Goal: Feedback & Contribution: Submit feedback/report problem

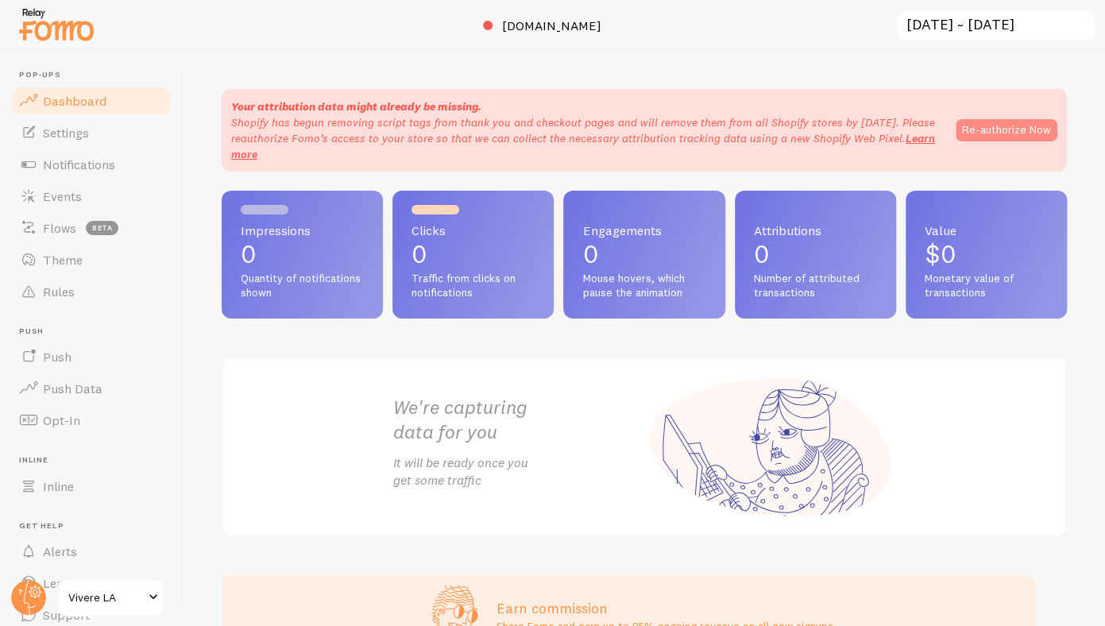
click at [1008, 136] on button "Re-authorize Now" at bounding box center [1007, 130] width 102 height 22
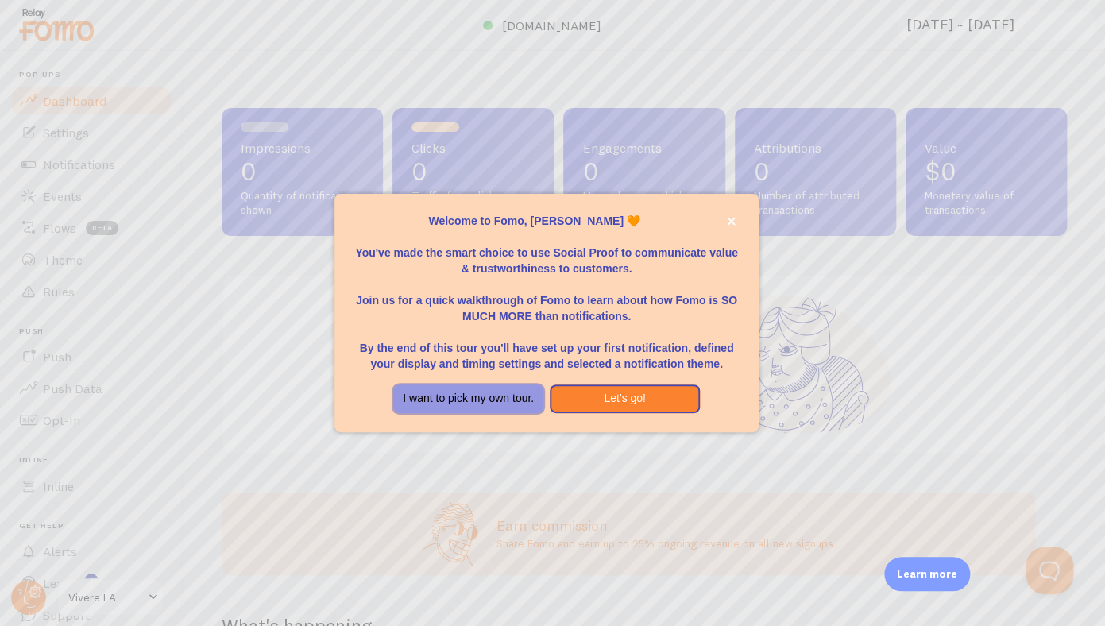
click at [485, 404] on button "I want to pick my own tour." at bounding box center [468, 399] width 150 height 29
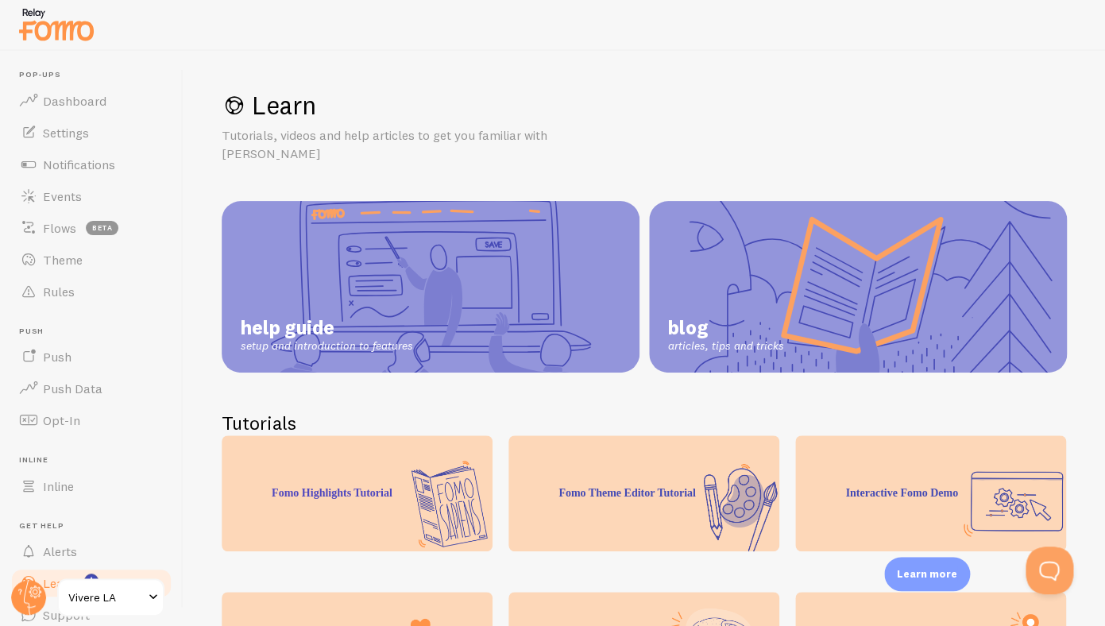
scroll to position [404, 0]
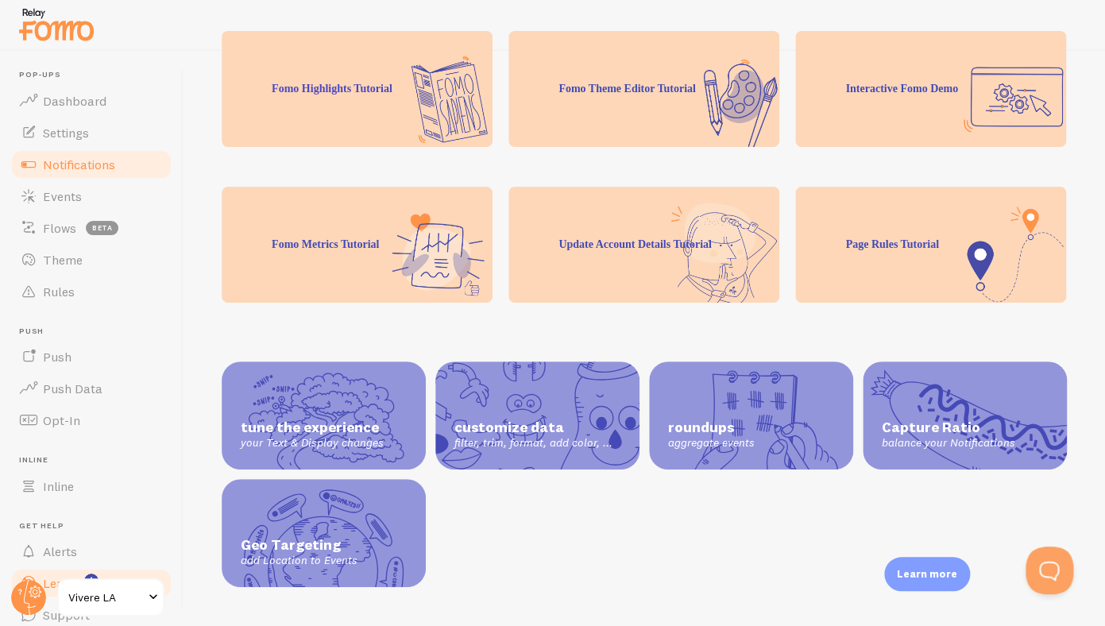
click at [96, 167] on span "Notifications" at bounding box center [79, 165] width 72 height 16
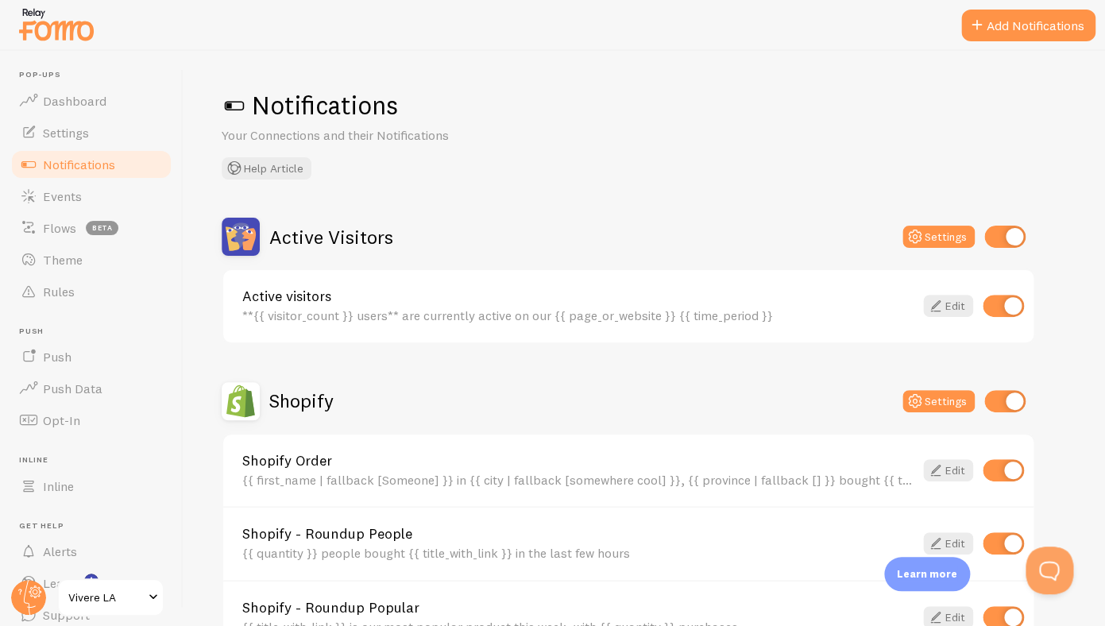
click at [1004, 303] on input "checkbox" at bounding box center [1003, 306] width 41 height 22
checkbox input "false"
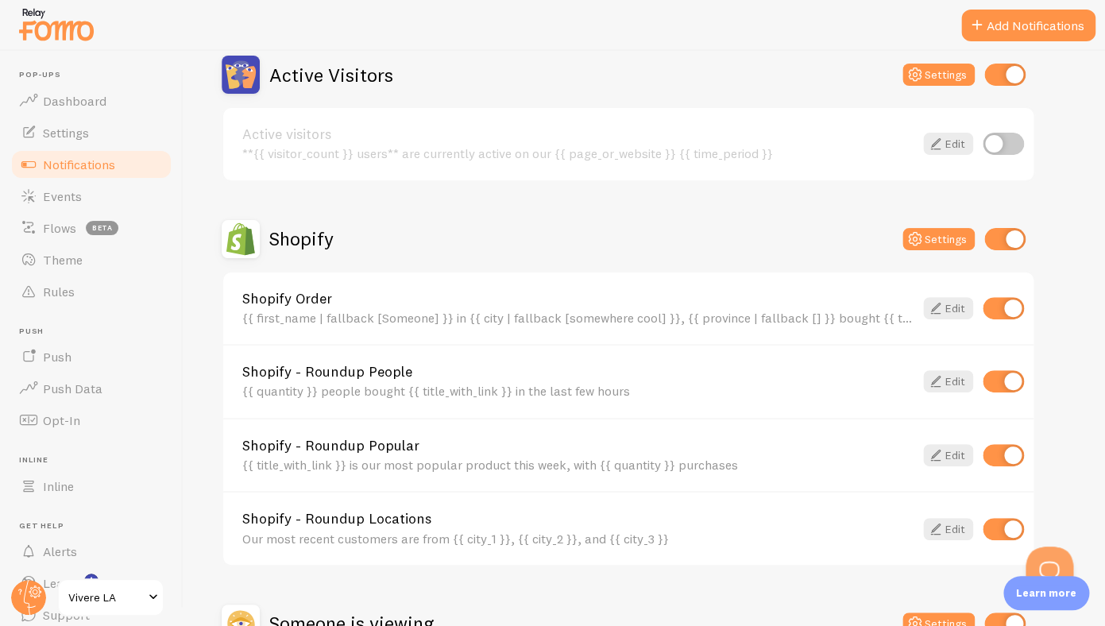
scroll to position [163, 0]
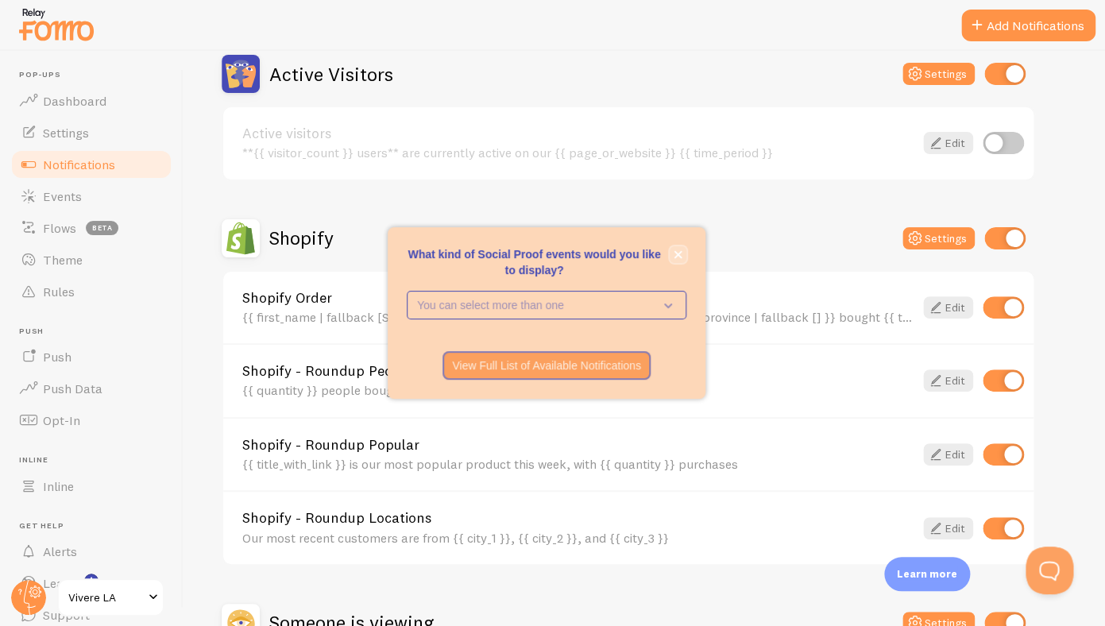
click at [683, 253] on button "close," at bounding box center [678, 254] width 17 height 17
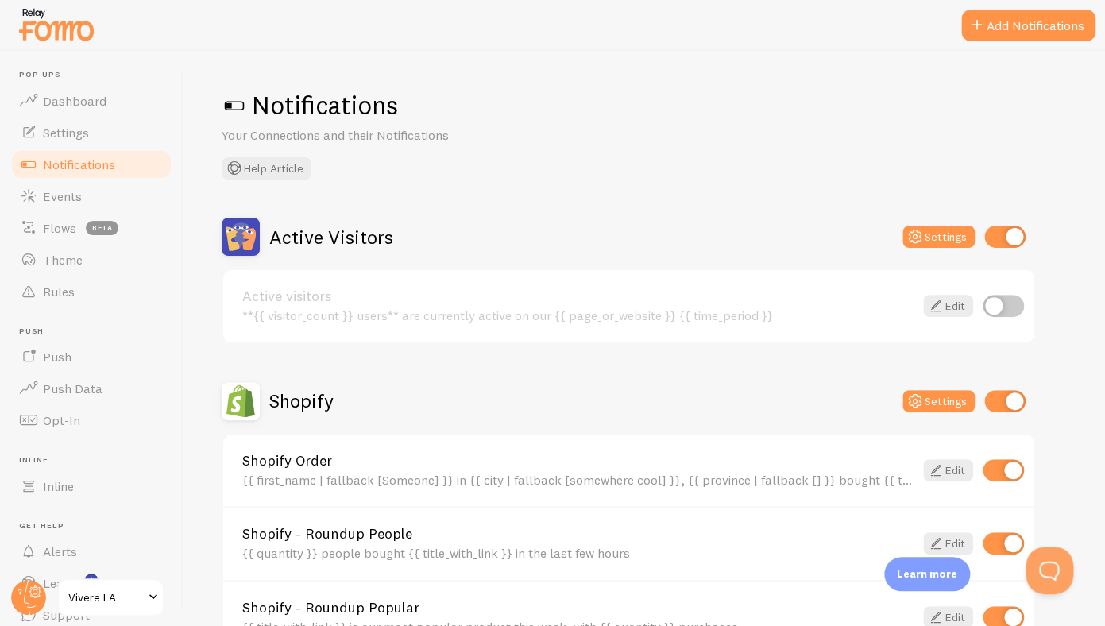
scroll to position [343, 0]
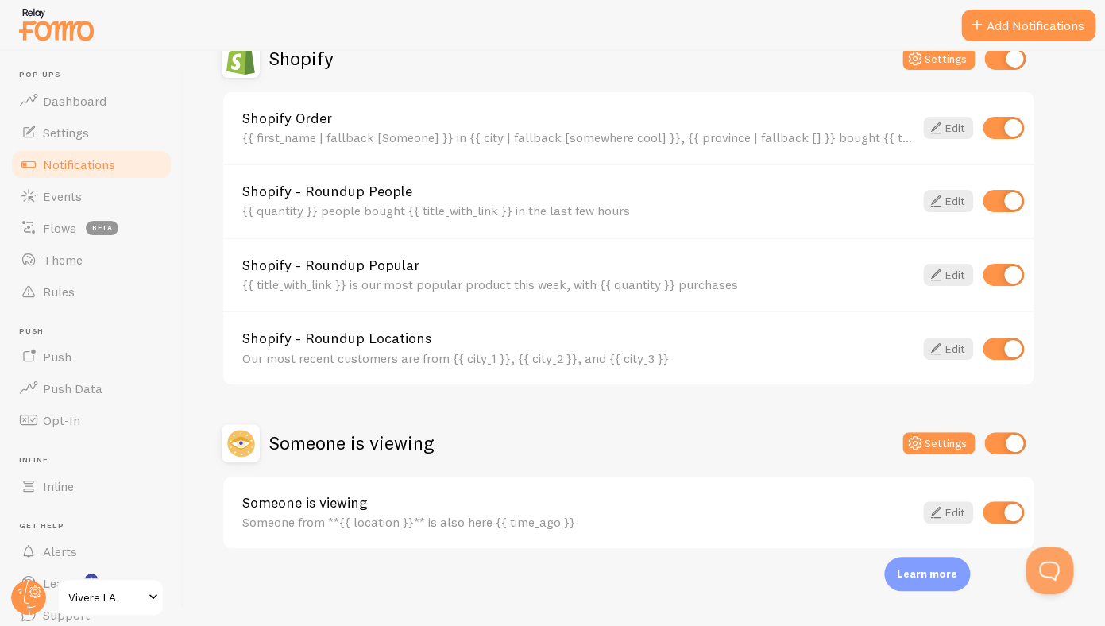
click at [1003, 516] on input "checkbox" at bounding box center [1003, 512] width 41 height 22
checkbox input "false"
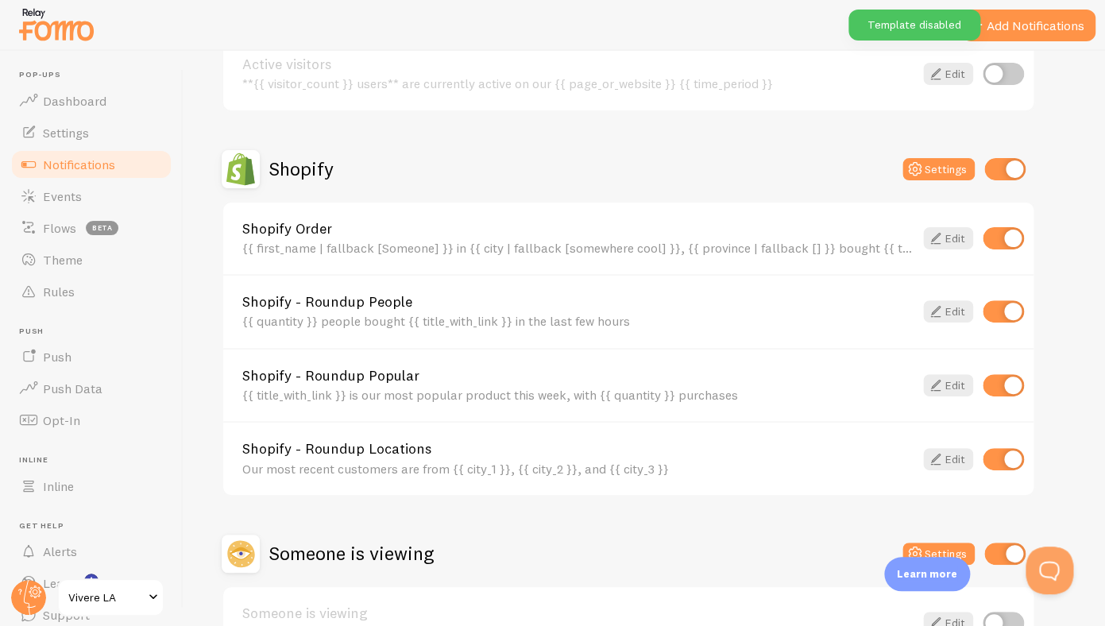
scroll to position [0, 0]
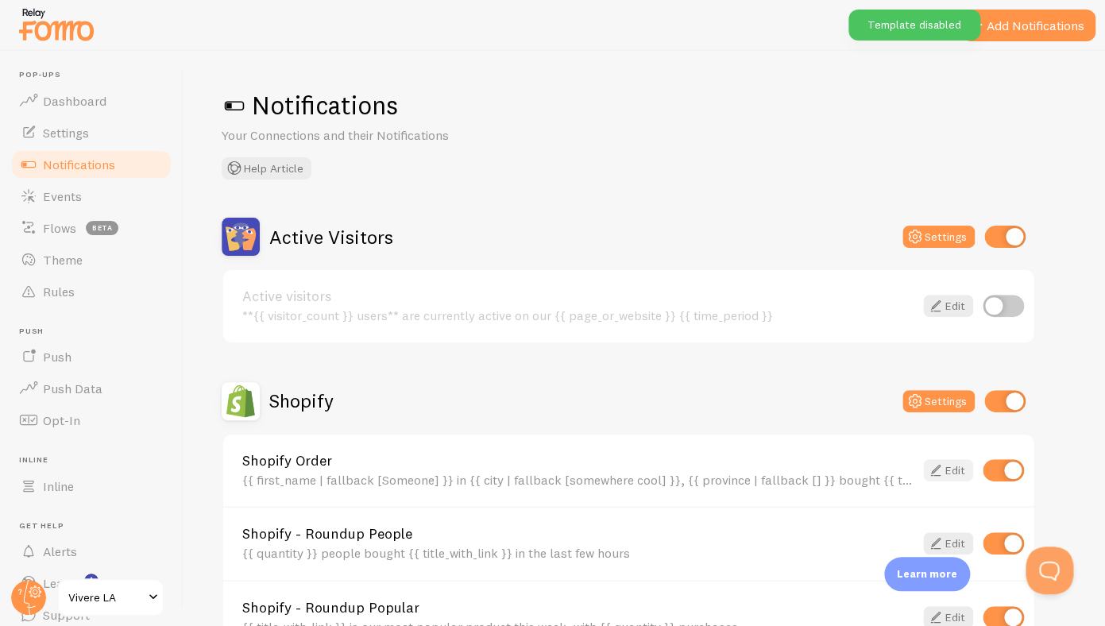
click at [944, 472] on icon at bounding box center [935, 470] width 19 height 19
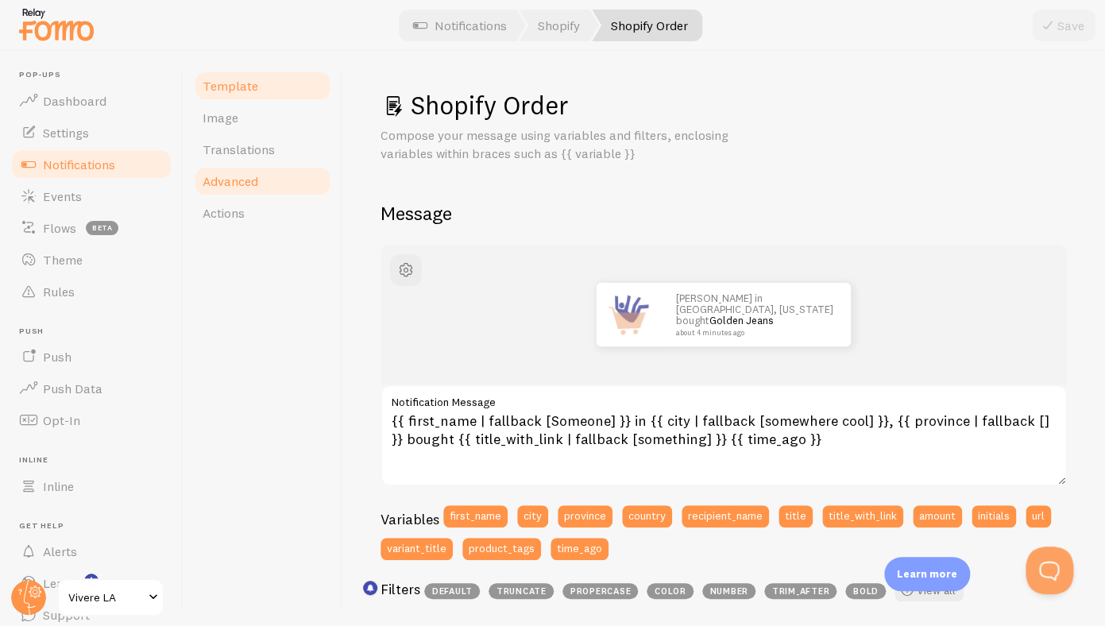
click at [261, 190] on link "Advanced" at bounding box center [262, 181] width 139 height 32
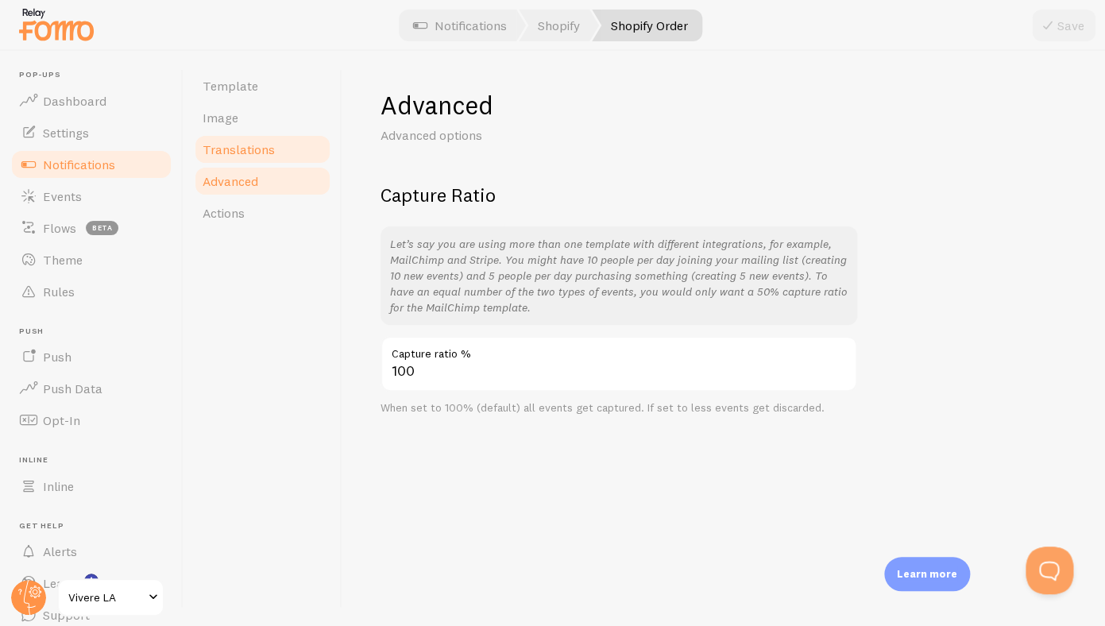
click at [238, 142] on span "Translations" at bounding box center [239, 149] width 72 height 16
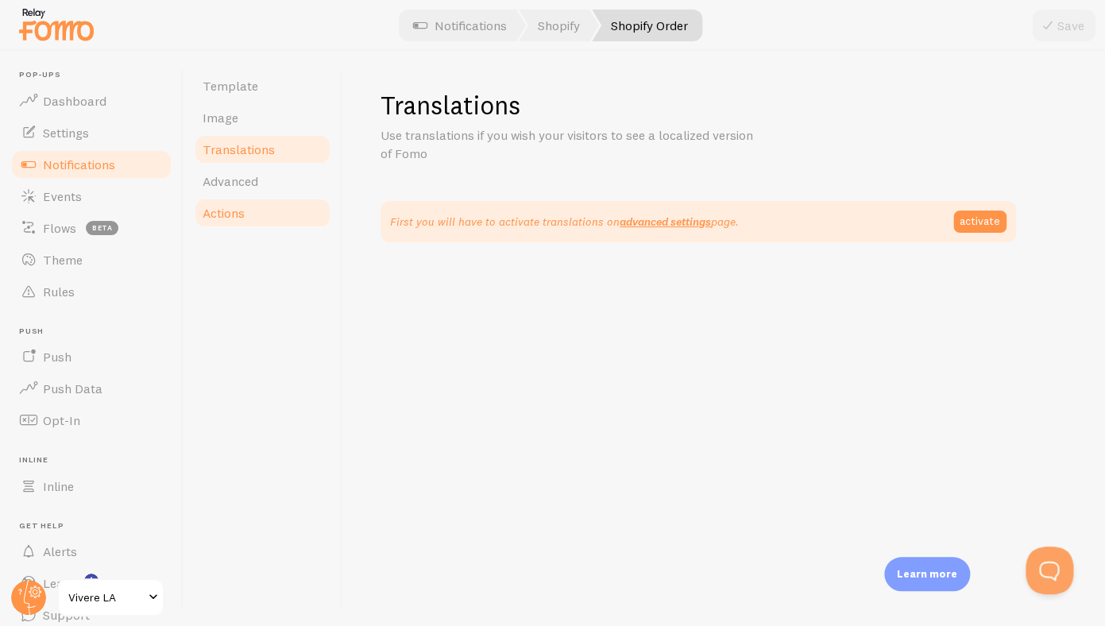
click at [238, 198] on link "Actions" at bounding box center [262, 213] width 139 height 32
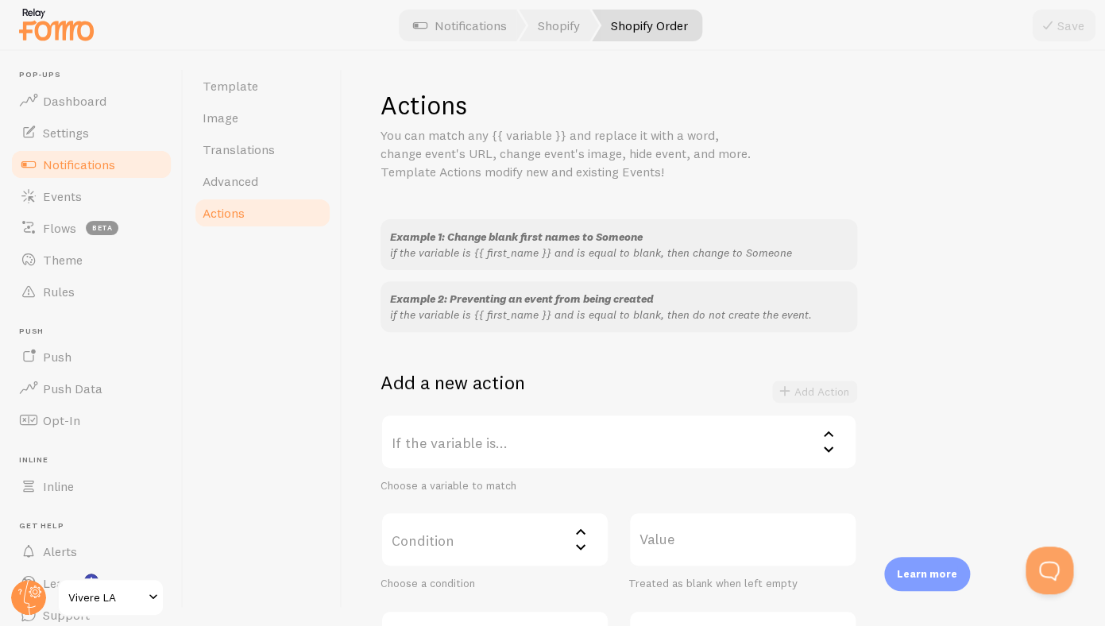
click at [99, 163] on span "Notifications" at bounding box center [79, 165] width 72 height 16
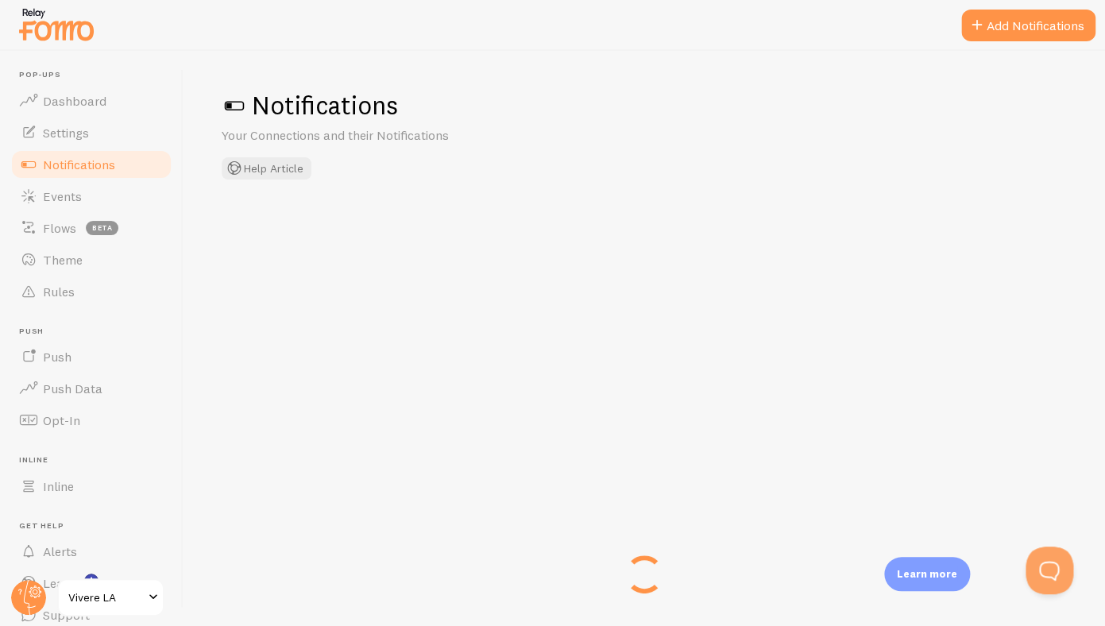
checkbox input "false"
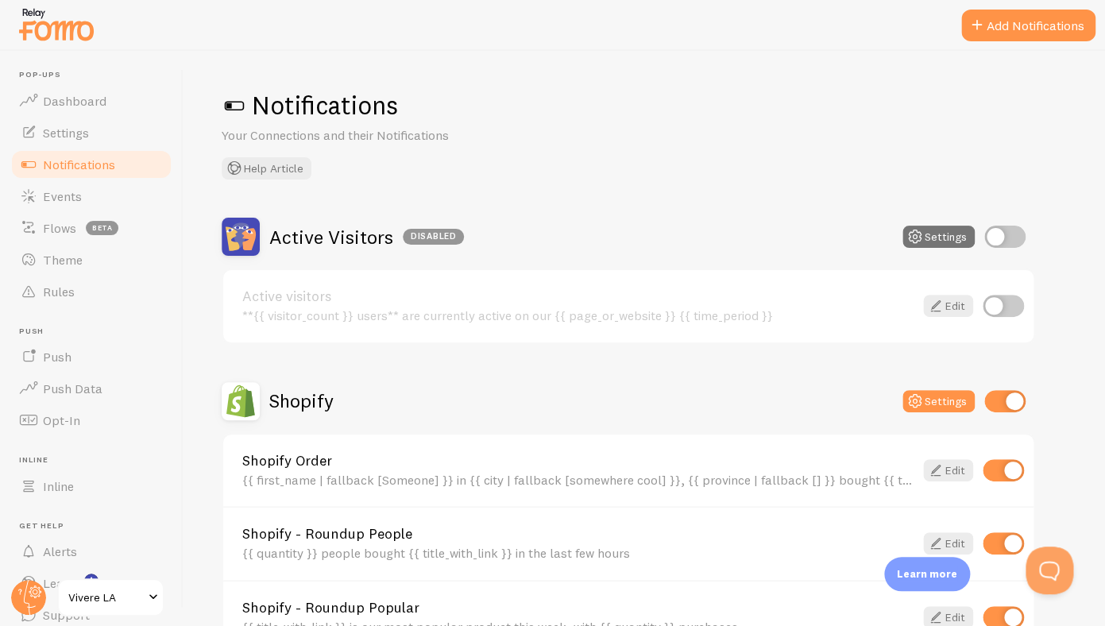
click at [1008, 405] on input "checkbox" at bounding box center [1004, 401] width 41 height 22
checkbox input "false"
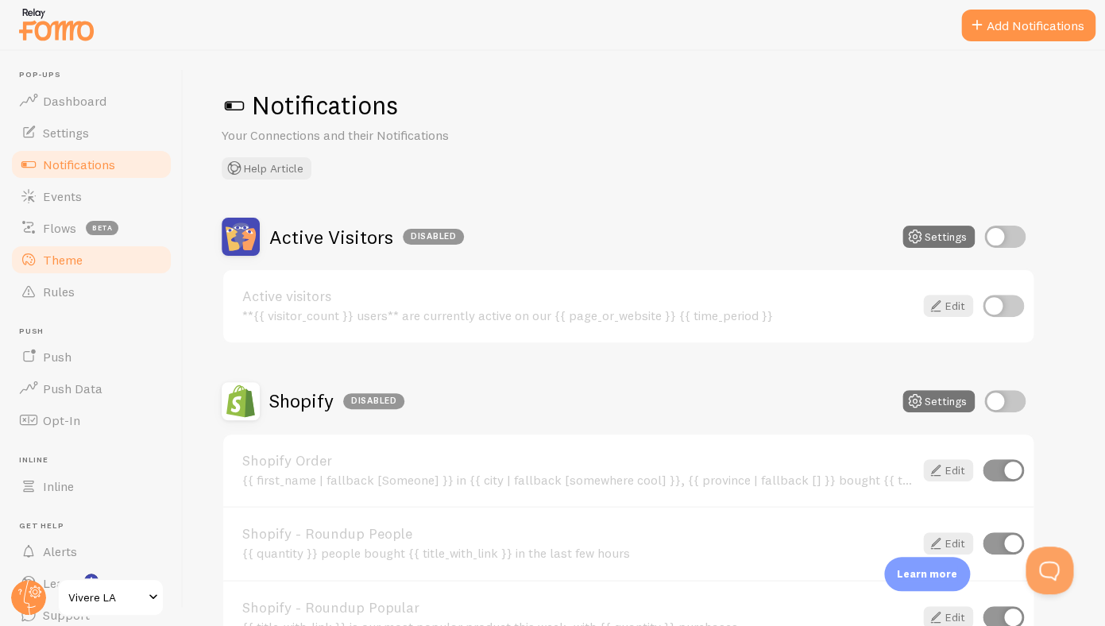
click at [100, 269] on link "Theme" at bounding box center [92, 260] width 164 height 32
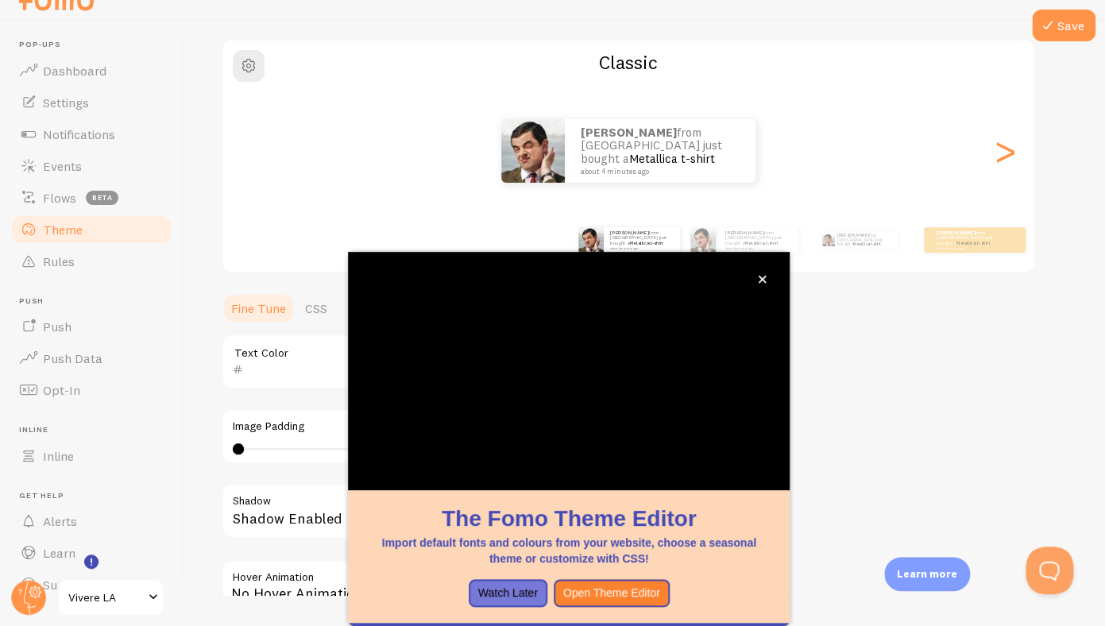
scroll to position [18, 0]
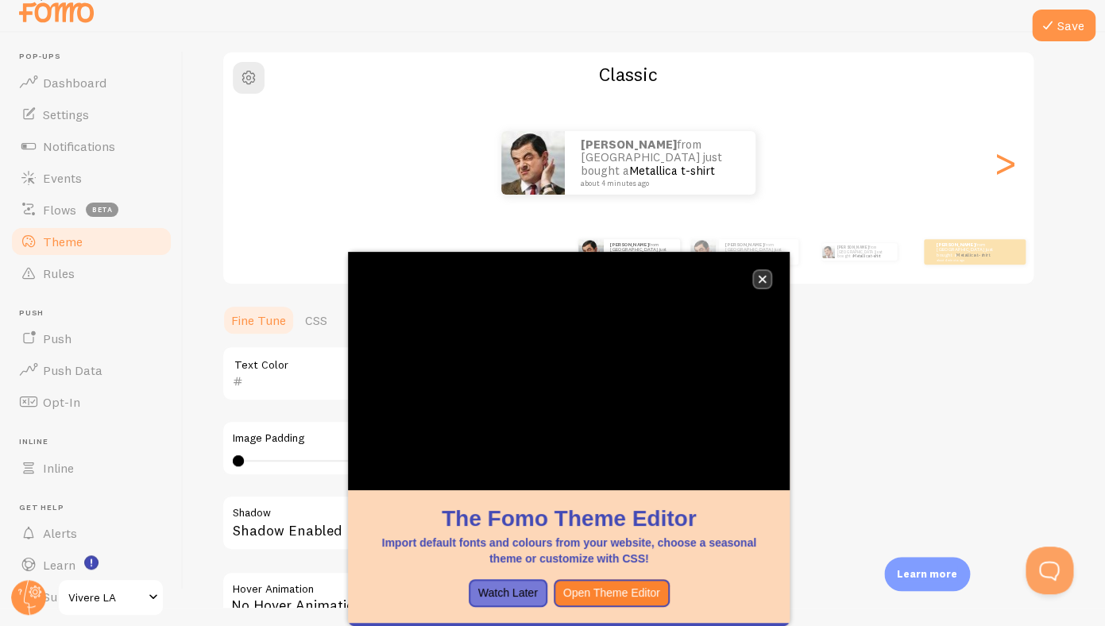
click at [767, 279] on icon "close," at bounding box center [762, 279] width 9 height 9
click at [764, 281] on icon "close," at bounding box center [762, 279] width 9 height 9
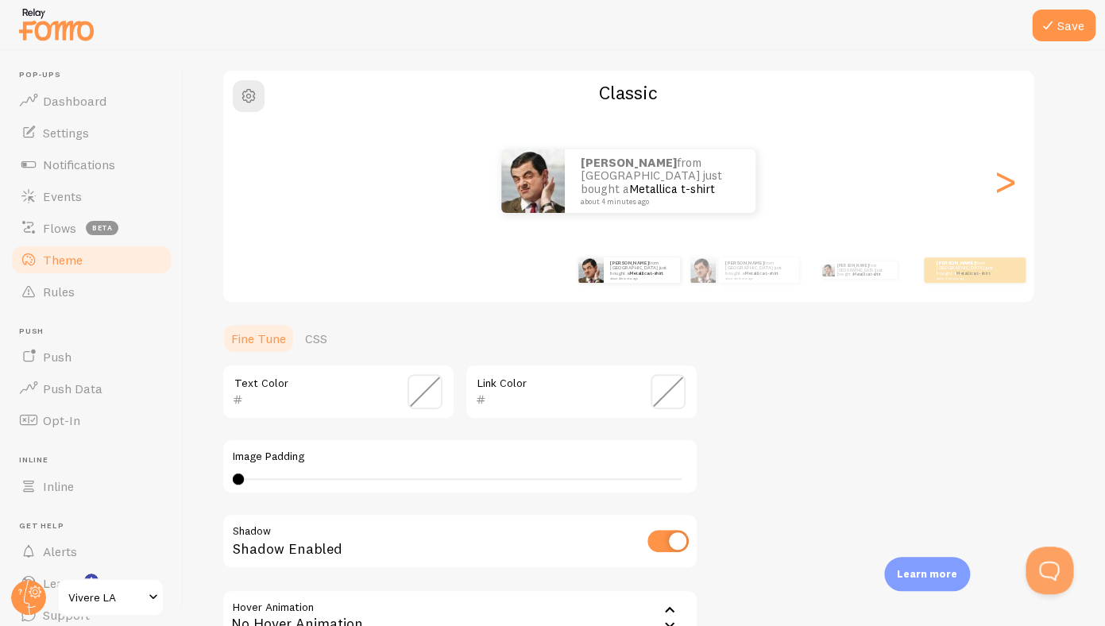
scroll to position [0, 0]
click at [1002, 193] on div ">" at bounding box center [1004, 181] width 19 height 114
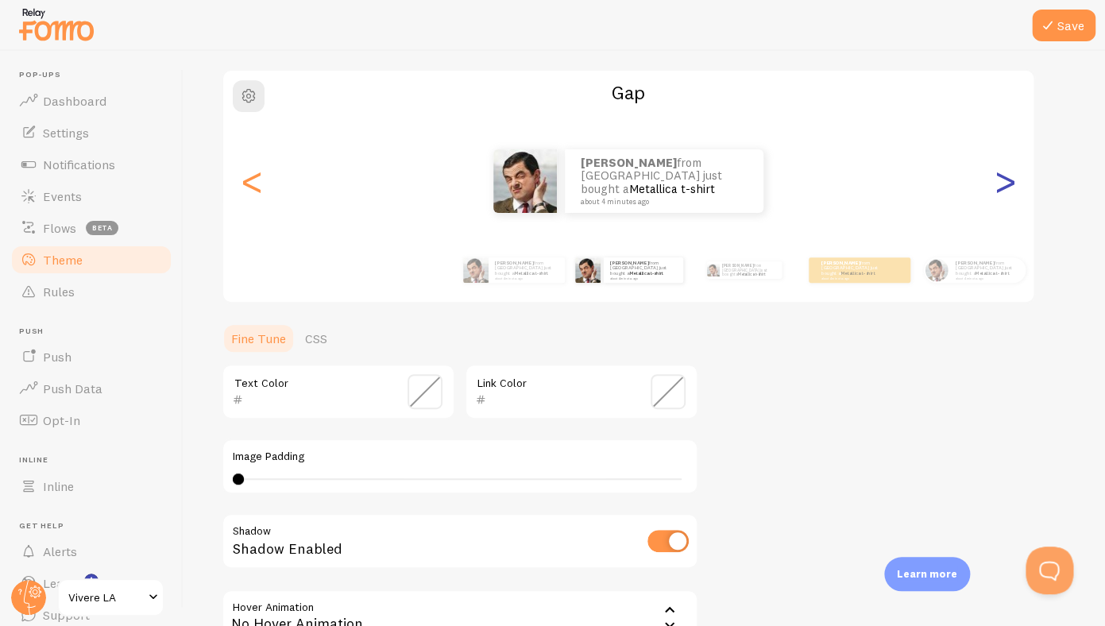
click at [1002, 193] on div ">" at bounding box center [1004, 181] width 19 height 114
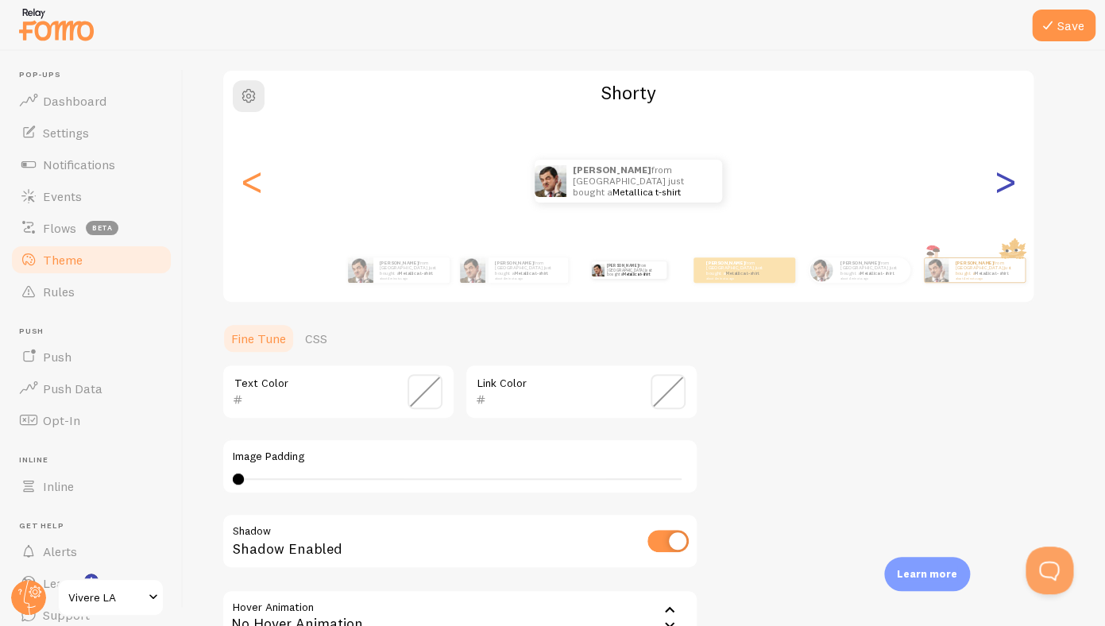
click at [1002, 193] on div ">" at bounding box center [1004, 181] width 19 height 114
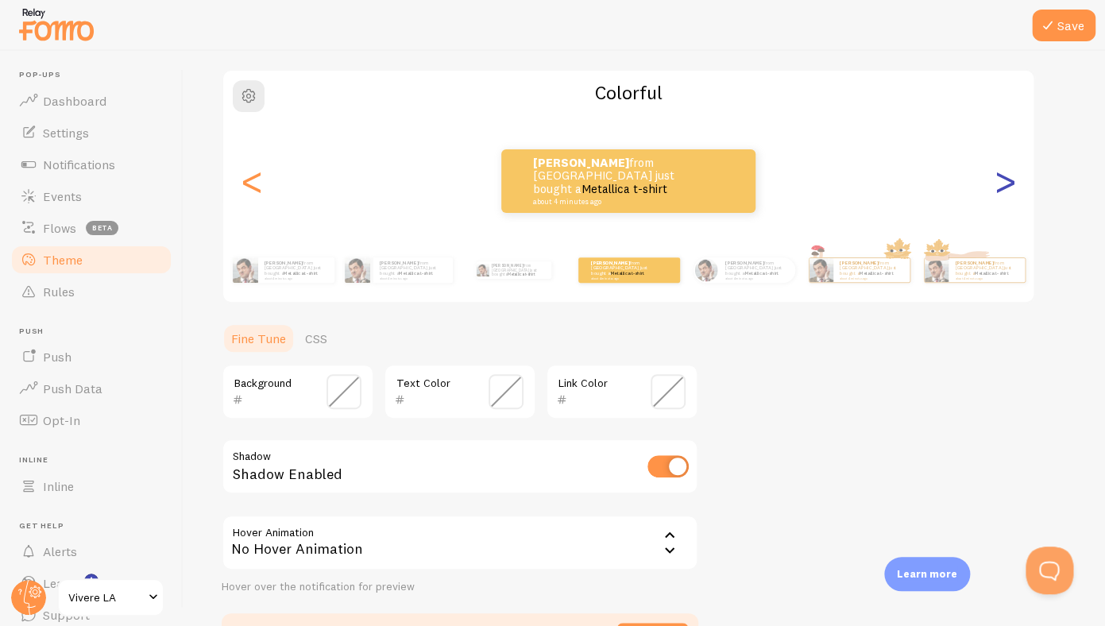
click at [1002, 193] on div ">" at bounding box center [1004, 181] width 19 height 114
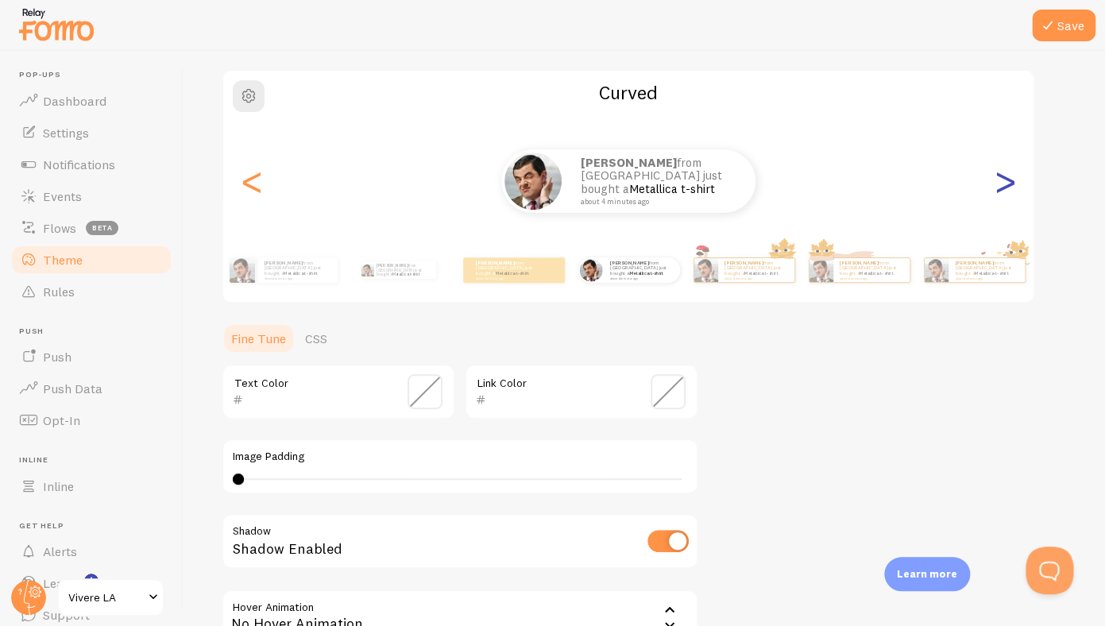
click at [1002, 193] on div ">" at bounding box center [1004, 181] width 19 height 114
type input "0"
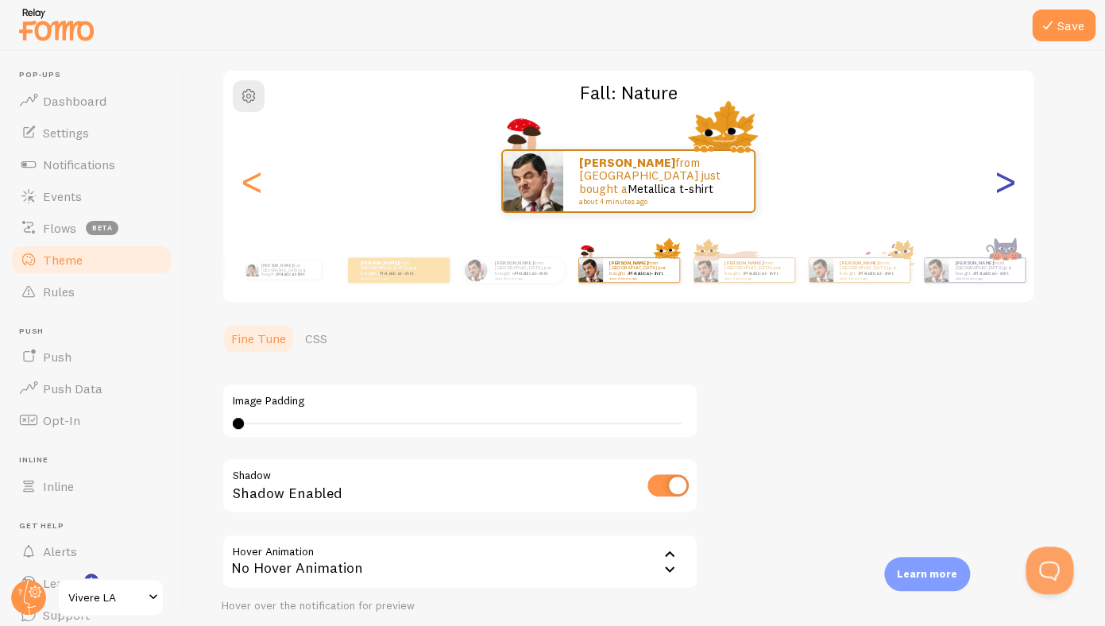
click at [1002, 193] on div ">" at bounding box center [1004, 181] width 19 height 114
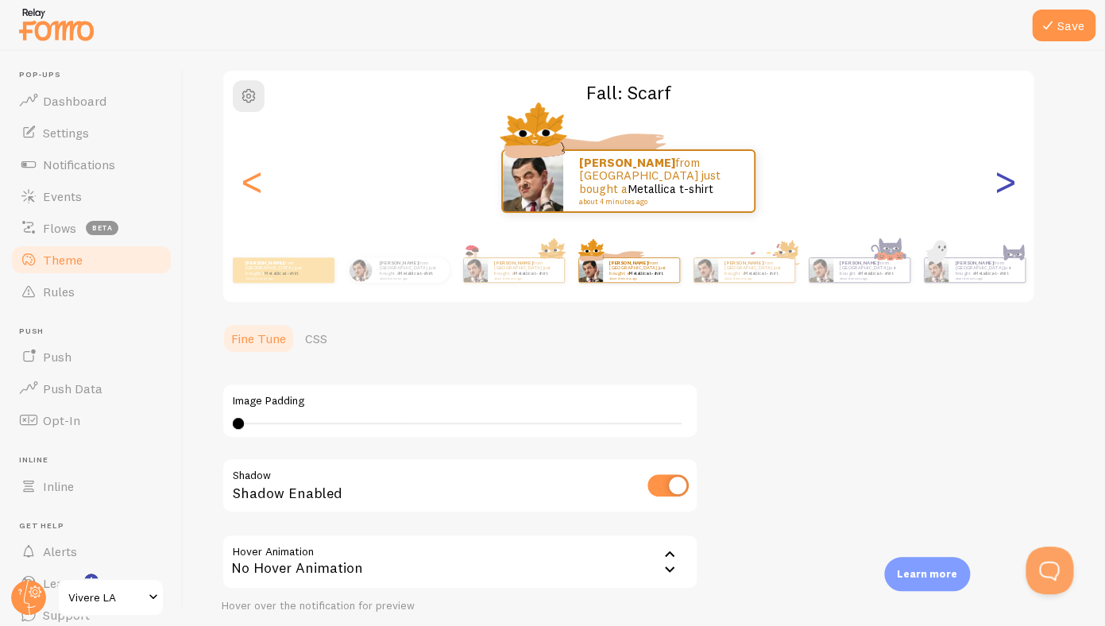
click at [1002, 193] on div ">" at bounding box center [1004, 181] width 19 height 114
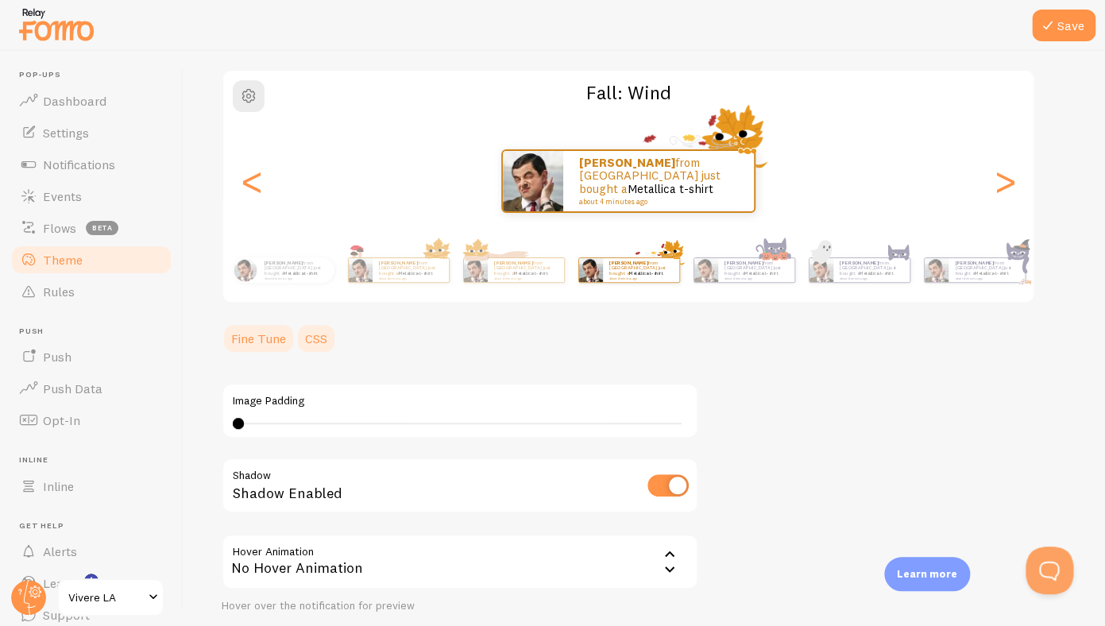
click at [318, 338] on link "CSS" at bounding box center [316, 339] width 41 height 32
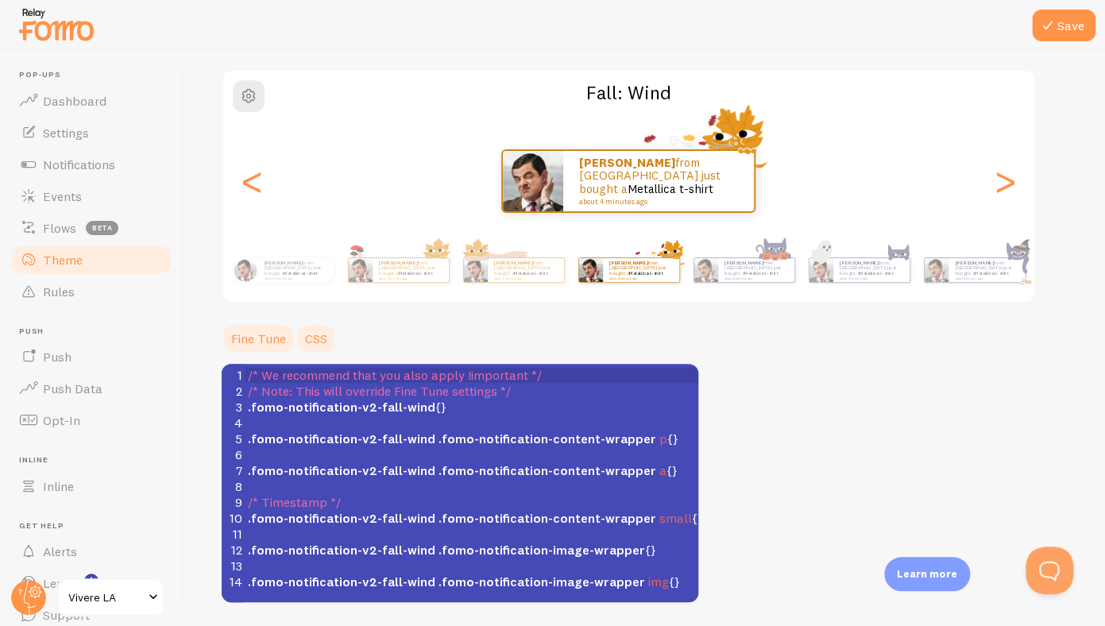
click at [272, 343] on link "Fine Tune" at bounding box center [259, 339] width 74 height 32
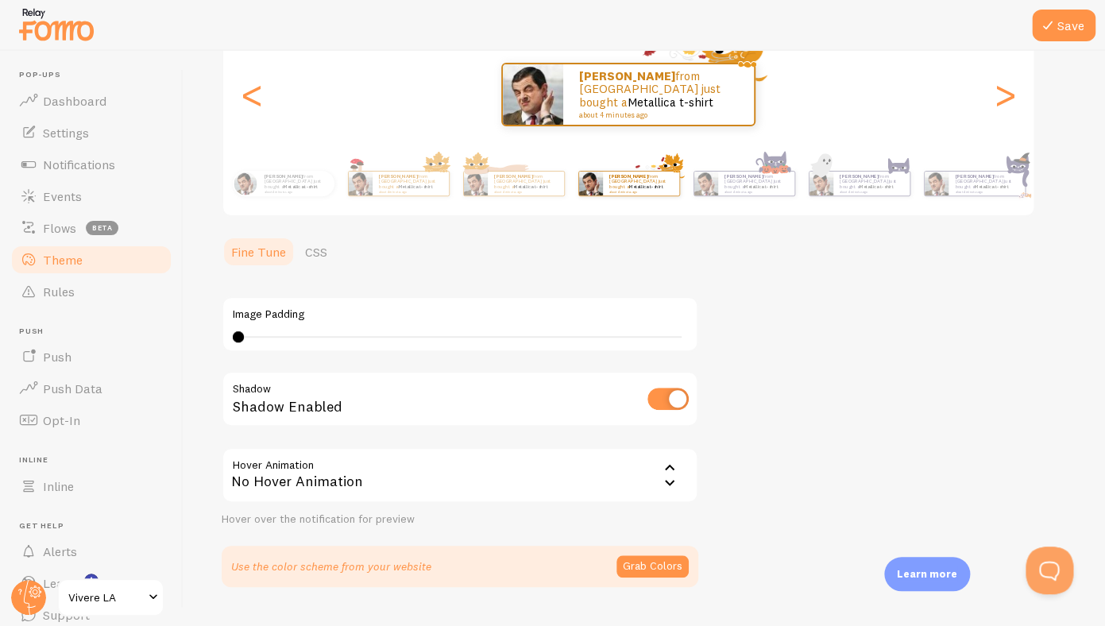
scroll to position [238, 0]
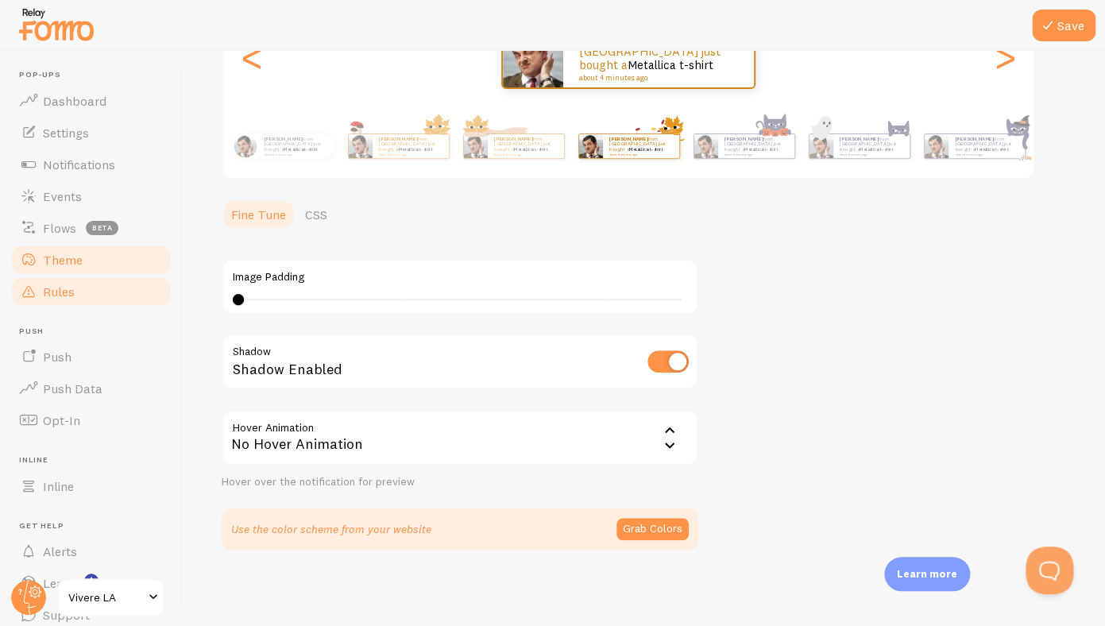
click at [97, 279] on link "Rules" at bounding box center [92, 292] width 164 height 32
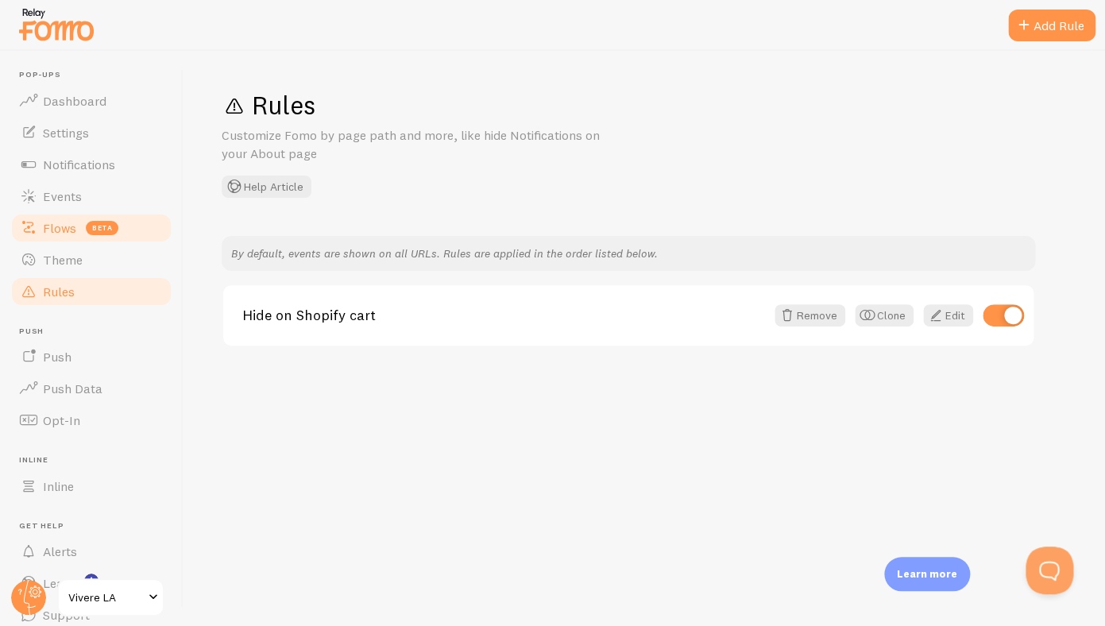
click at [138, 224] on link "Flows beta" at bounding box center [92, 228] width 164 height 32
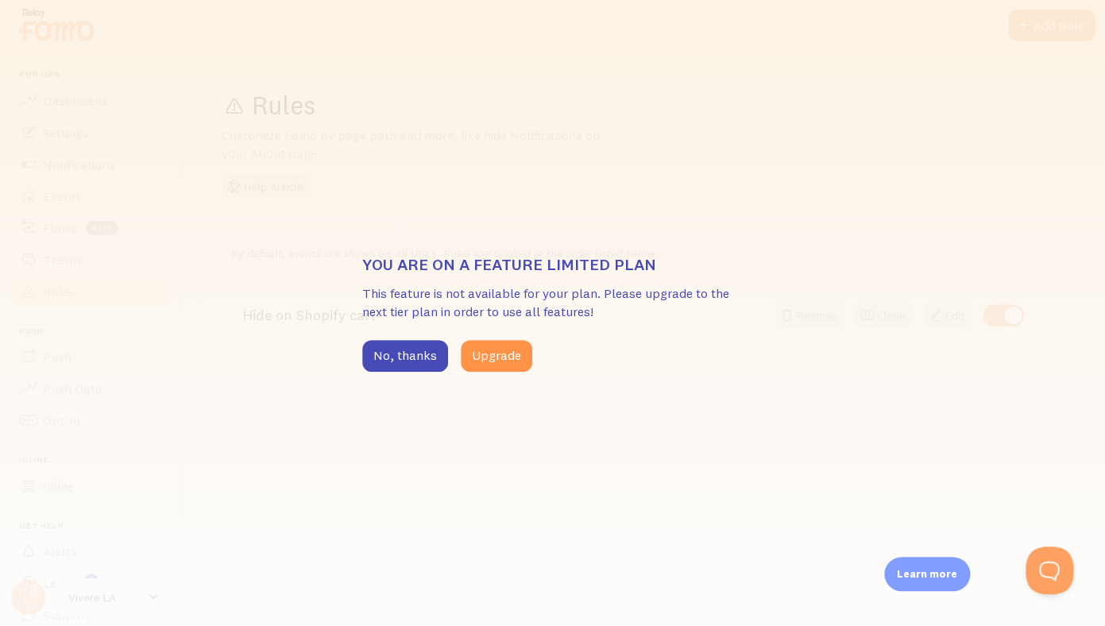
click at [779, 211] on div "You are on a feature limited plan This feature is not available for your plan. …" at bounding box center [552, 313] width 1105 height 626
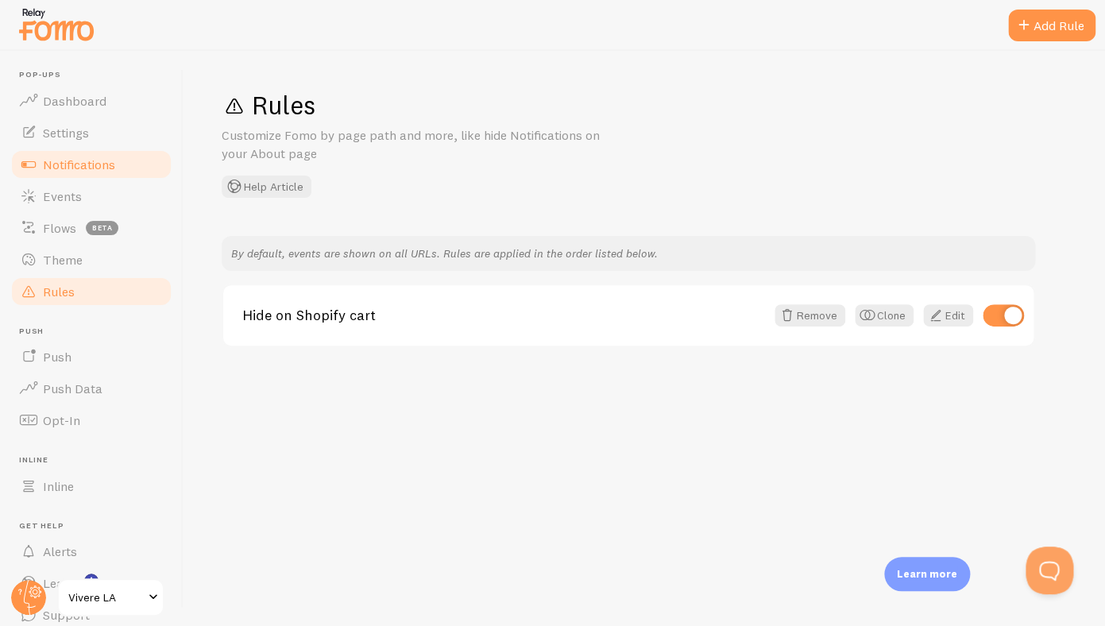
click at [104, 158] on span "Notifications" at bounding box center [79, 165] width 72 height 16
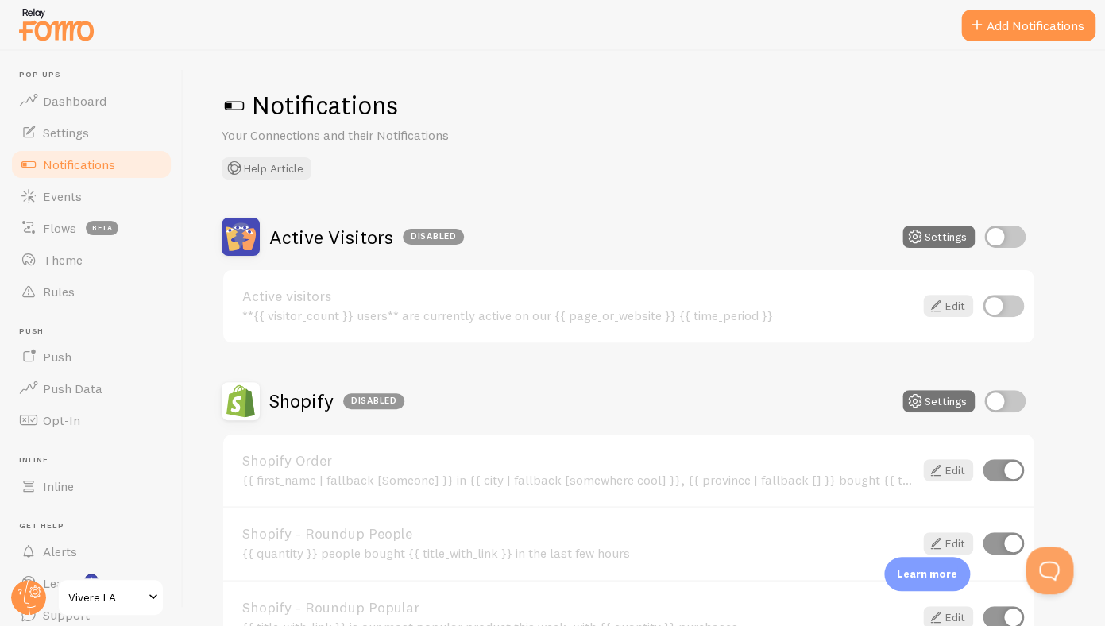
click at [1007, 400] on input "checkbox" at bounding box center [1004, 401] width 41 height 22
checkbox input "true"
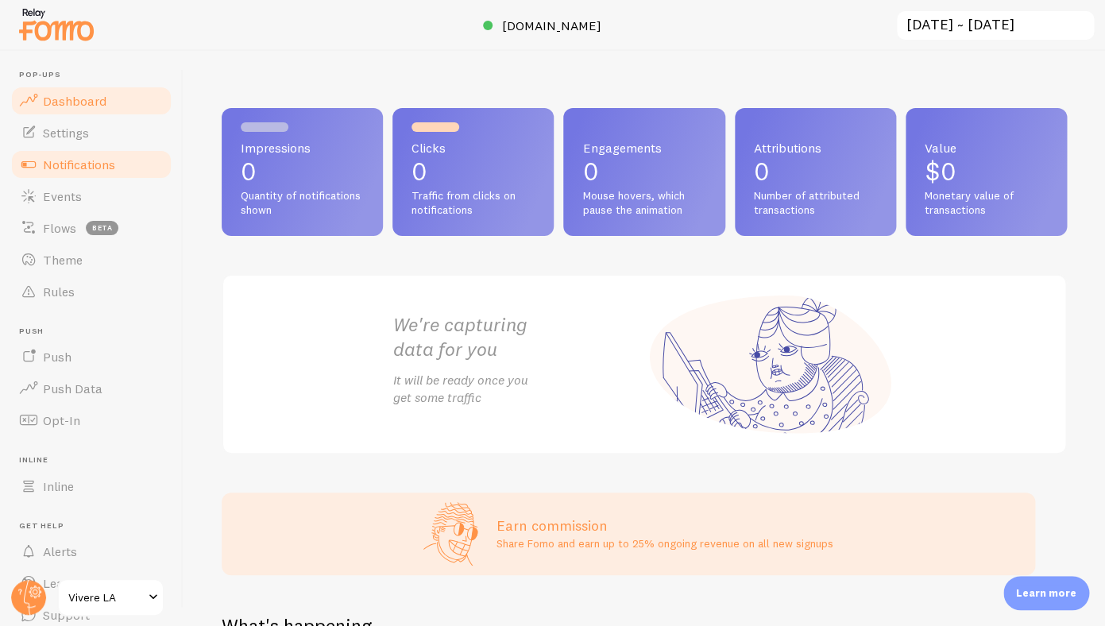
click at [82, 167] on span "Notifications" at bounding box center [79, 165] width 72 height 16
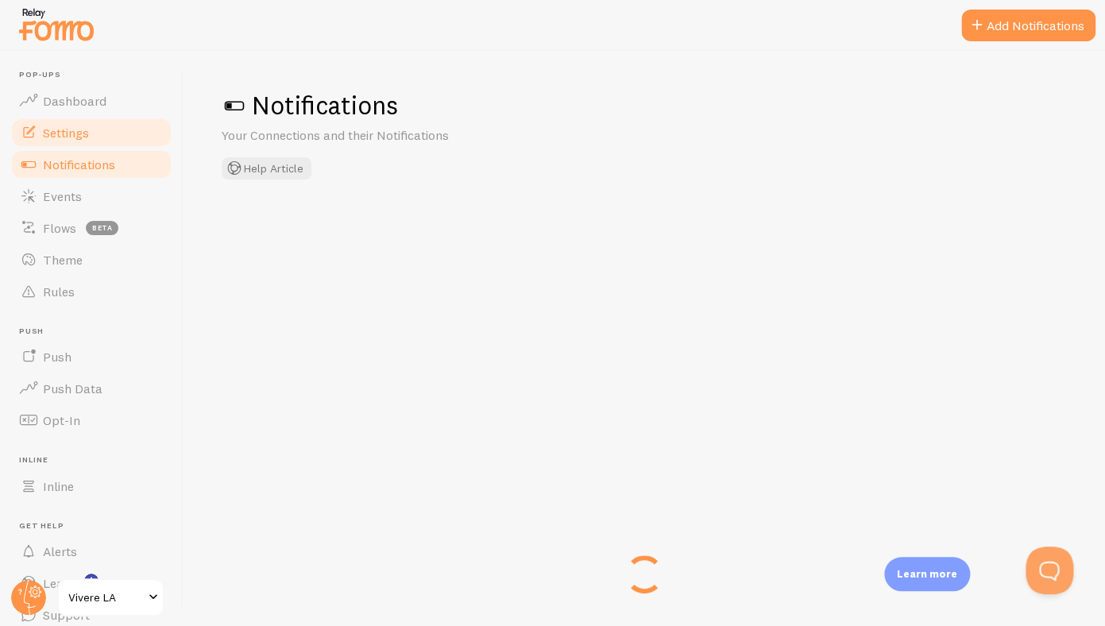
click at [79, 133] on span "Settings" at bounding box center [66, 133] width 46 height 16
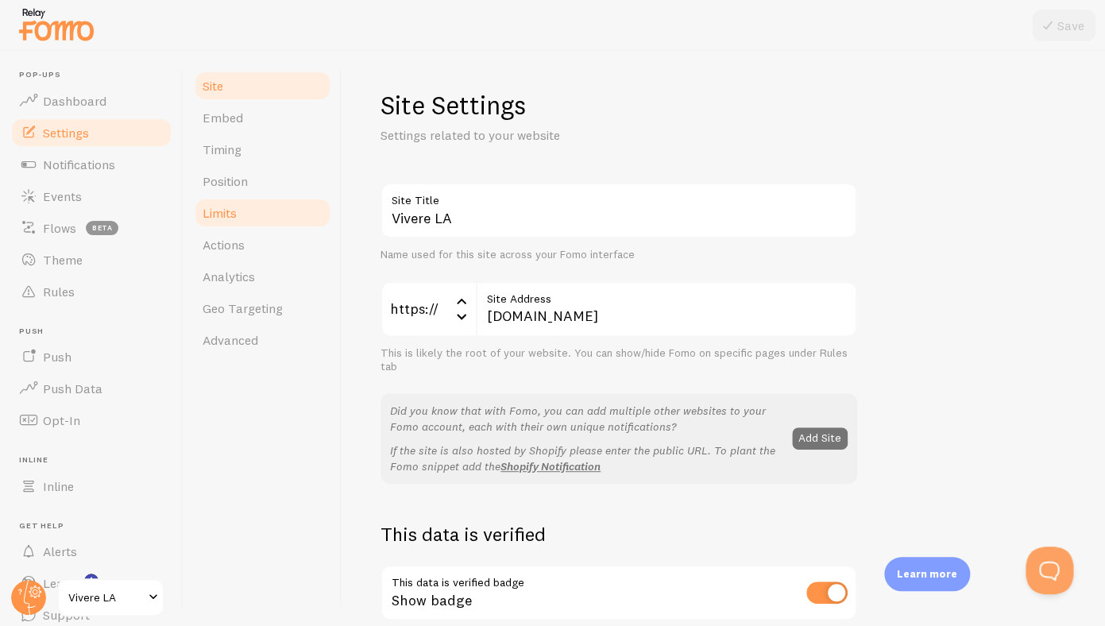
click at [251, 216] on link "Limits" at bounding box center [262, 213] width 139 height 32
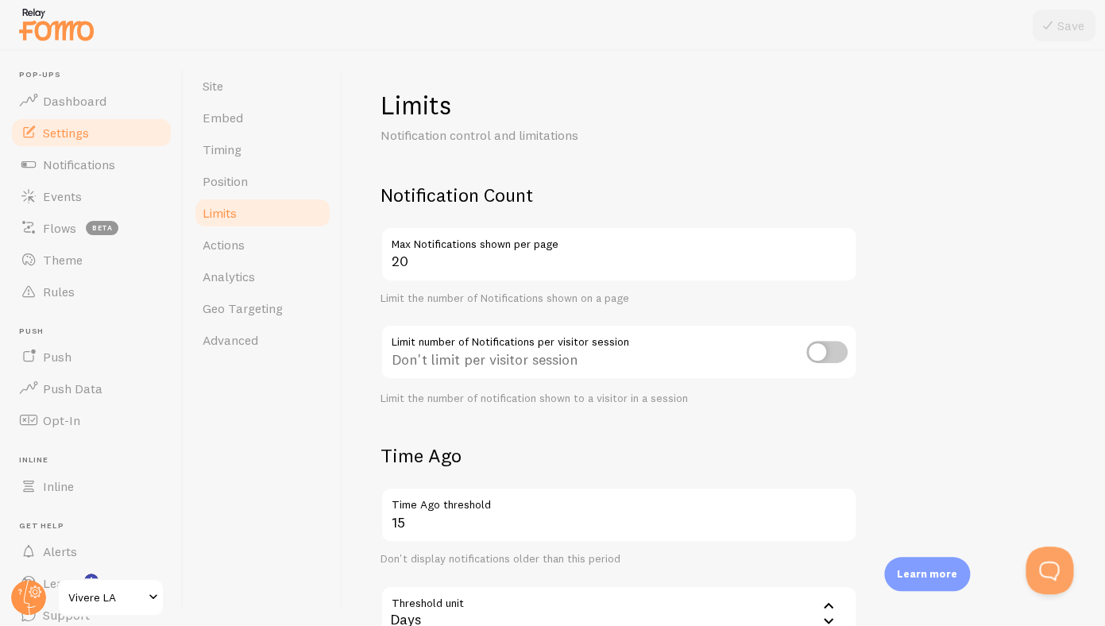
click at [438, 212] on div "Notification Count 20 Max Notifications shown per page Limit the number of Noti…" at bounding box center [619, 294] width 477 height 222
click at [257, 244] on link "Actions" at bounding box center [262, 245] width 139 height 32
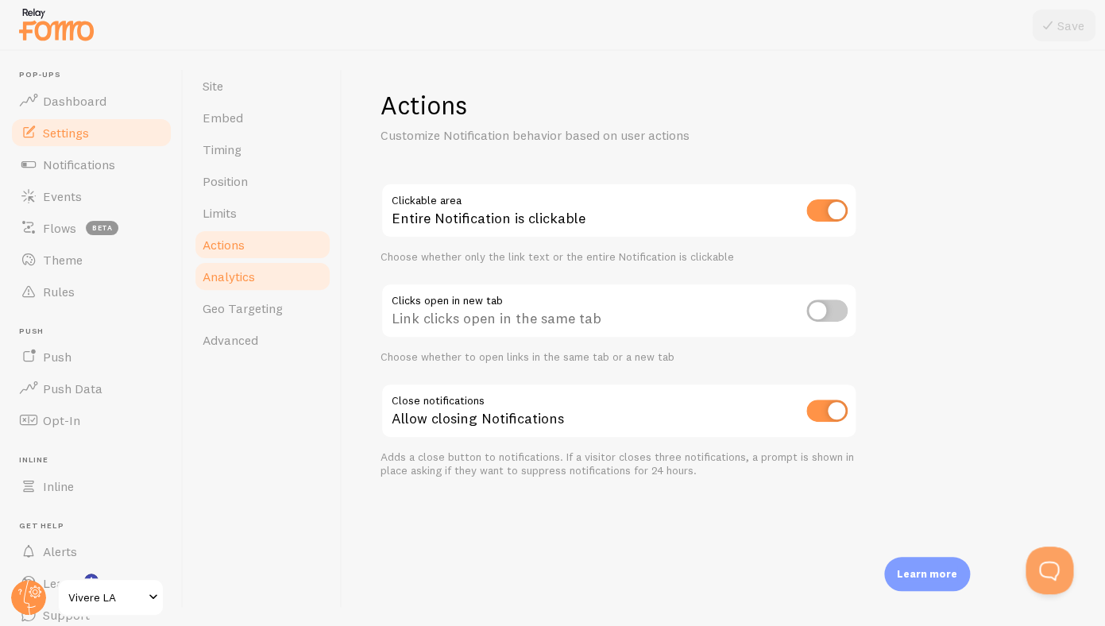
click at [254, 276] on span "Analytics" at bounding box center [229, 277] width 52 height 16
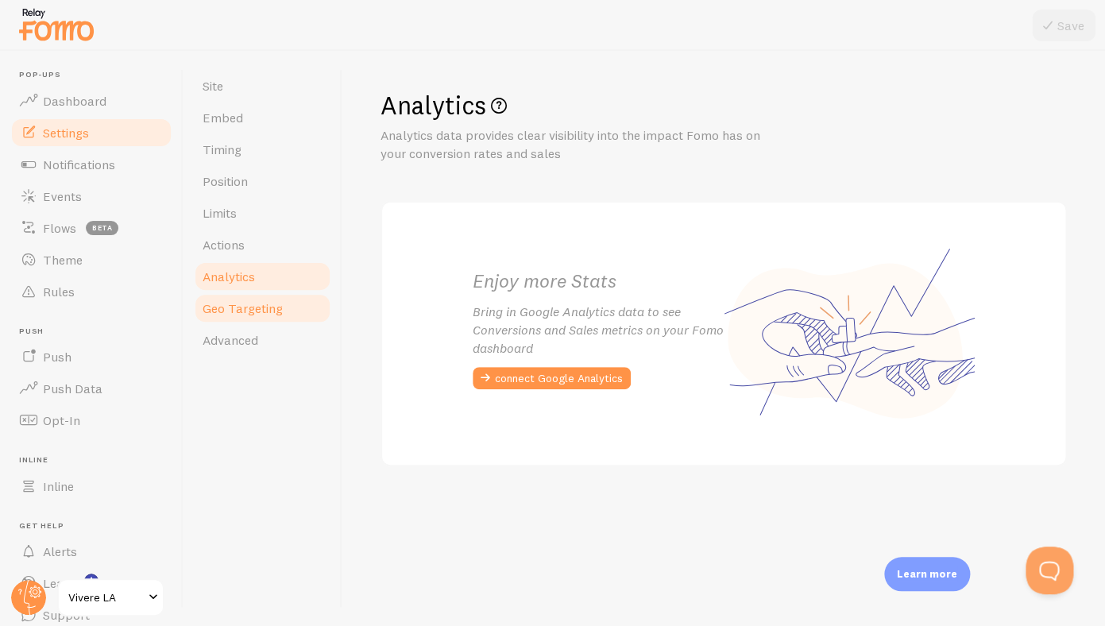
click at [254, 307] on span "Geo Targeting" at bounding box center [243, 308] width 80 height 16
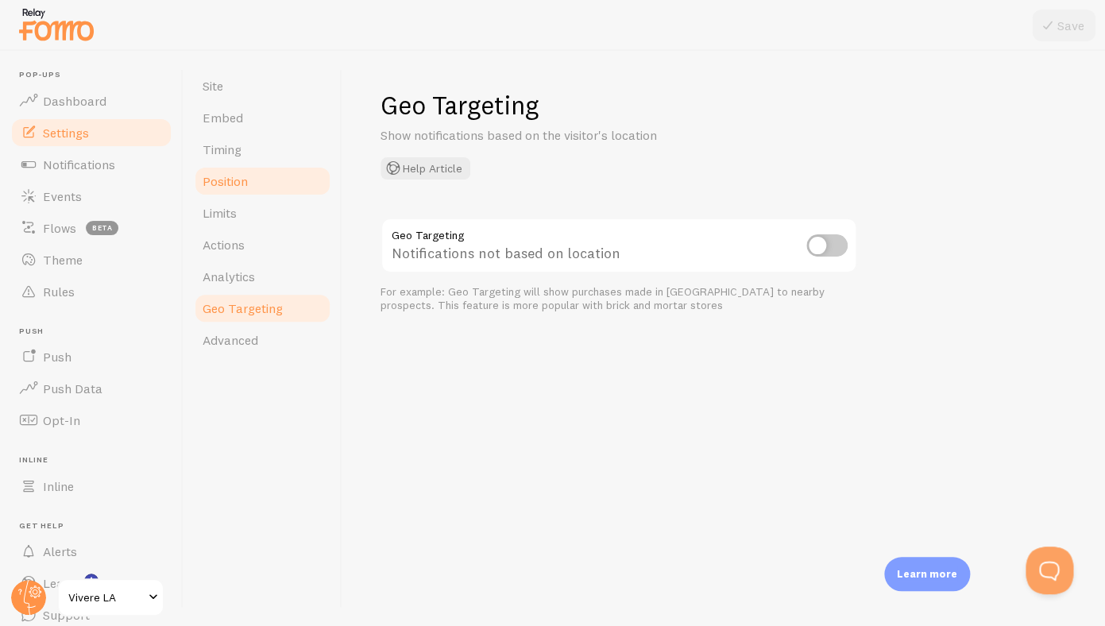
click at [243, 187] on span "Position" at bounding box center [225, 181] width 45 height 16
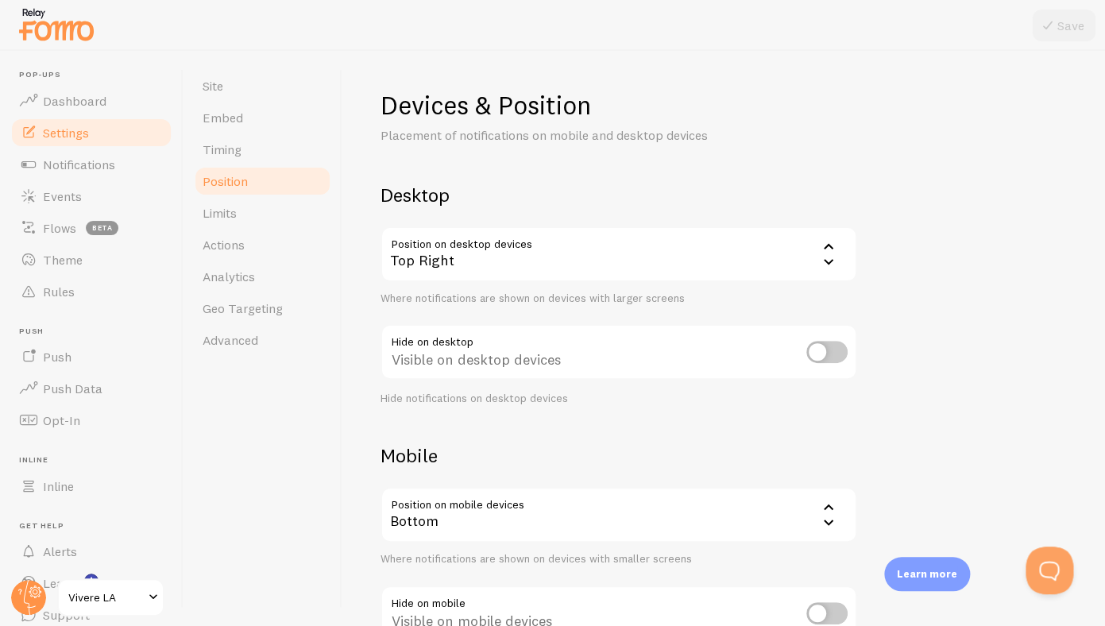
click at [495, 257] on div "Top Right" at bounding box center [619, 254] width 477 height 56
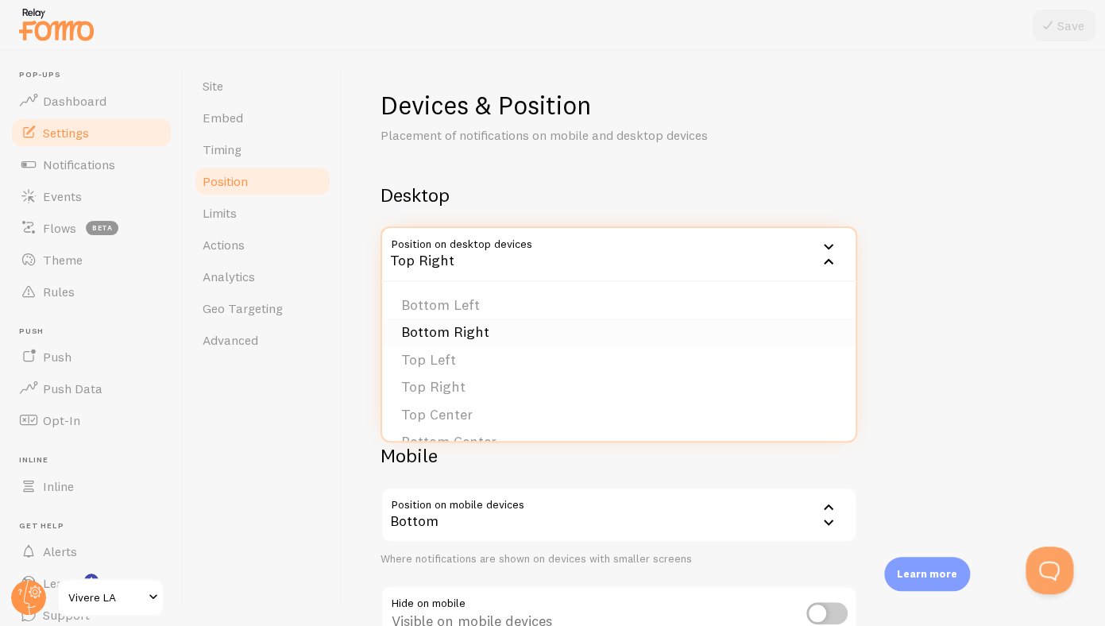
click at [492, 336] on li "Bottom Right" at bounding box center [619, 333] width 474 height 28
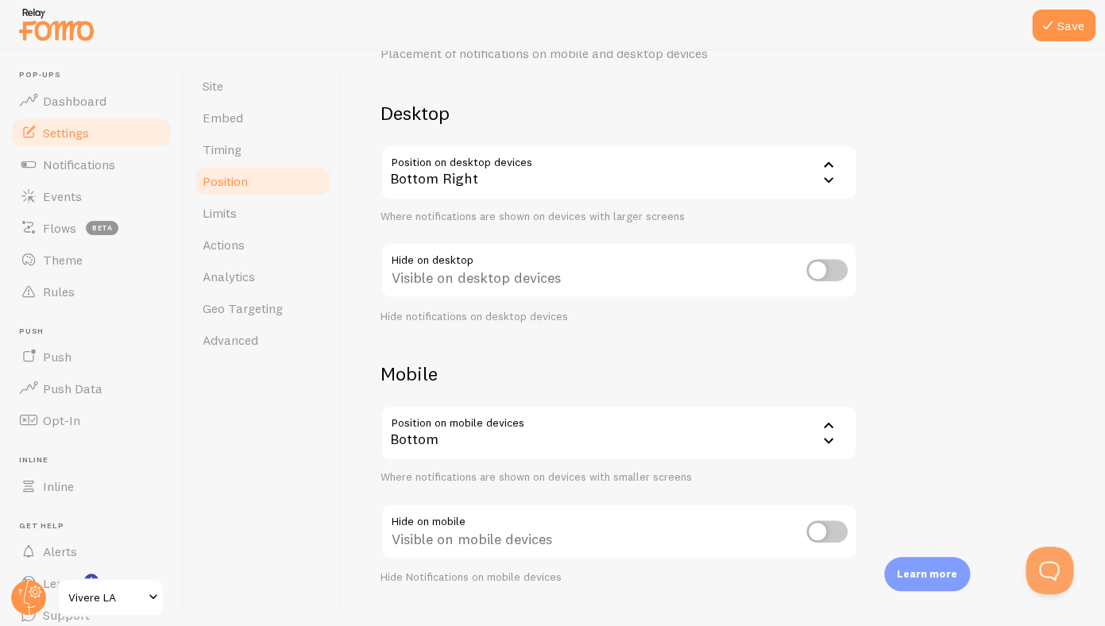
scroll to position [117, 0]
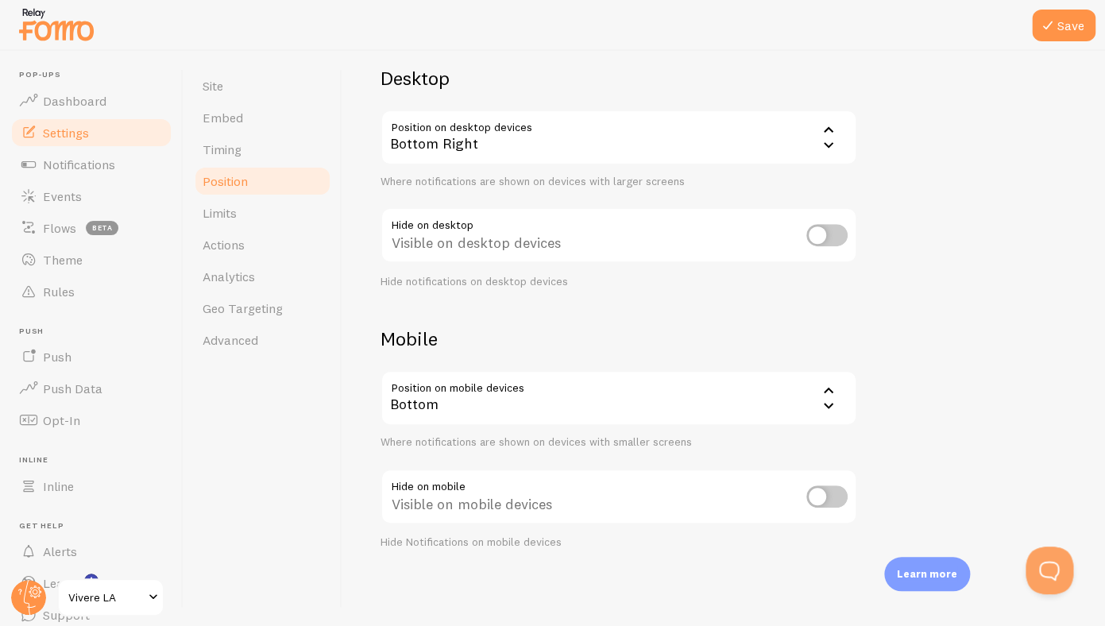
click at [688, 390] on div "Bottom" at bounding box center [619, 398] width 477 height 56
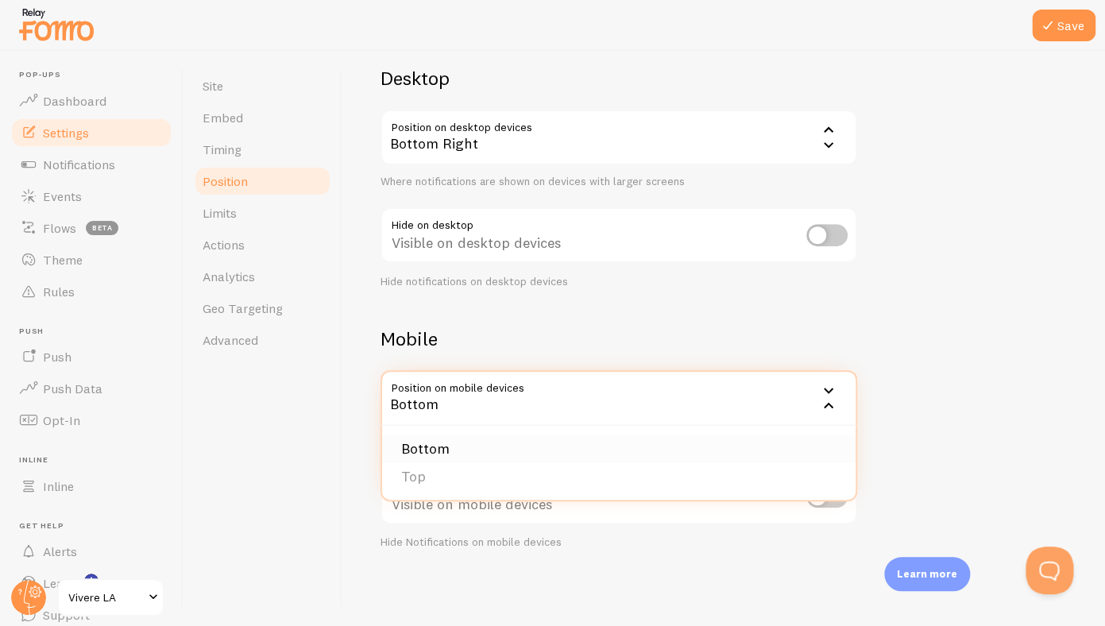
click at [669, 462] on li "Bottom" at bounding box center [619, 449] width 474 height 28
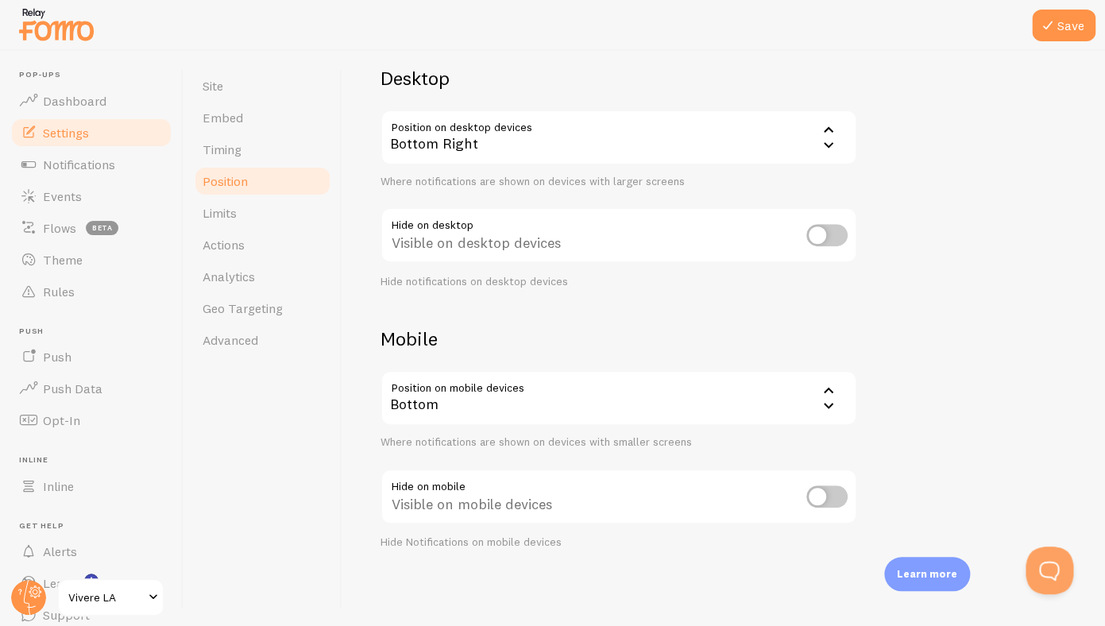
click at [765, 400] on div "Bottom" at bounding box center [619, 398] width 477 height 56
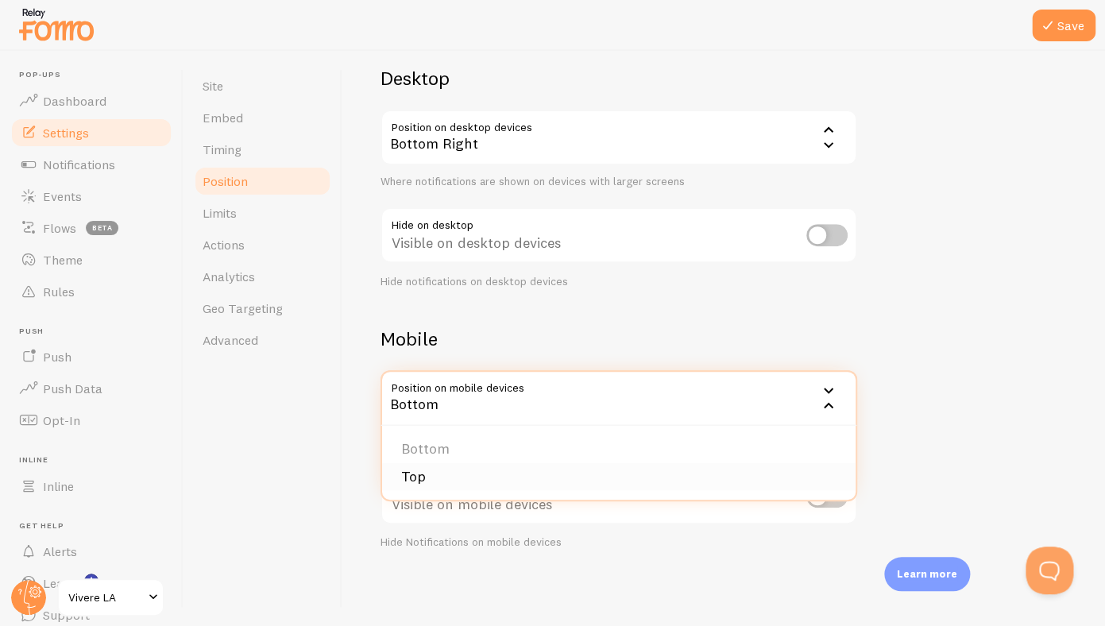
click at [672, 467] on li "Top" at bounding box center [619, 477] width 474 height 28
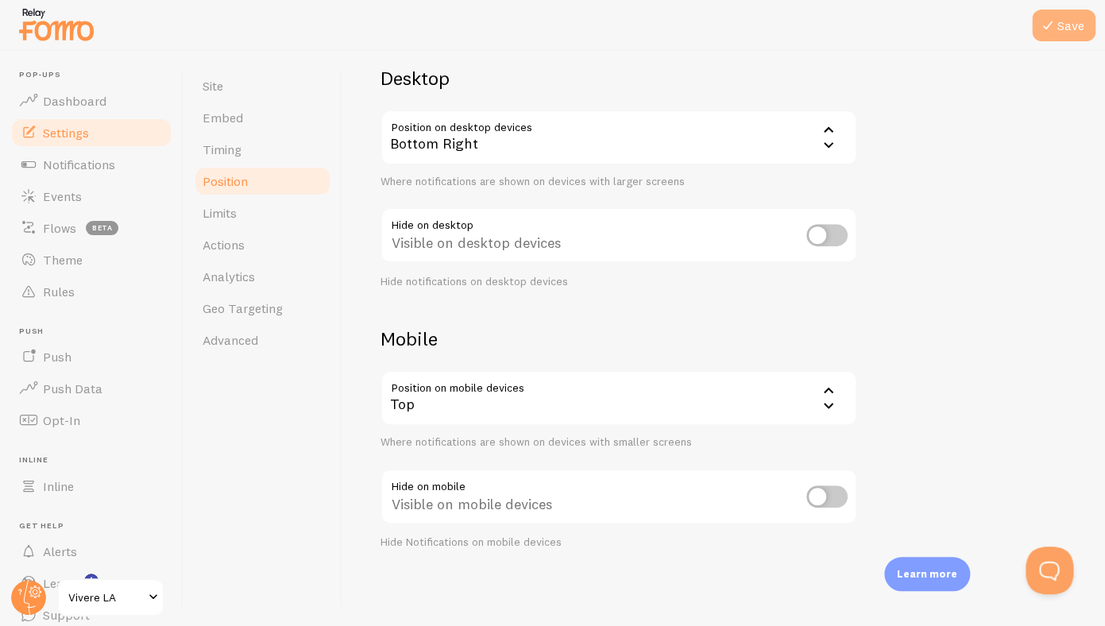
click at [1049, 41] on button "Save" at bounding box center [1064, 26] width 64 height 32
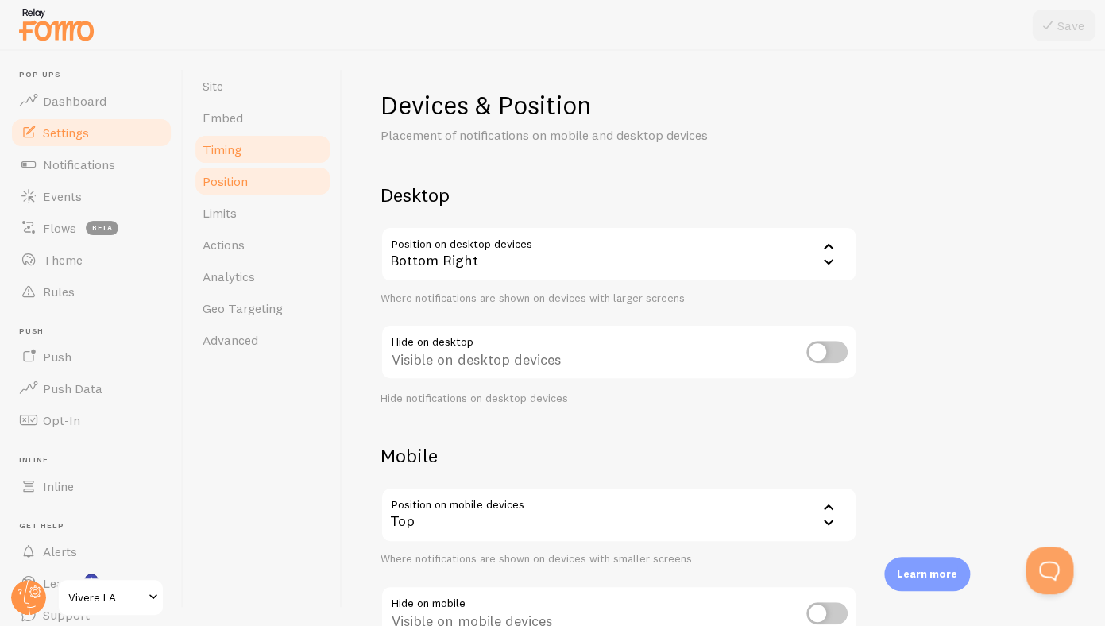
click at [253, 144] on link "Timing" at bounding box center [262, 149] width 139 height 32
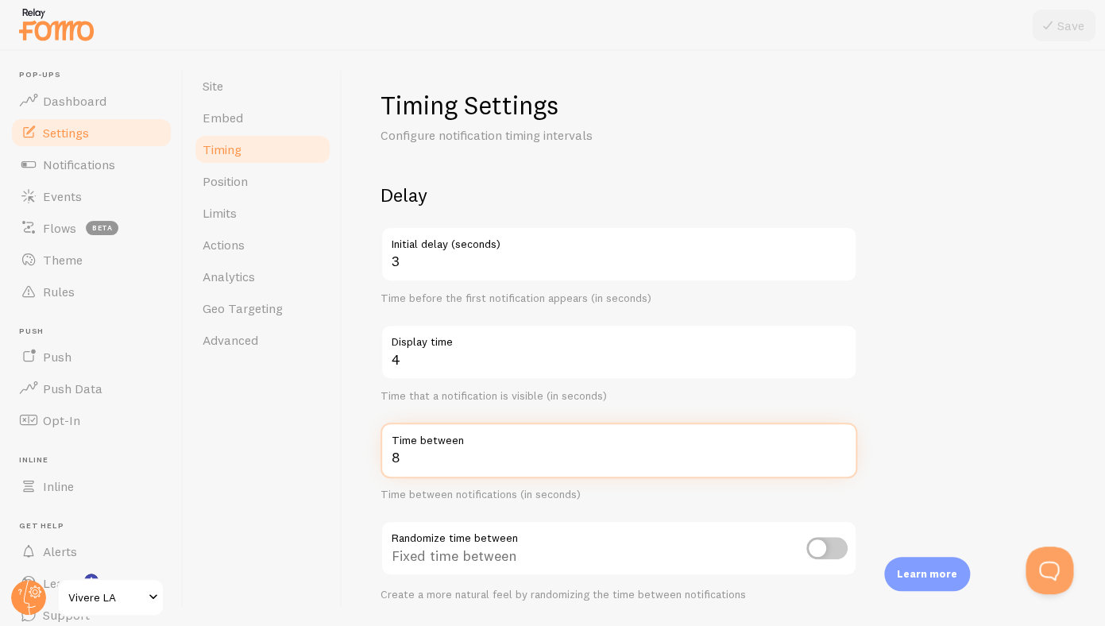
drag, startPoint x: 463, startPoint y: 462, endPoint x: 337, endPoint y: 447, distance: 127.1
click at [381, 447] on input "8" at bounding box center [619, 451] width 477 height 56
type input "15"
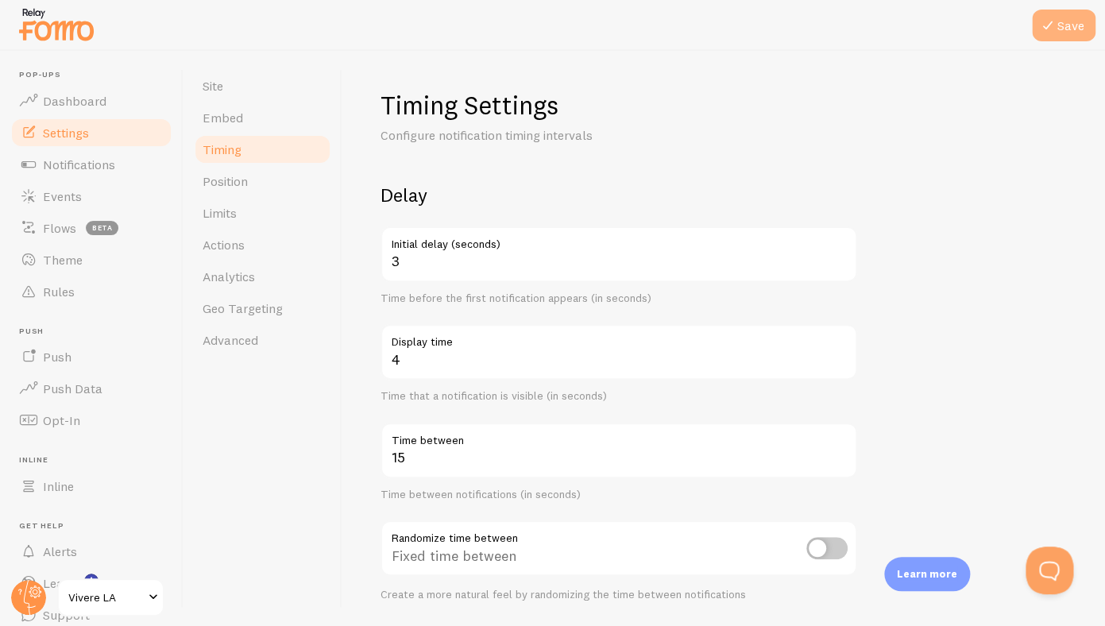
click at [1056, 37] on button "Save" at bounding box center [1064, 26] width 64 height 32
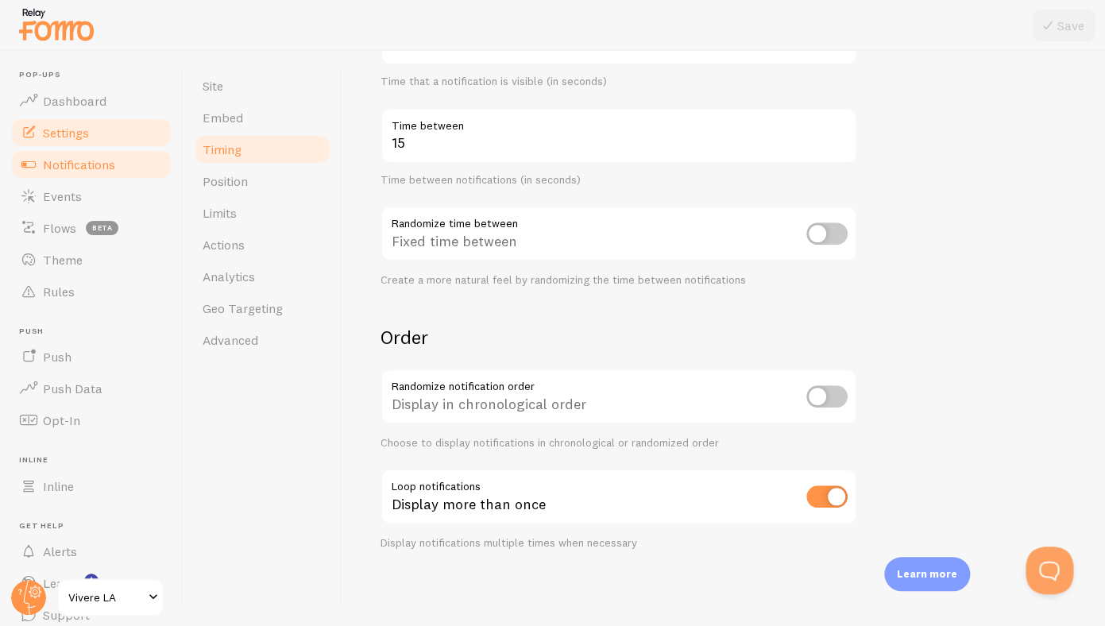
click at [70, 166] on span "Notifications" at bounding box center [79, 165] width 72 height 16
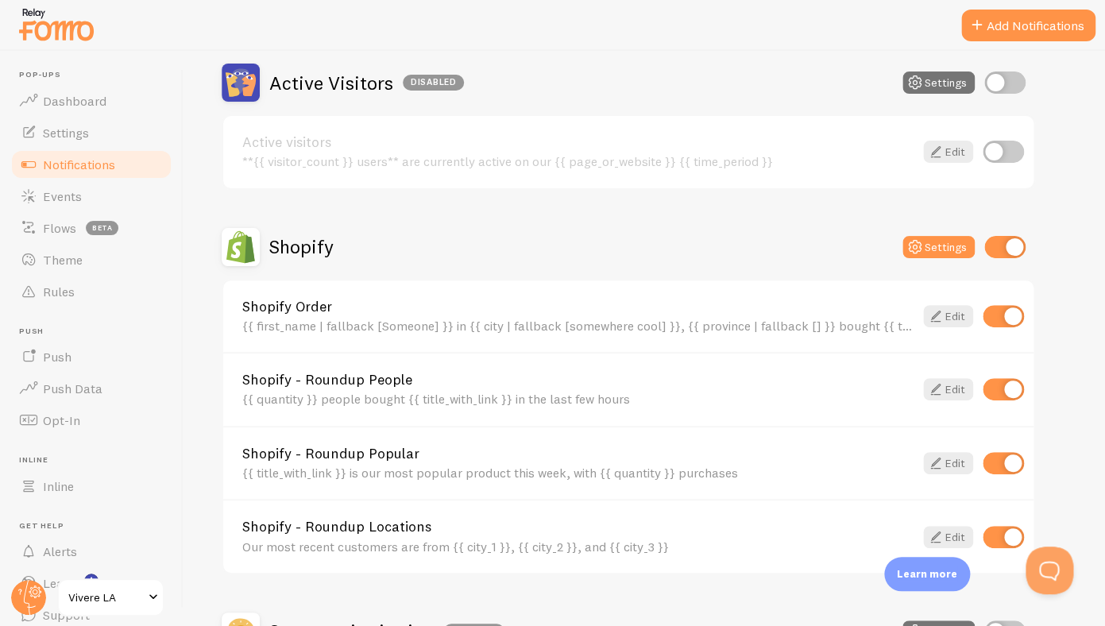
scroll to position [213, 0]
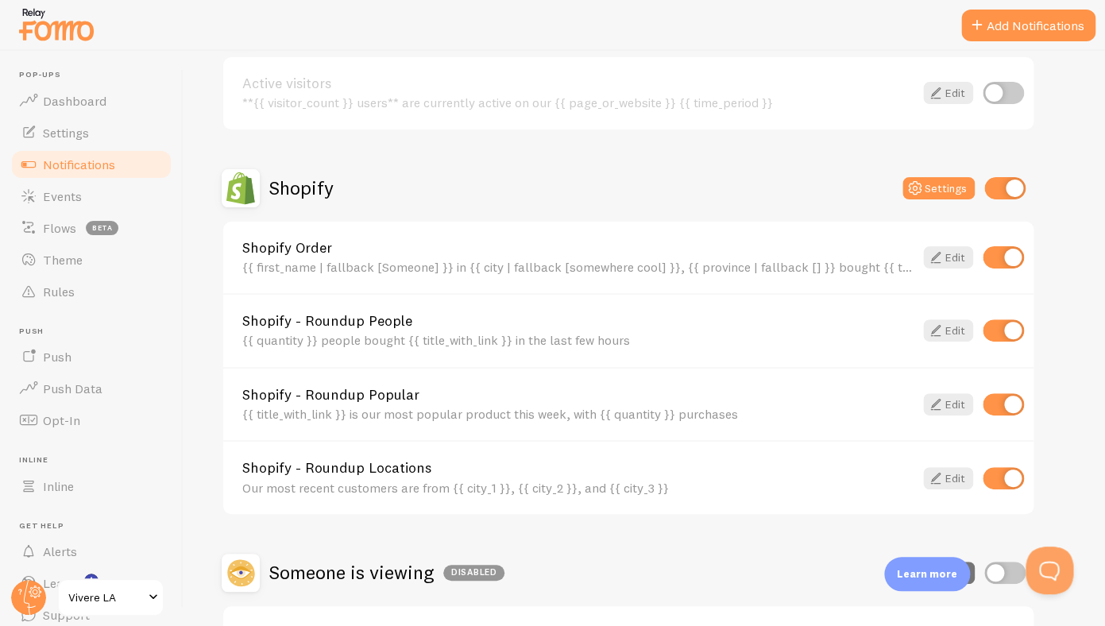
click at [1011, 400] on input "checkbox" at bounding box center [1003, 404] width 41 height 22
checkbox input "false"
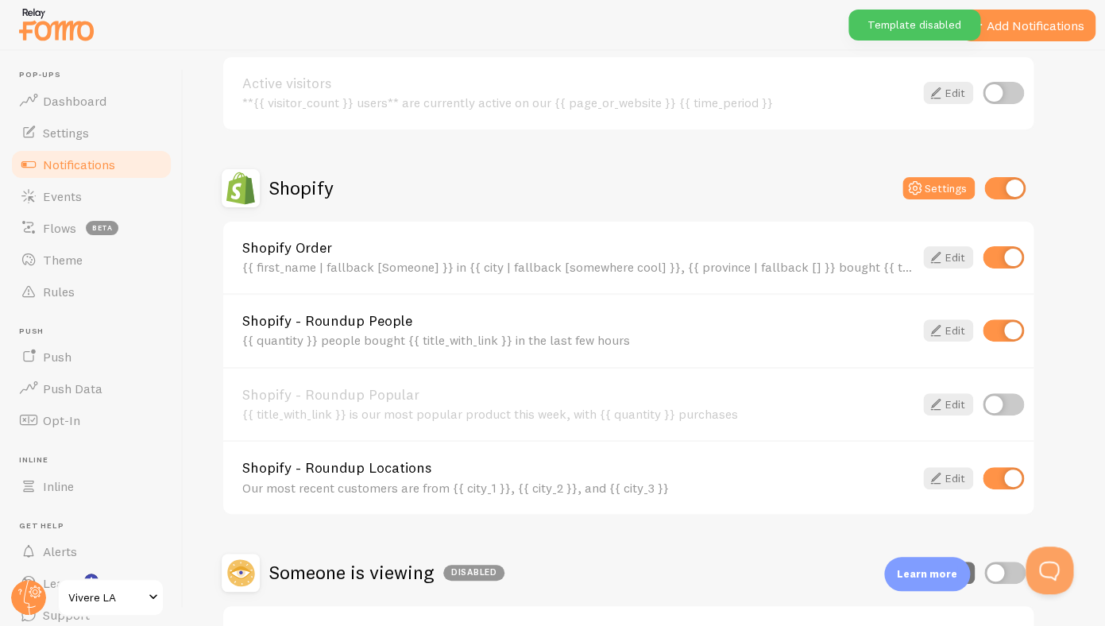
click at [1012, 476] on input "checkbox" at bounding box center [1003, 478] width 41 height 22
checkbox input "false"
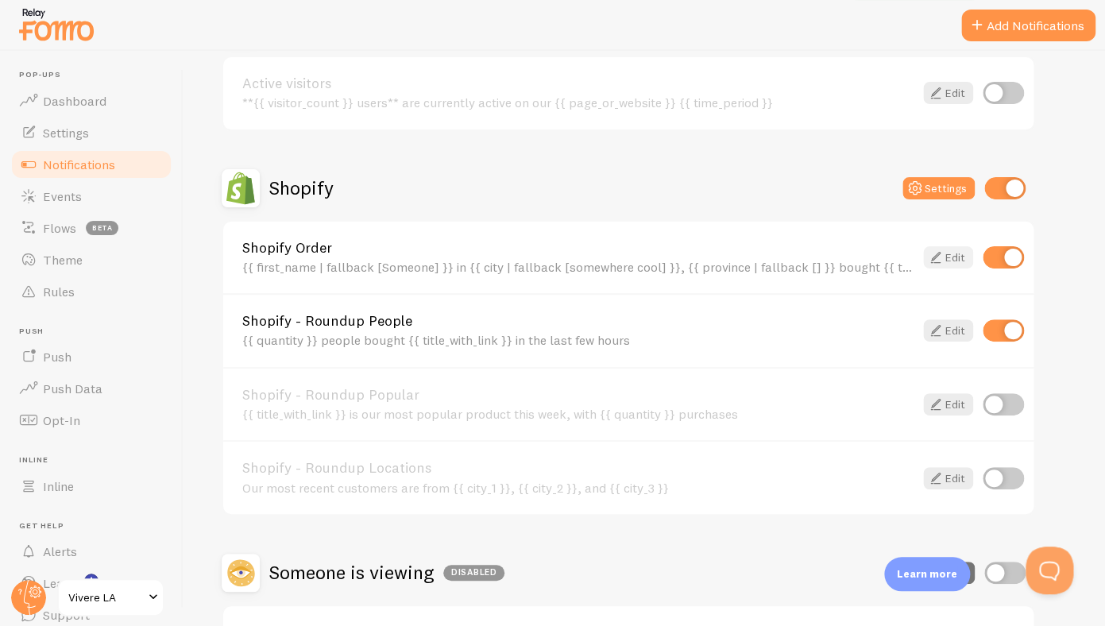
click at [952, 261] on link "Edit" at bounding box center [948, 257] width 50 height 22
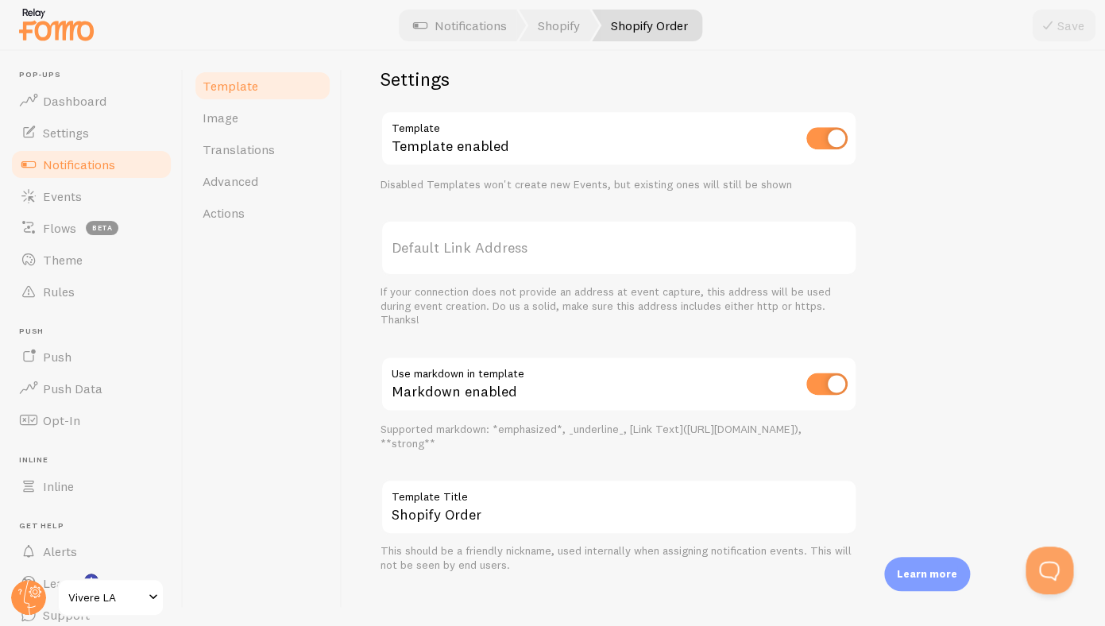
scroll to position [593, 0]
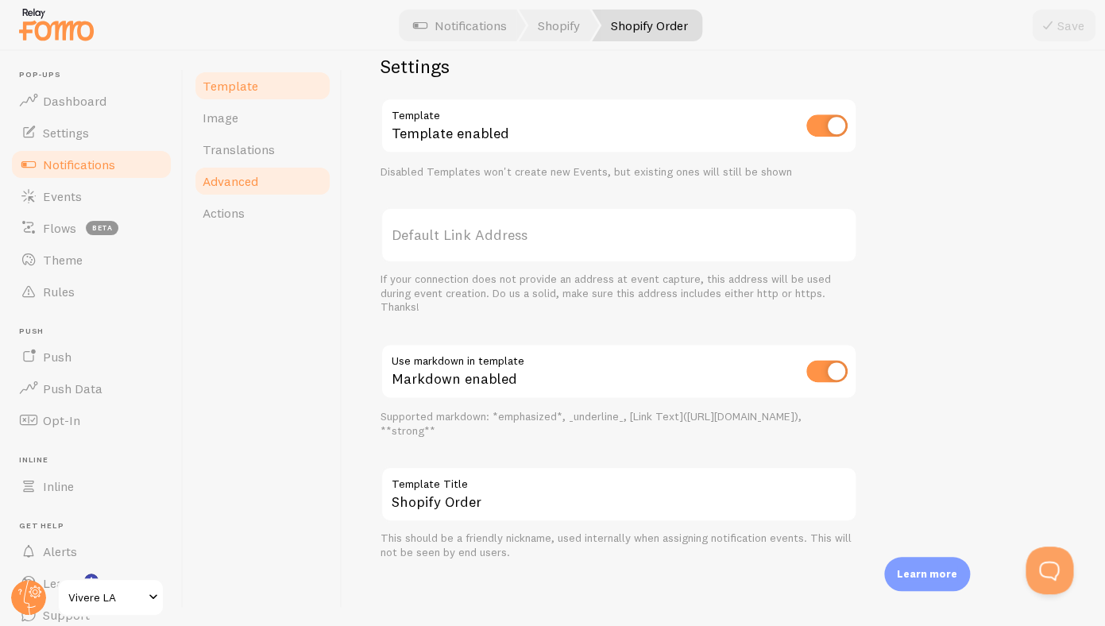
click at [242, 178] on span "Advanced" at bounding box center [231, 181] width 56 height 16
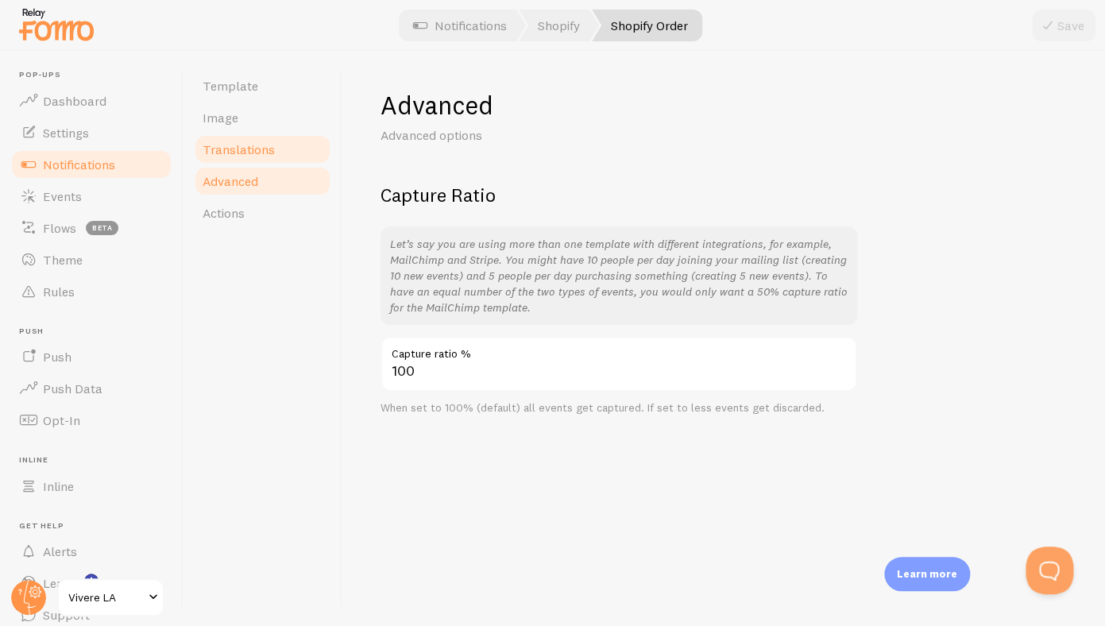
click at [249, 157] on span "Translations" at bounding box center [239, 149] width 72 height 16
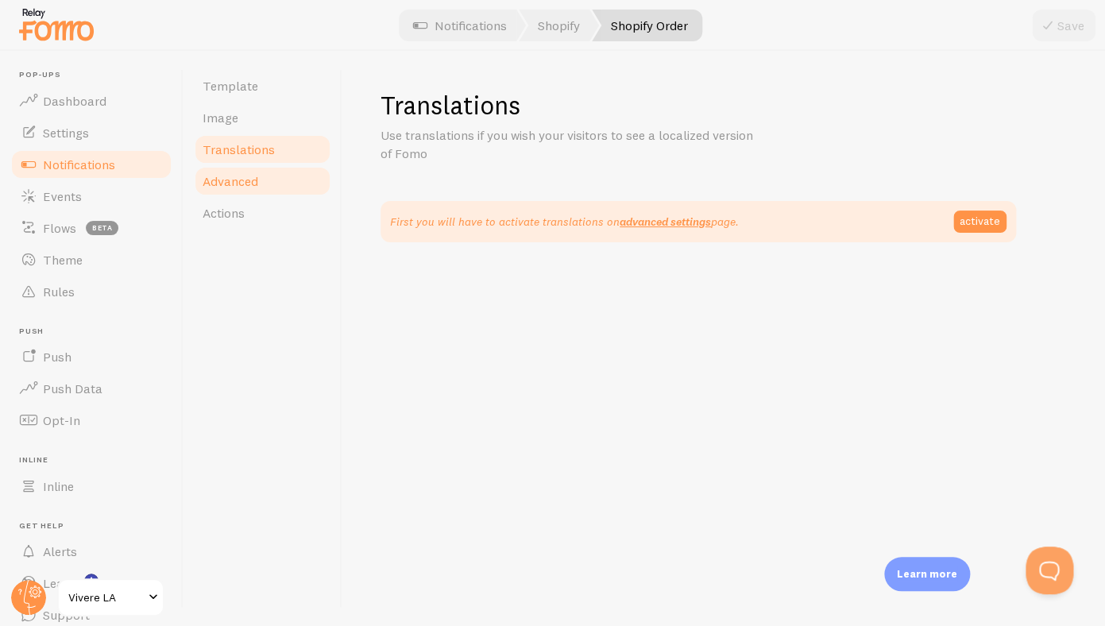
click at [238, 165] on link "Advanced" at bounding box center [262, 181] width 139 height 32
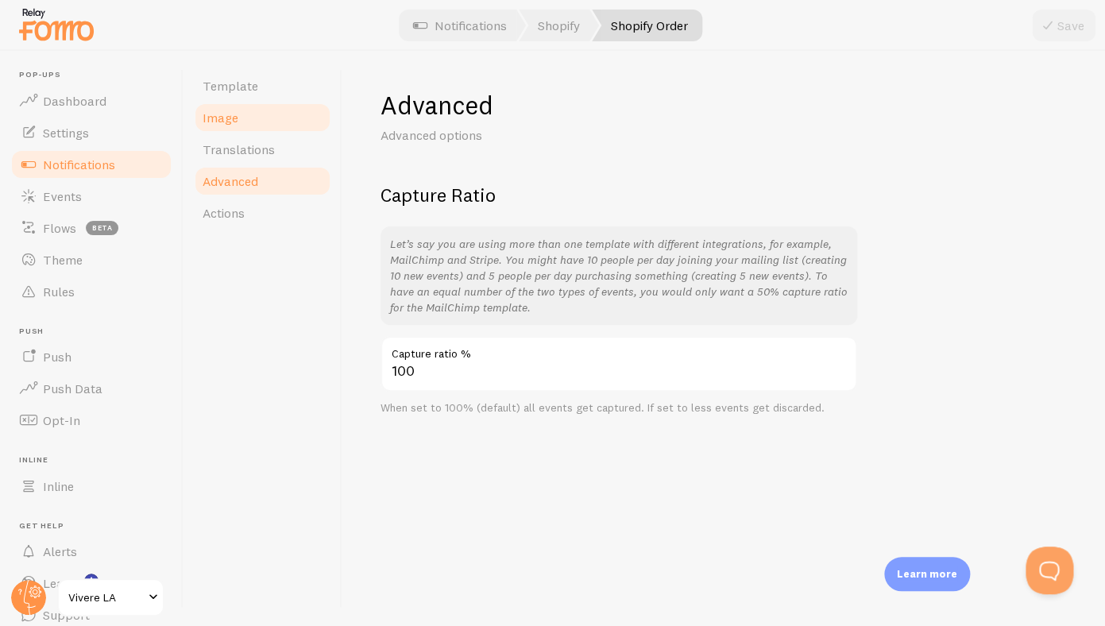
click at [245, 127] on link "Image" at bounding box center [262, 118] width 139 height 32
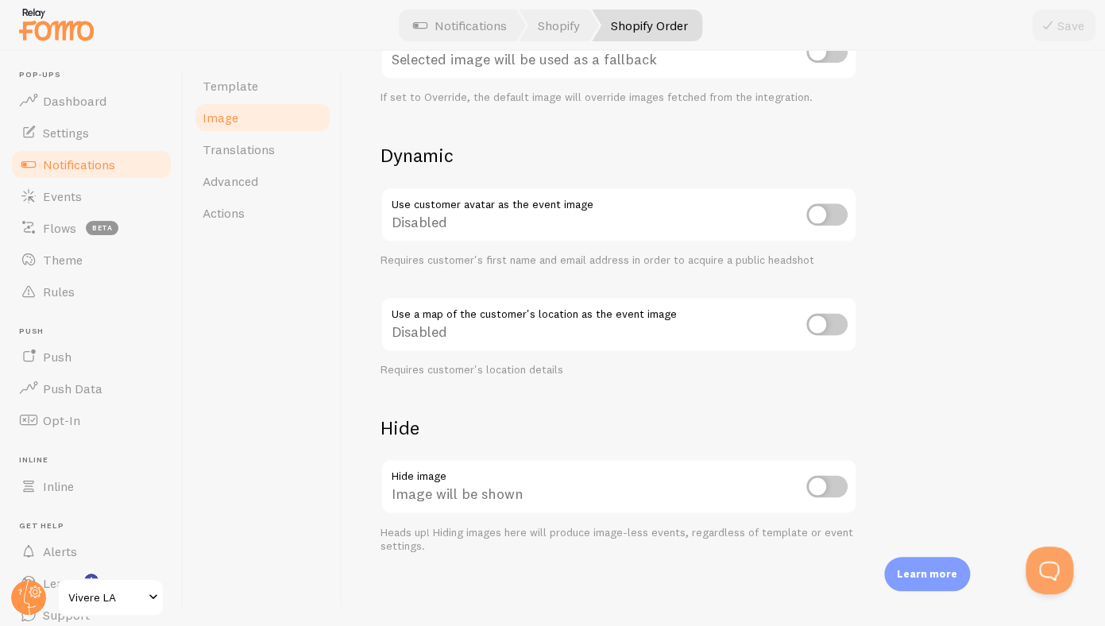
scroll to position [626, 0]
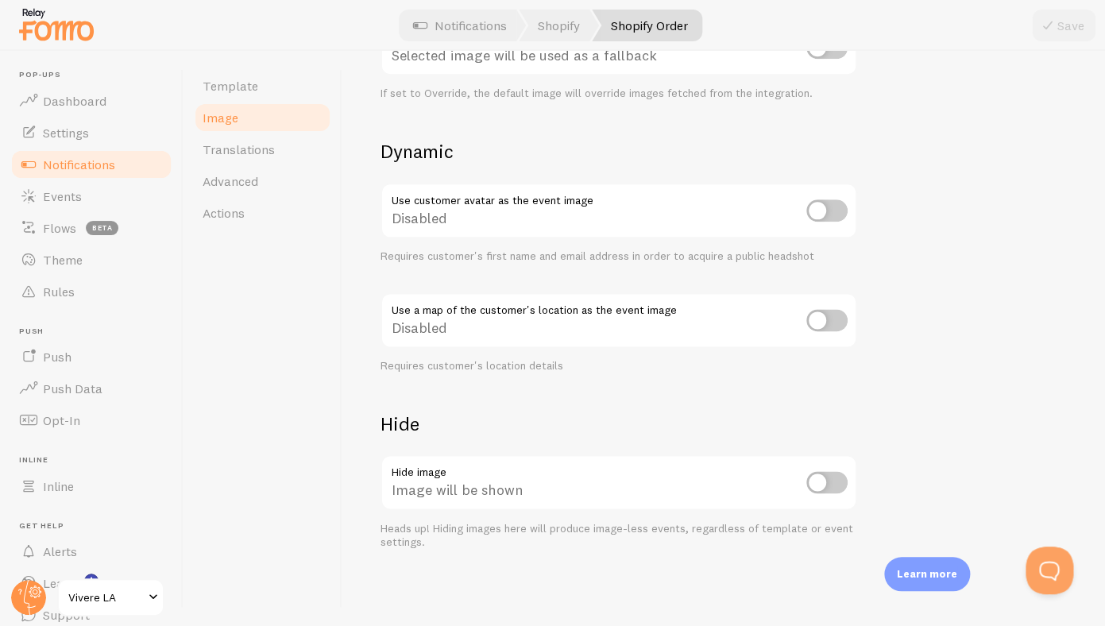
click at [60, 164] on span "Notifications" at bounding box center [79, 165] width 72 height 16
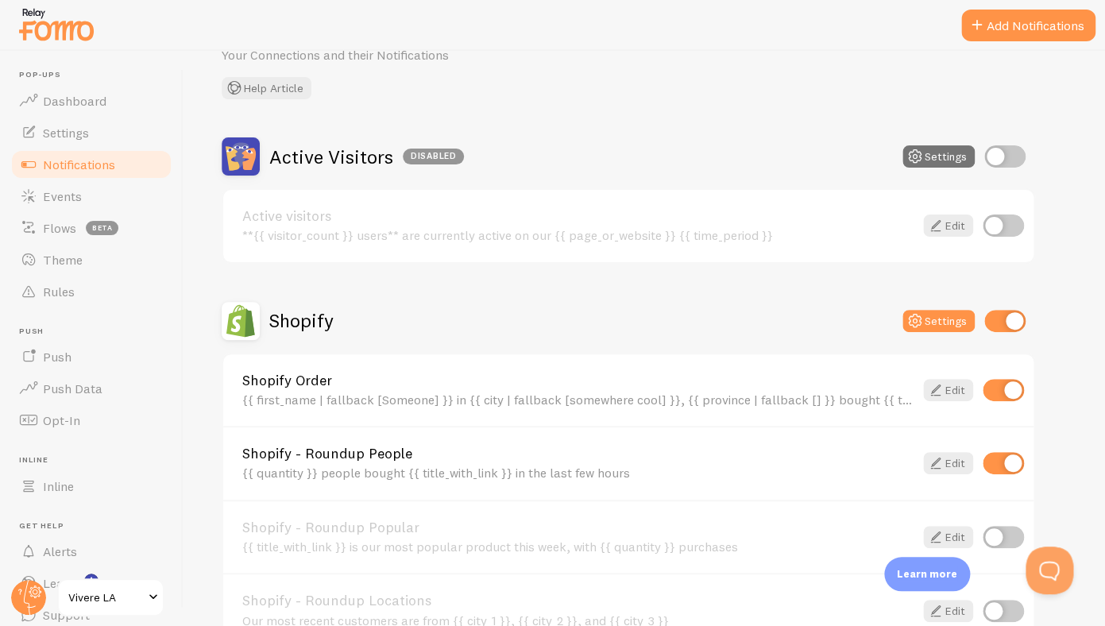
scroll to position [83, 0]
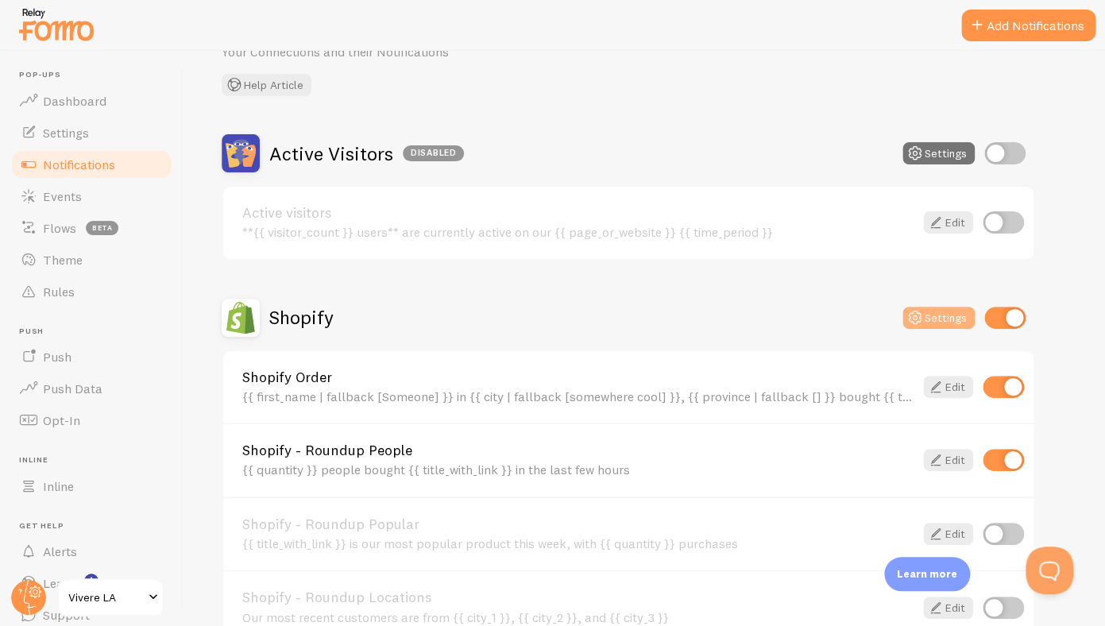
click at [941, 326] on button "Settings" at bounding box center [939, 318] width 72 height 22
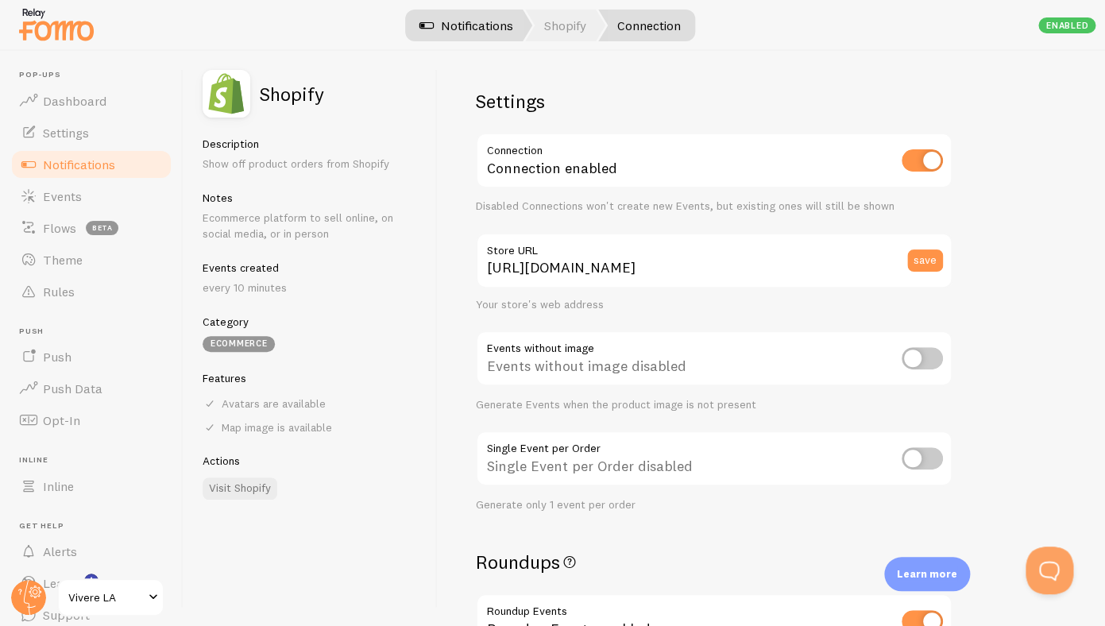
click at [447, 41] on link "Notifications" at bounding box center [466, 26] width 132 height 32
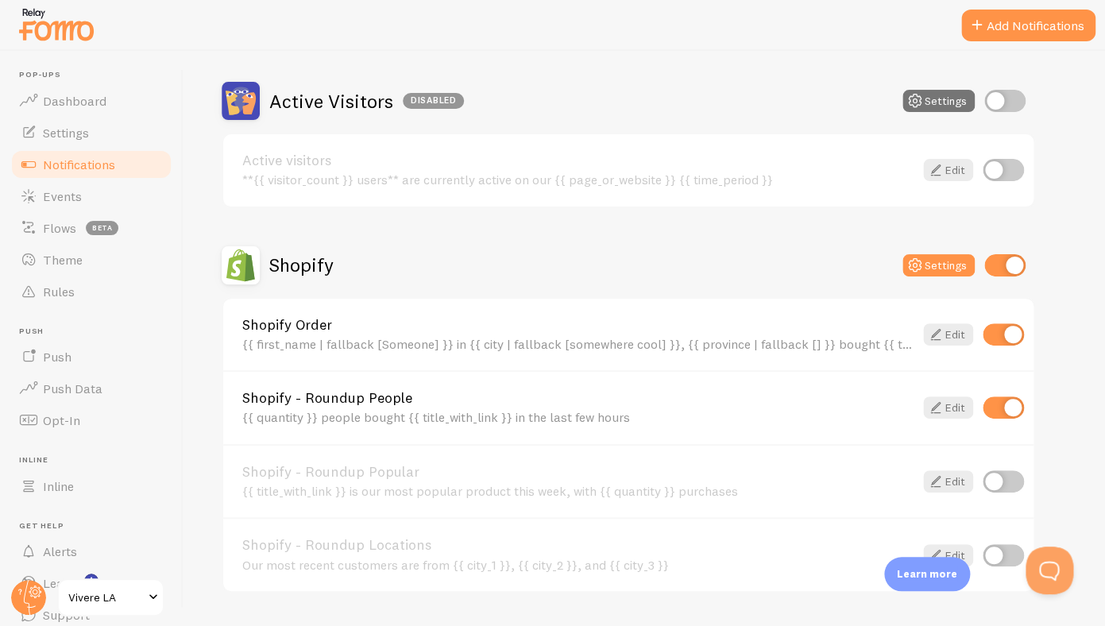
scroll to position [343, 0]
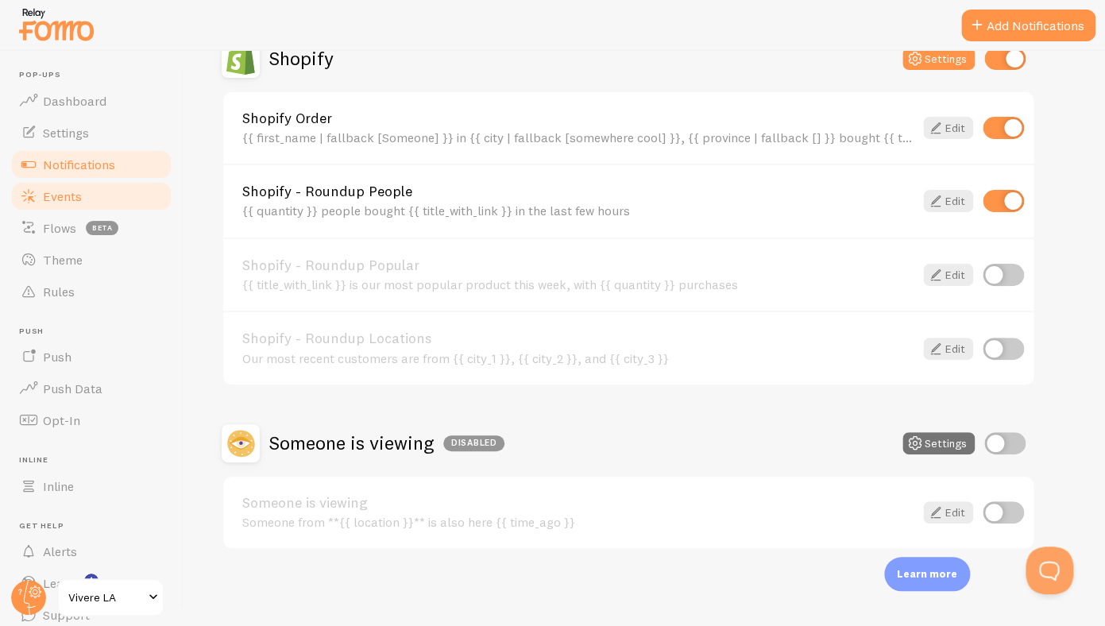
click at [74, 199] on span "Events" at bounding box center [62, 196] width 39 height 16
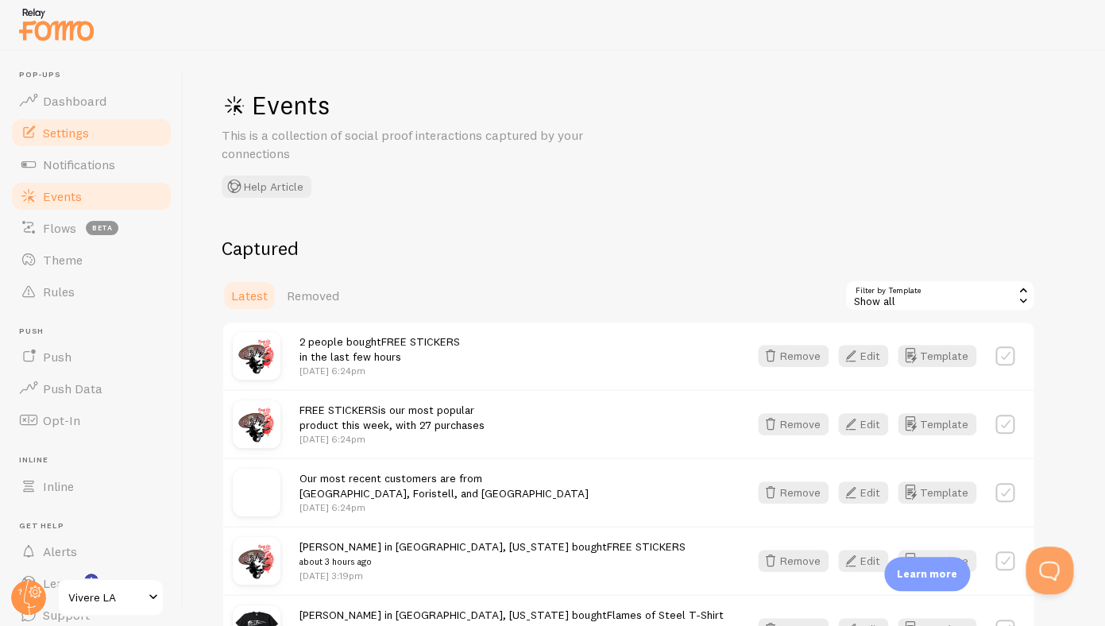
click at [49, 136] on span "Settings" at bounding box center [66, 133] width 46 height 16
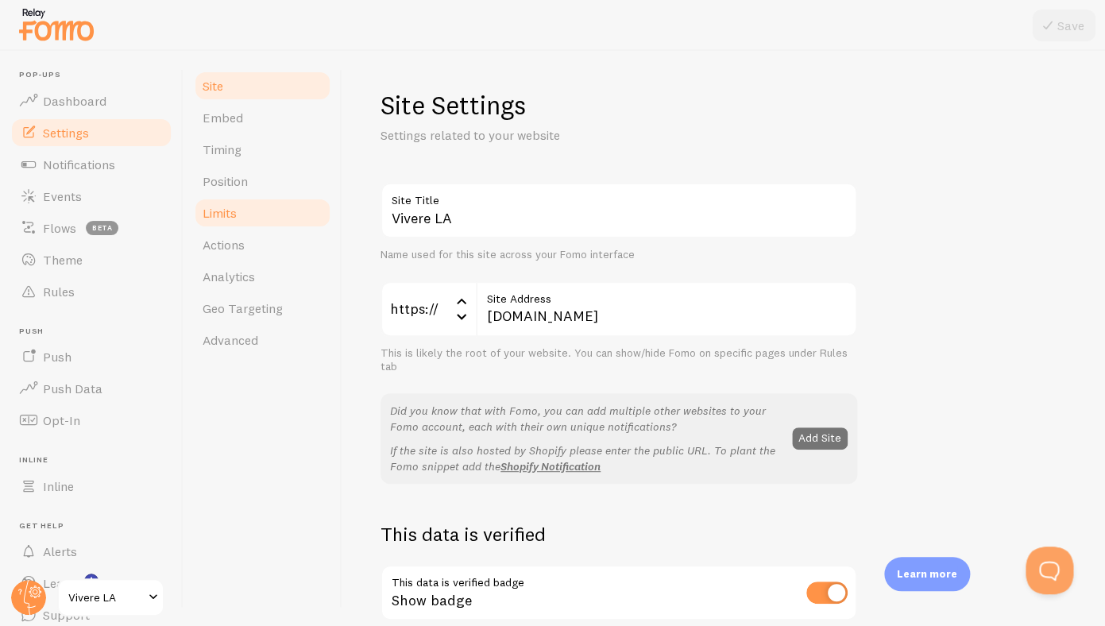
click at [228, 223] on link "Limits" at bounding box center [262, 213] width 139 height 32
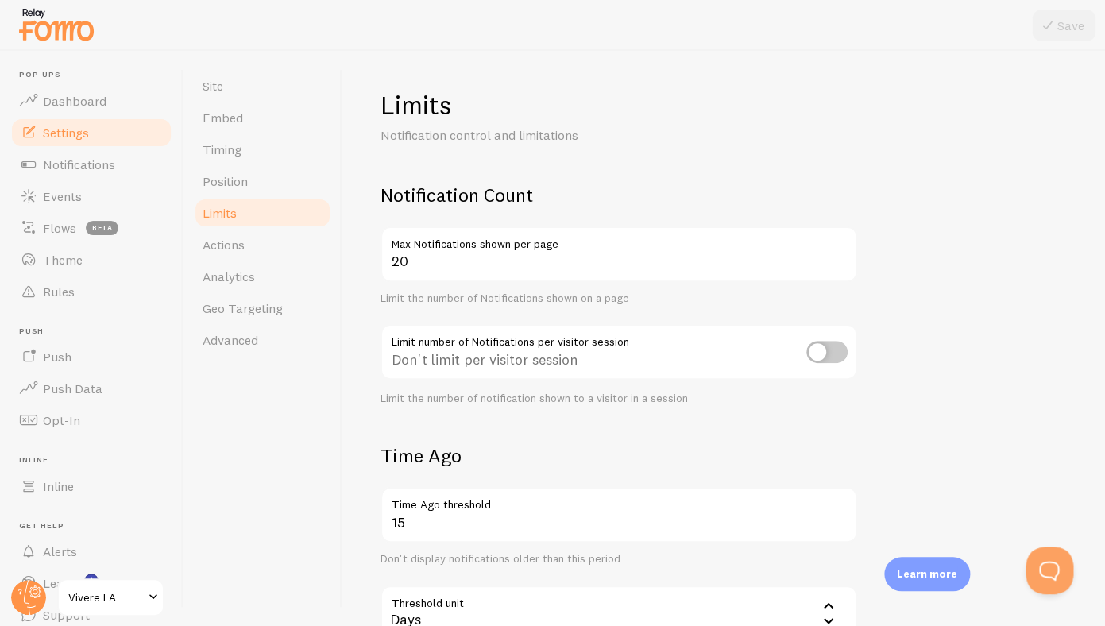
scroll to position [404, 0]
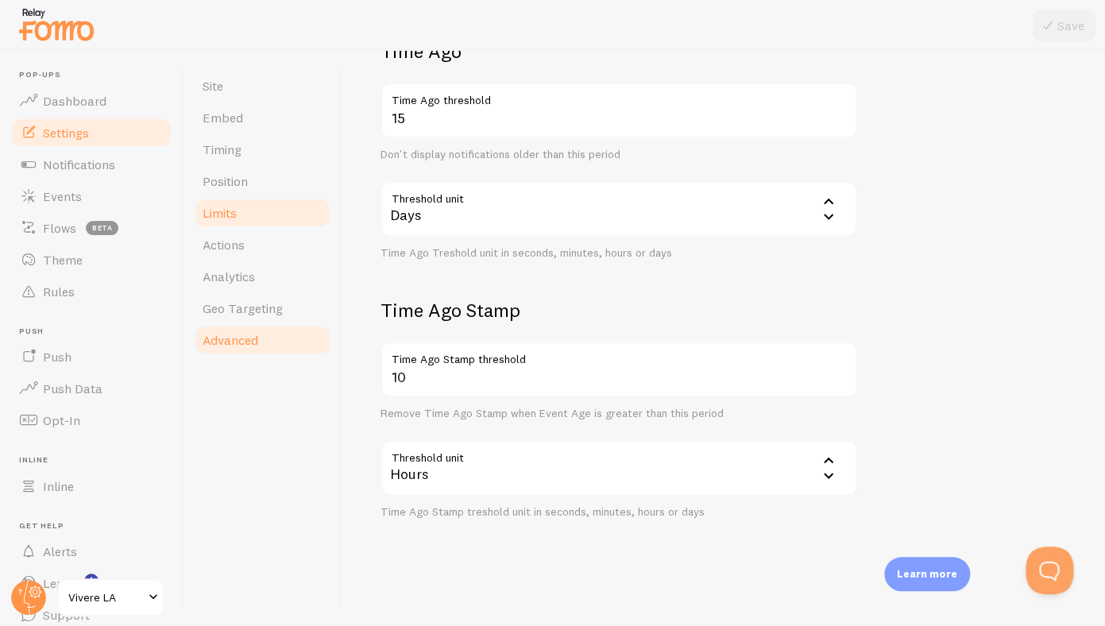
click at [226, 331] on link "Advanced" at bounding box center [262, 340] width 139 height 32
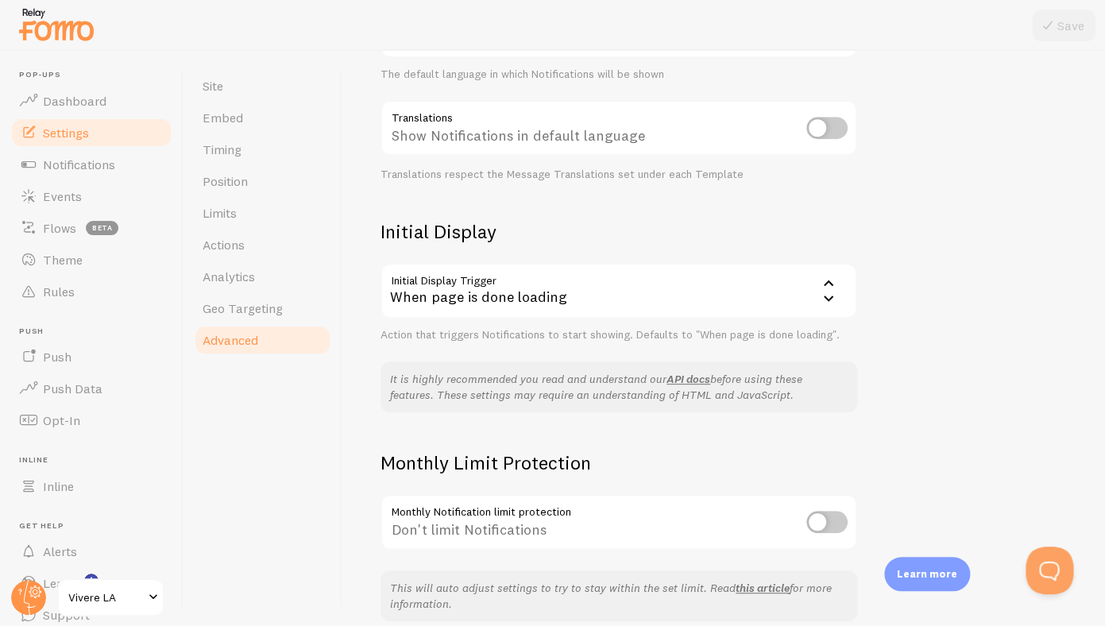
scroll to position [296, 0]
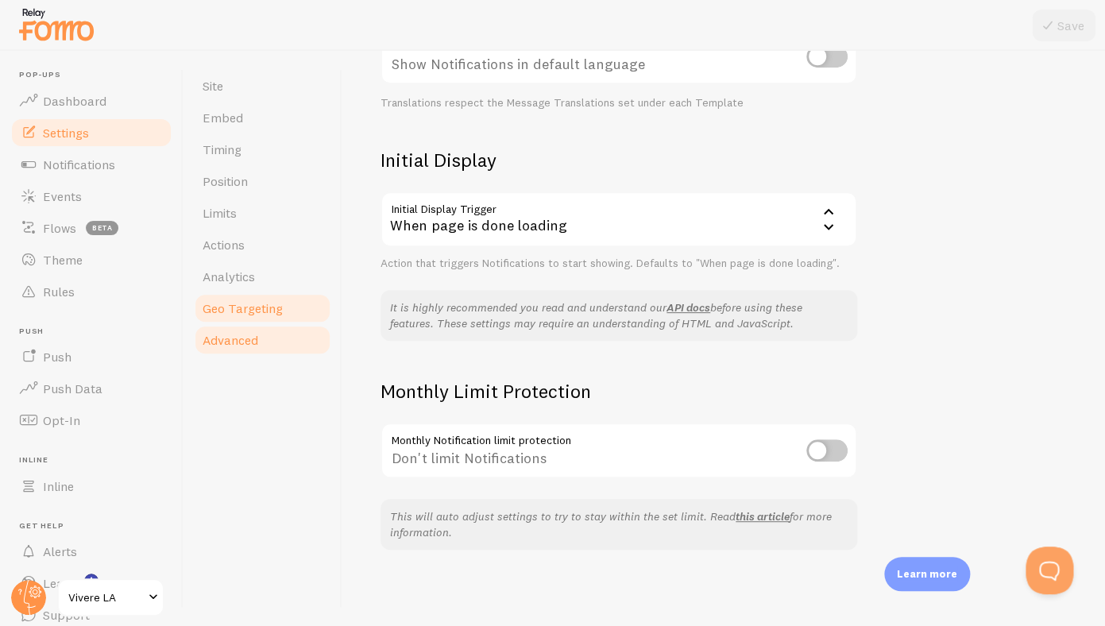
click at [222, 308] on span "Geo Targeting" at bounding box center [243, 308] width 80 height 16
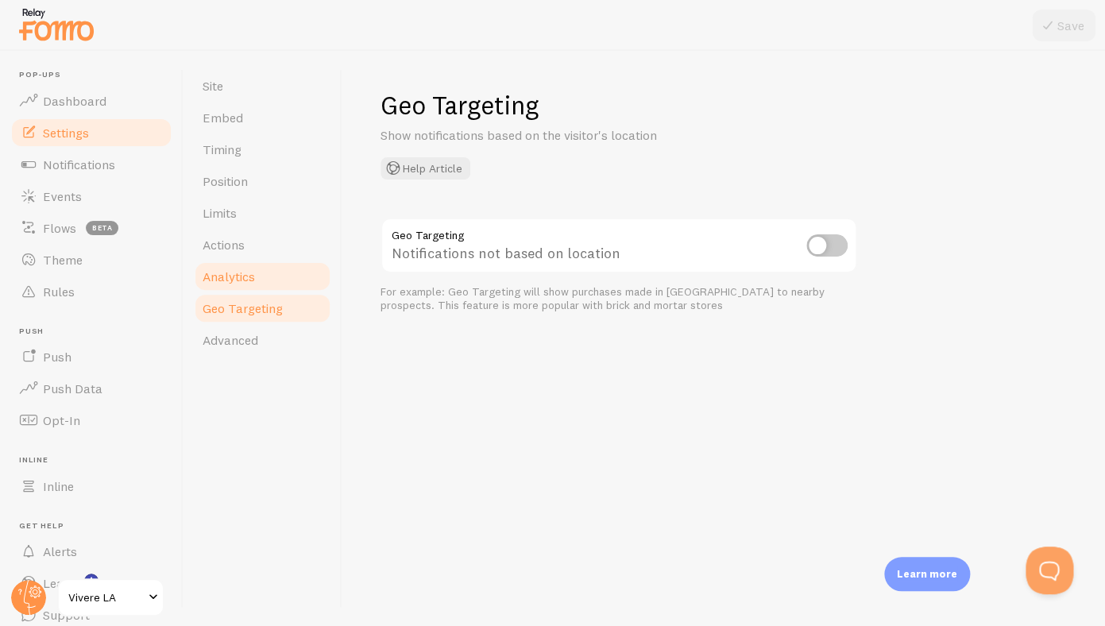
click at [236, 282] on span "Analytics" at bounding box center [229, 277] width 52 height 16
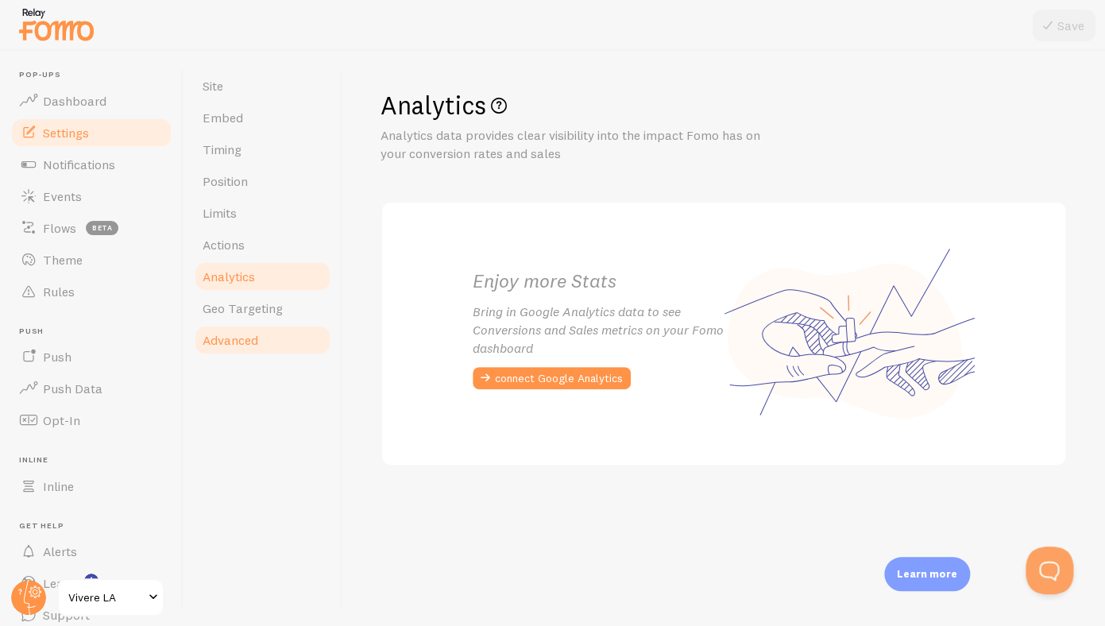
click at [236, 341] on span "Advanced" at bounding box center [231, 340] width 56 height 16
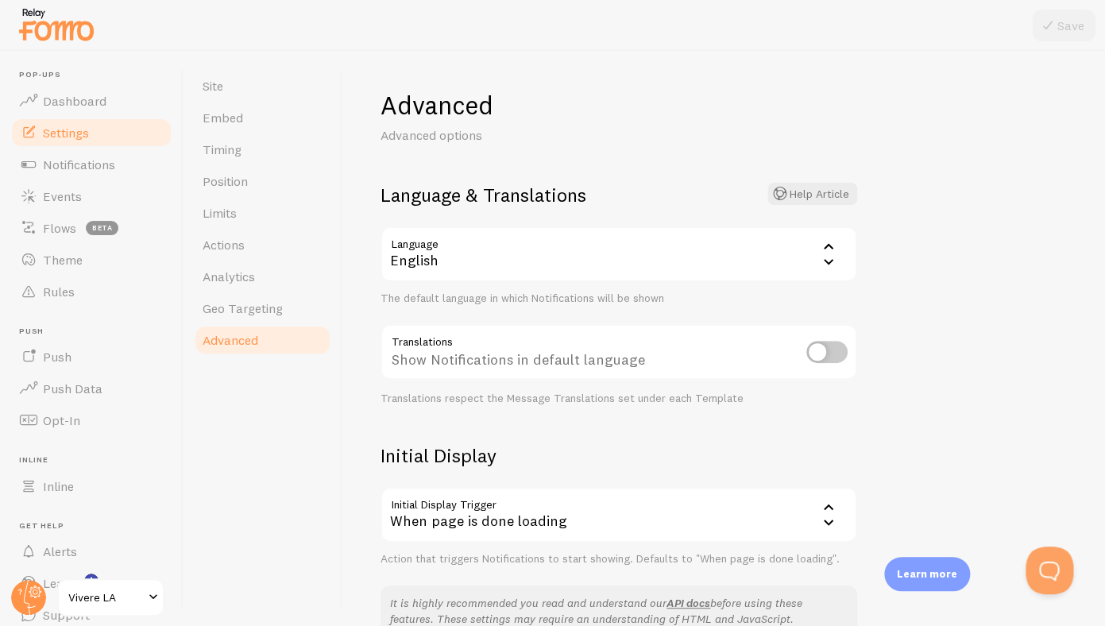
scroll to position [296, 0]
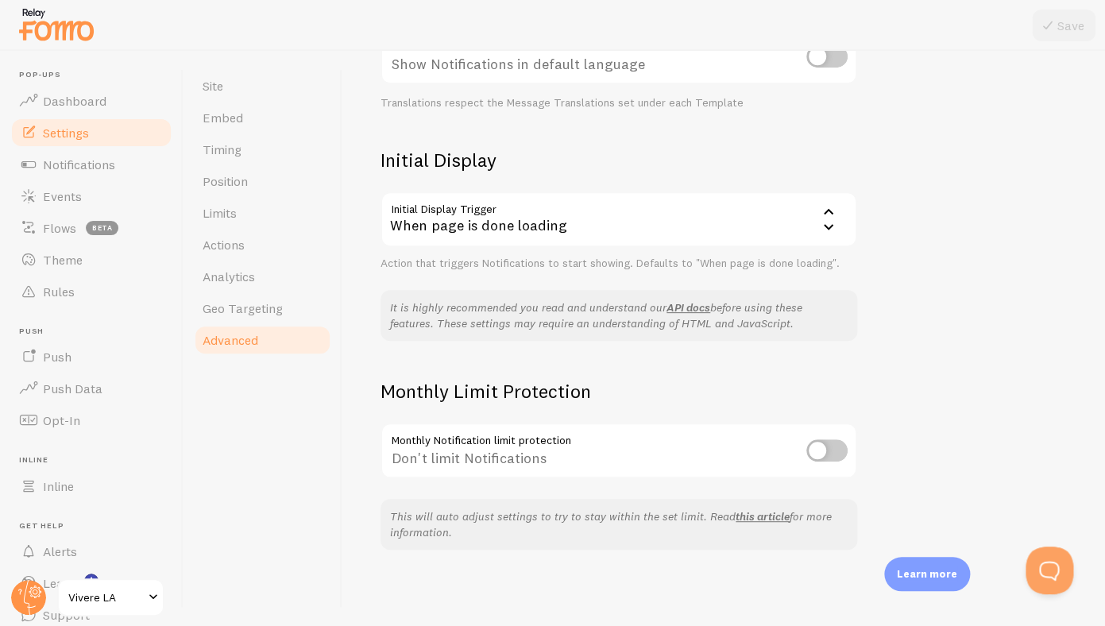
click at [825, 458] on input "checkbox" at bounding box center [826, 450] width 41 height 22
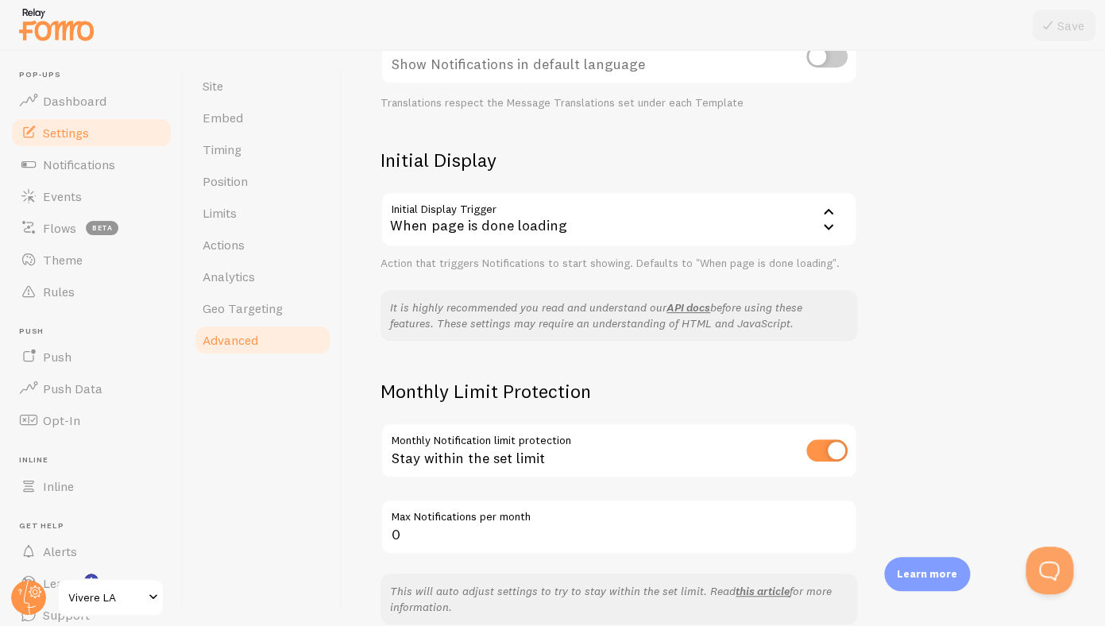
click at [837, 456] on input "checkbox" at bounding box center [826, 450] width 41 height 22
checkbox input "false"
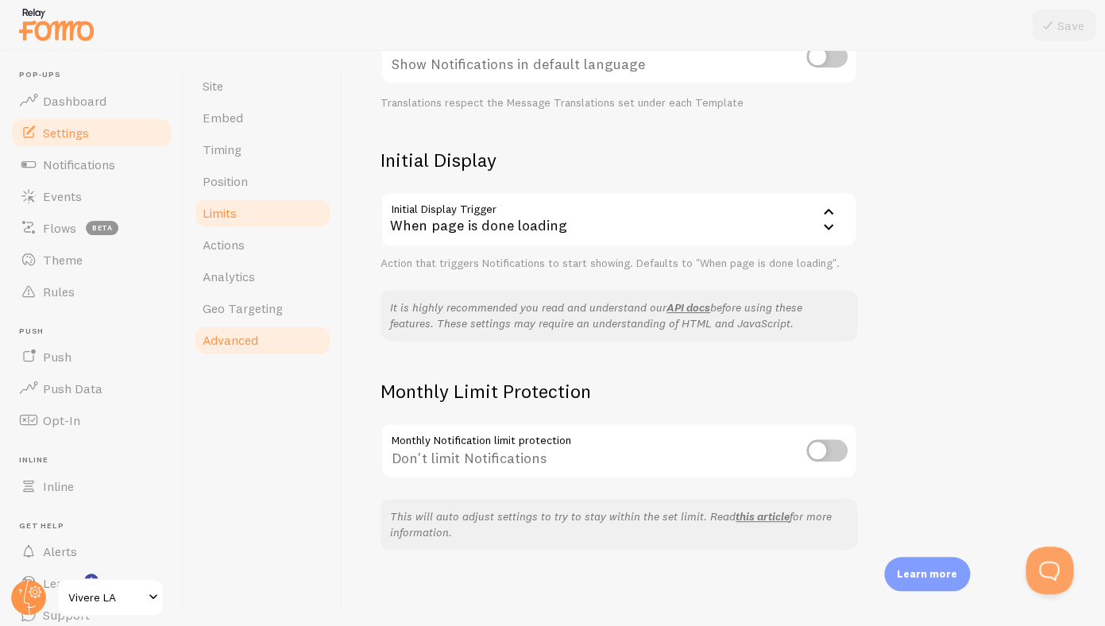
click at [231, 215] on span "Limits" at bounding box center [220, 213] width 34 height 16
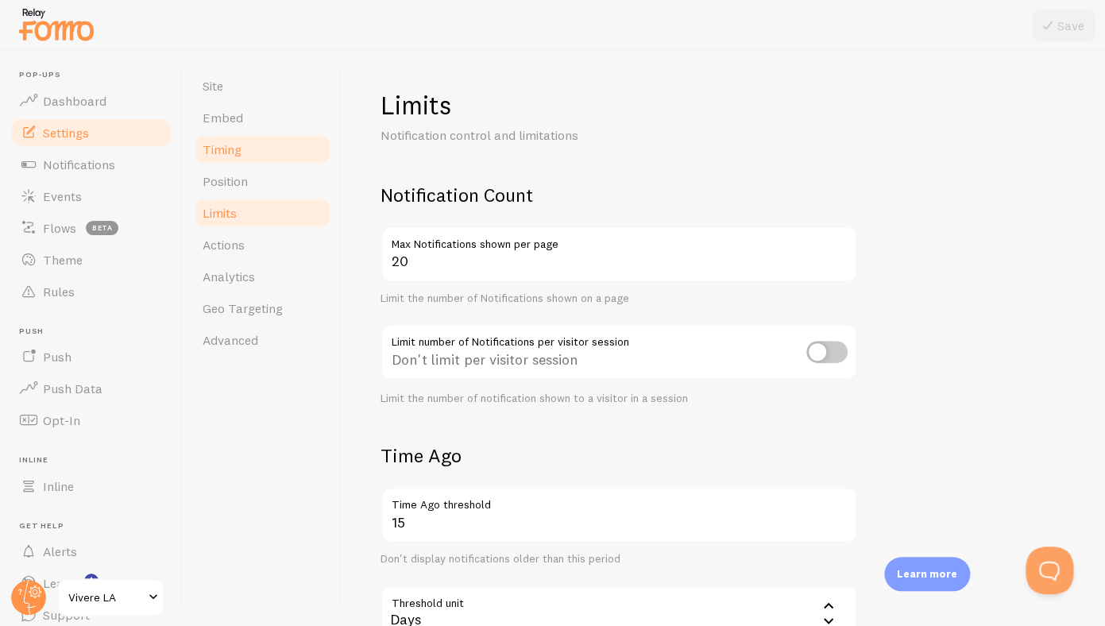
click at [223, 153] on span "Timing" at bounding box center [222, 149] width 39 height 16
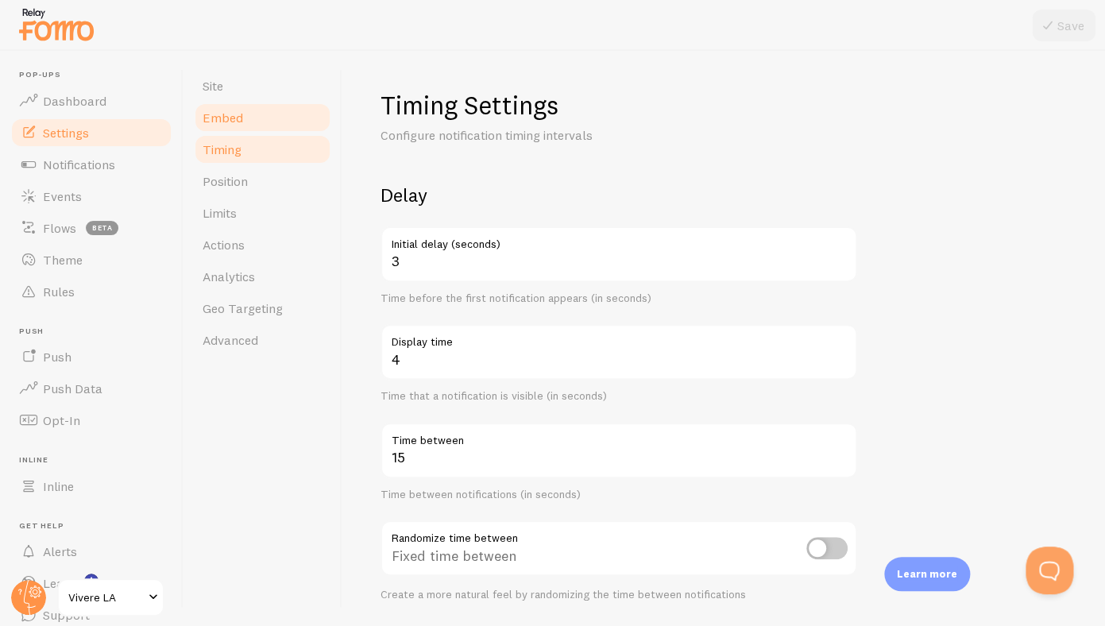
click at [238, 129] on link "Embed" at bounding box center [262, 118] width 139 height 32
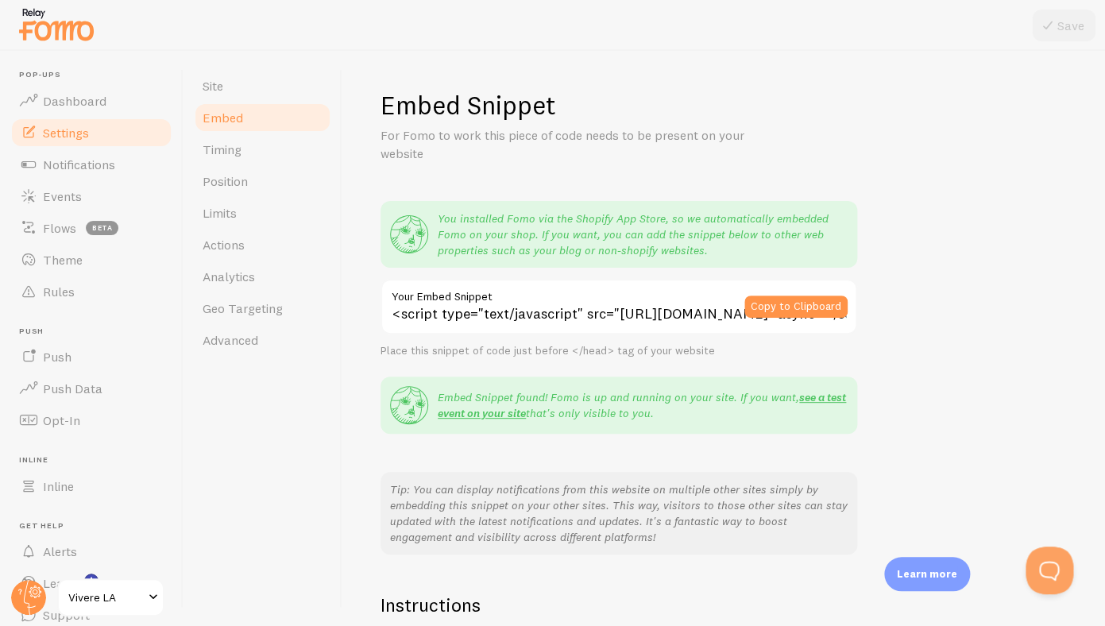
scroll to position [226, 0]
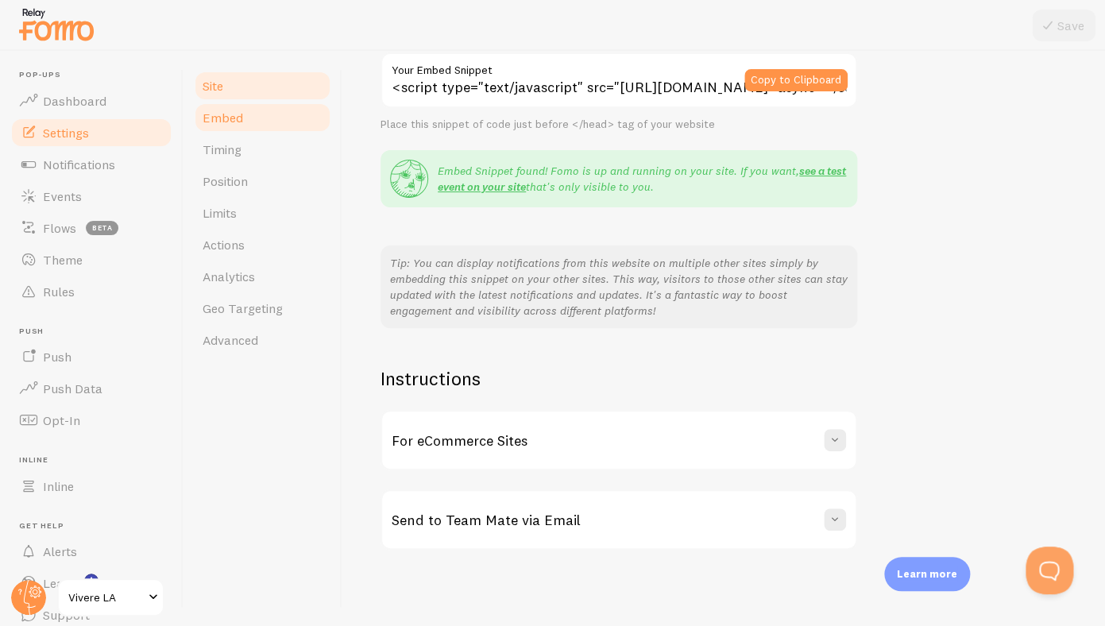
click at [237, 84] on link "Site" at bounding box center [262, 86] width 139 height 32
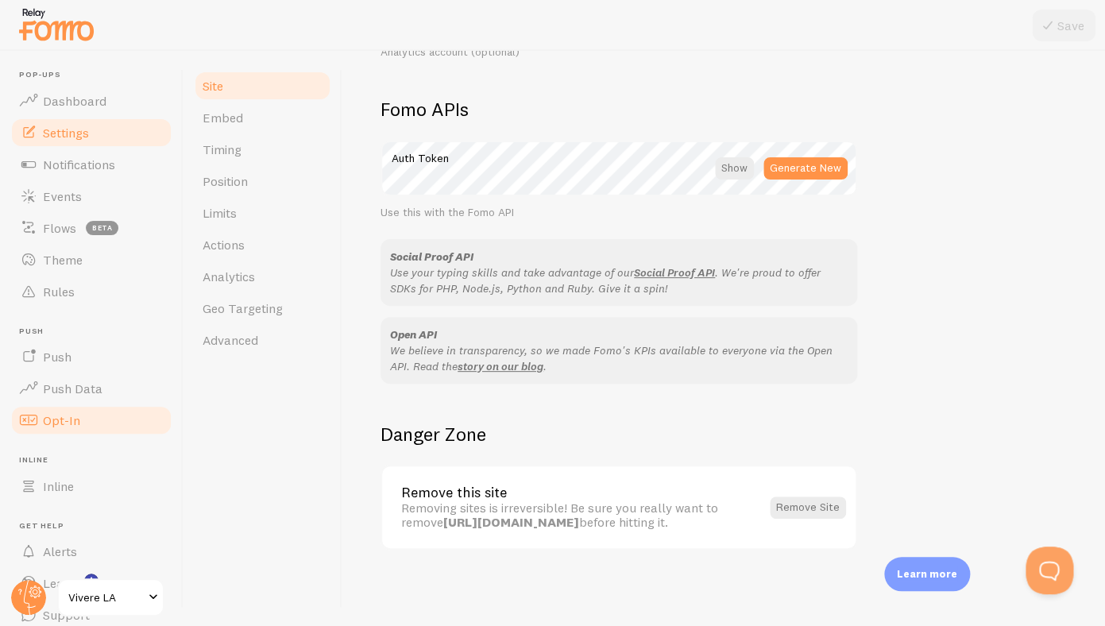
scroll to position [62, 0]
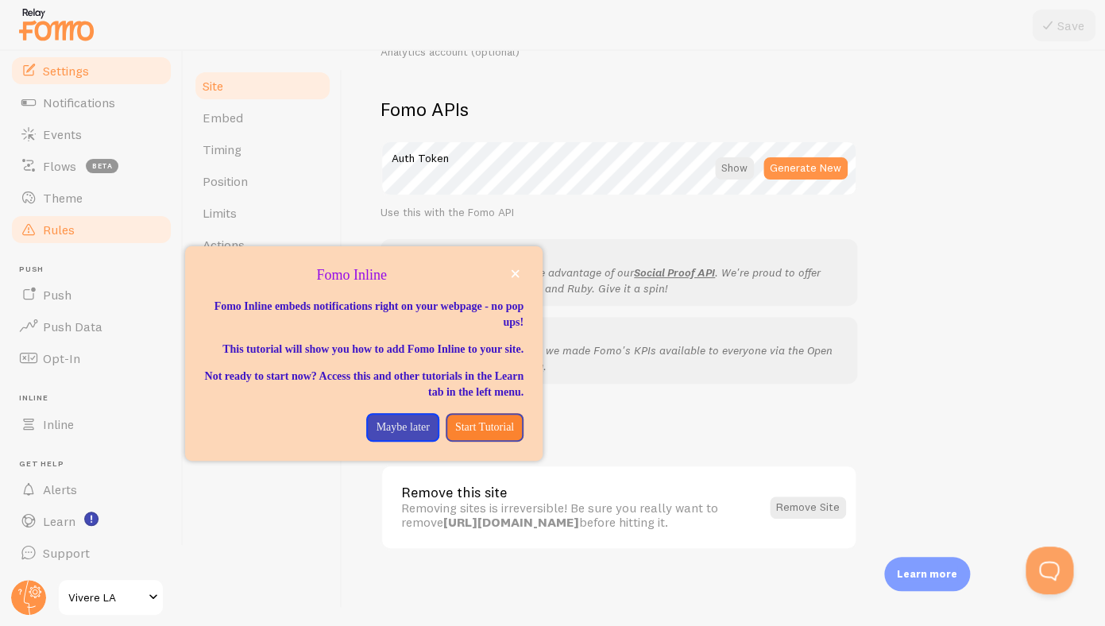
click at [75, 220] on link "Rules" at bounding box center [92, 230] width 164 height 32
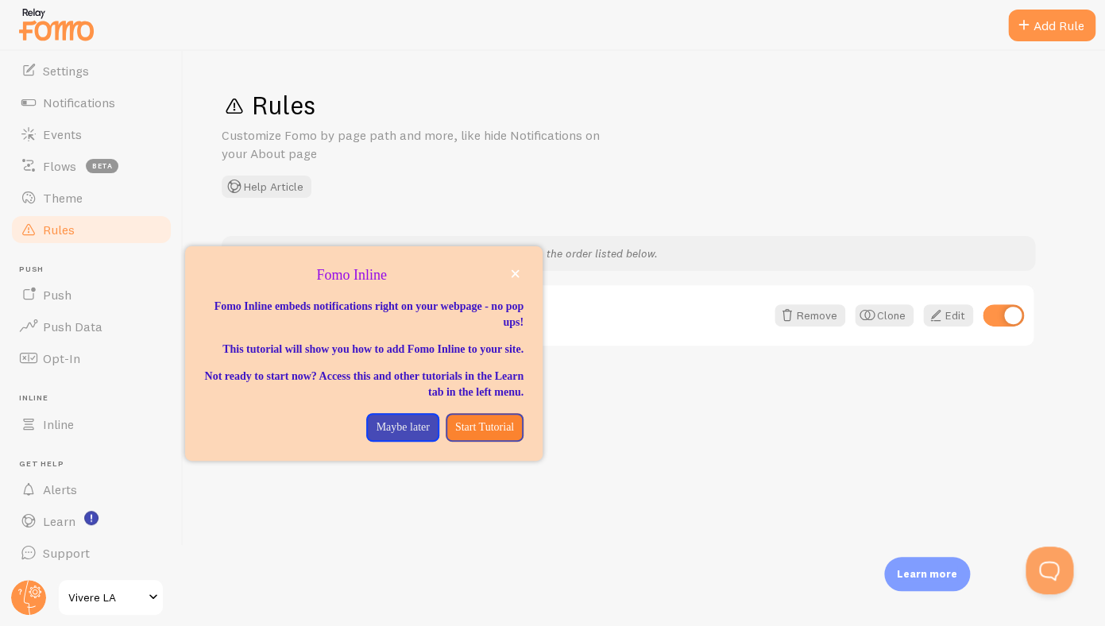
click at [395, 224] on div "Rules Customize Fomo by page path and more, like hide Notifications on your Abo…" at bounding box center [645, 338] width 922 height 575
click at [390, 435] on p "Maybe later" at bounding box center [402, 427] width 53 height 16
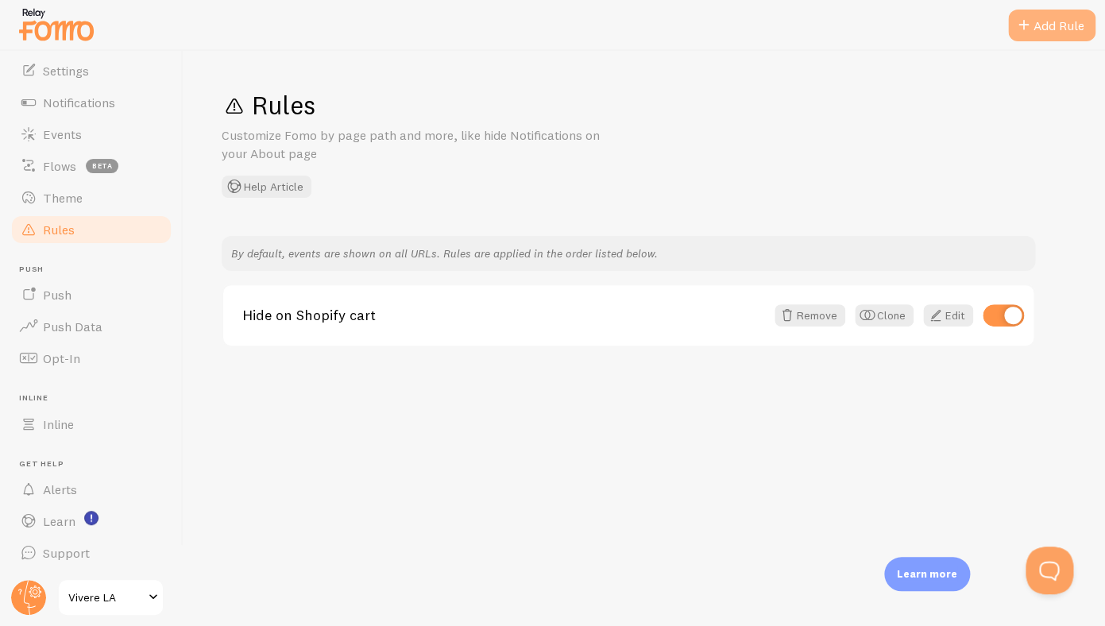
click at [1046, 33] on div "Add Rule" at bounding box center [1051, 26] width 87 height 32
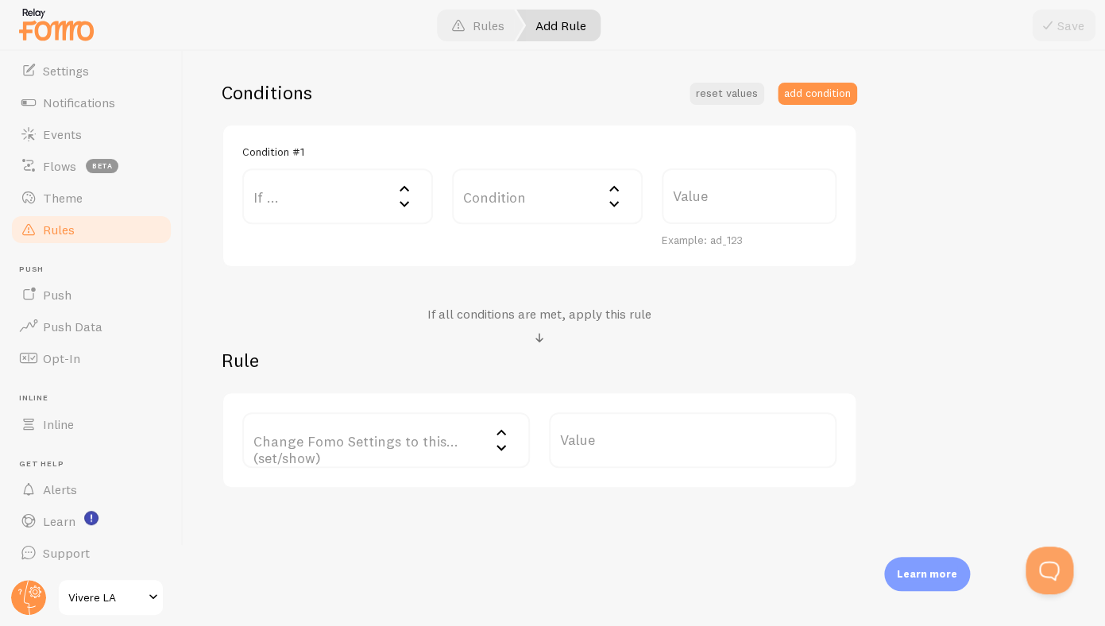
scroll to position [373, 0]
click at [332, 209] on label "If ..." at bounding box center [337, 194] width 191 height 56
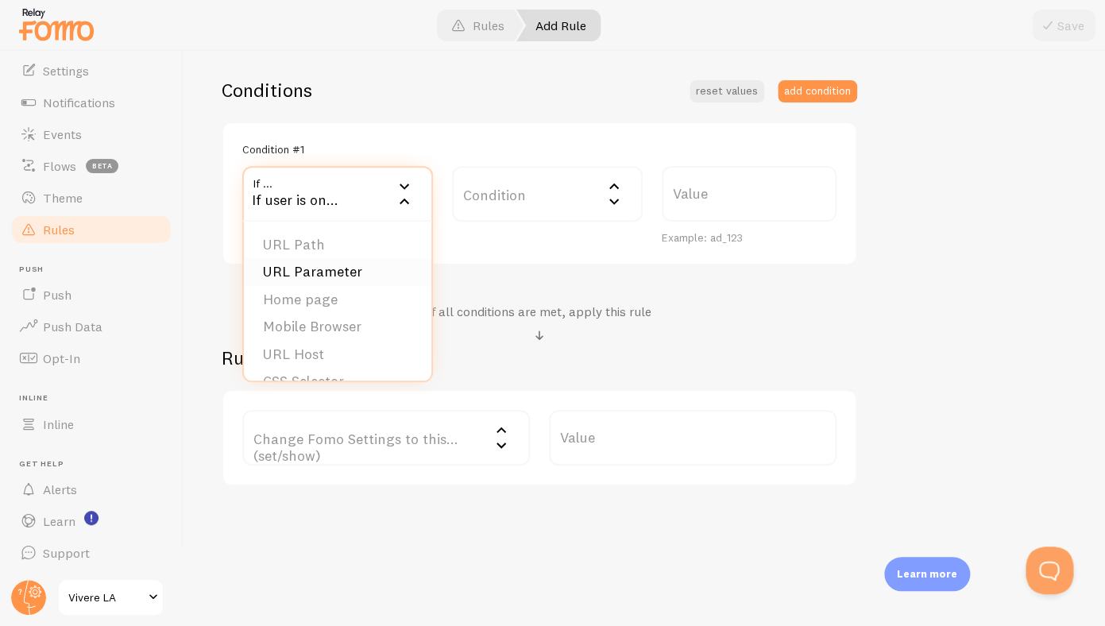
scroll to position [25, 0]
click at [502, 191] on label "Condition" at bounding box center [547, 194] width 191 height 56
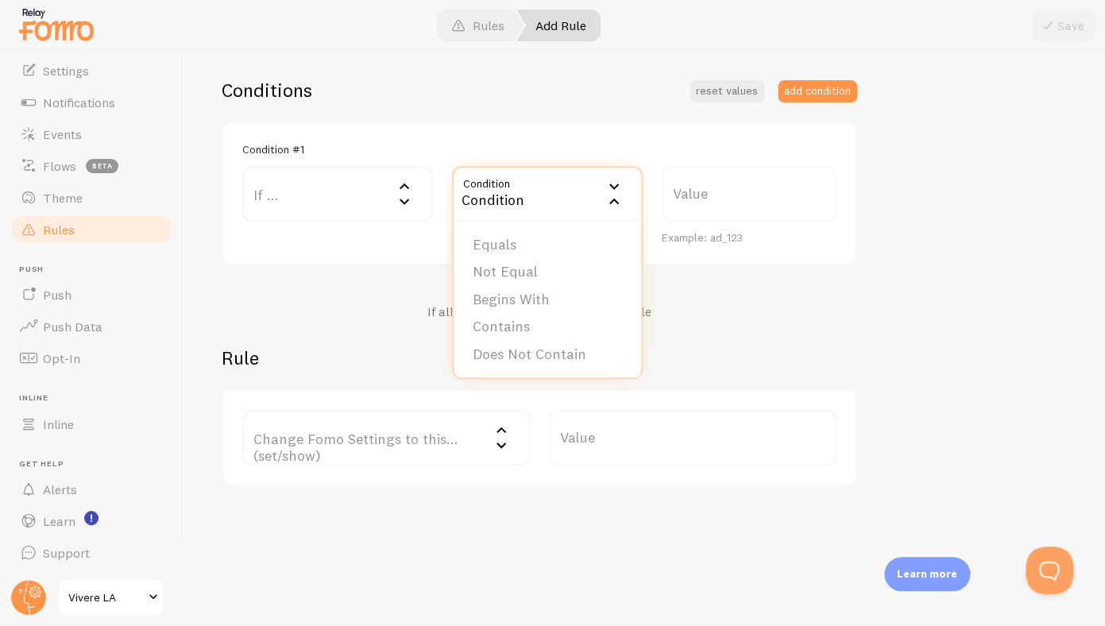
click at [502, 191] on div "Condition" at bounding box center [547, 194] width 191 height 56
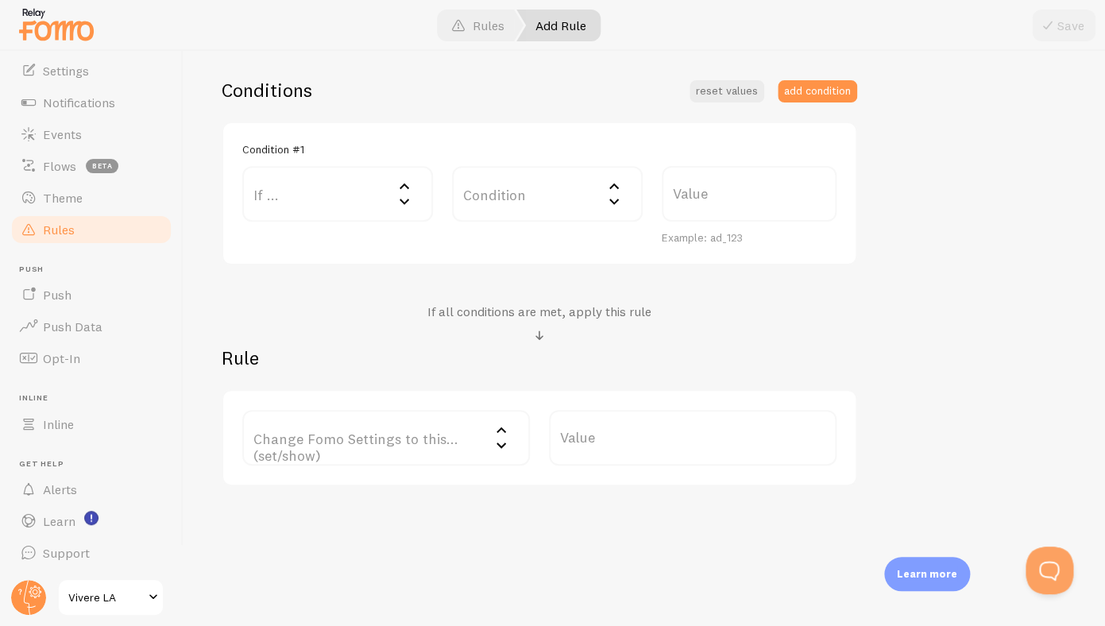
click at [406, 456] on label "Change Fomo Settings to this... (set/show)" at bounding box center [386, 438] width 288 height 56
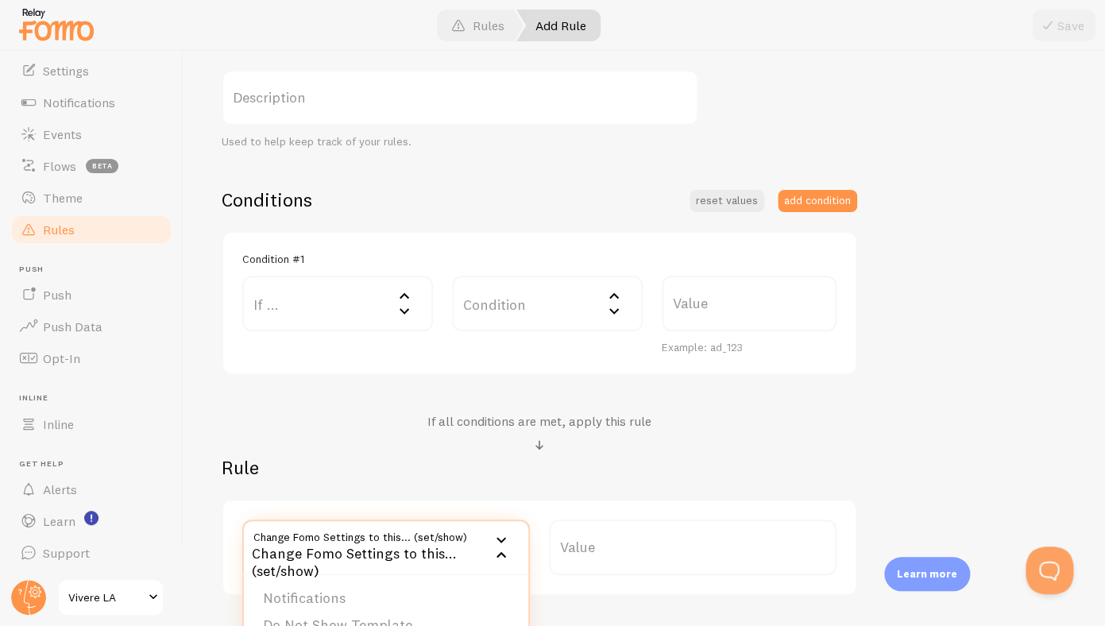
scroll to position [263, 0]
click at [346, 416] on div "If all conditions are met, apply this rule" at bounding box center [540, 435] width 636 height 42
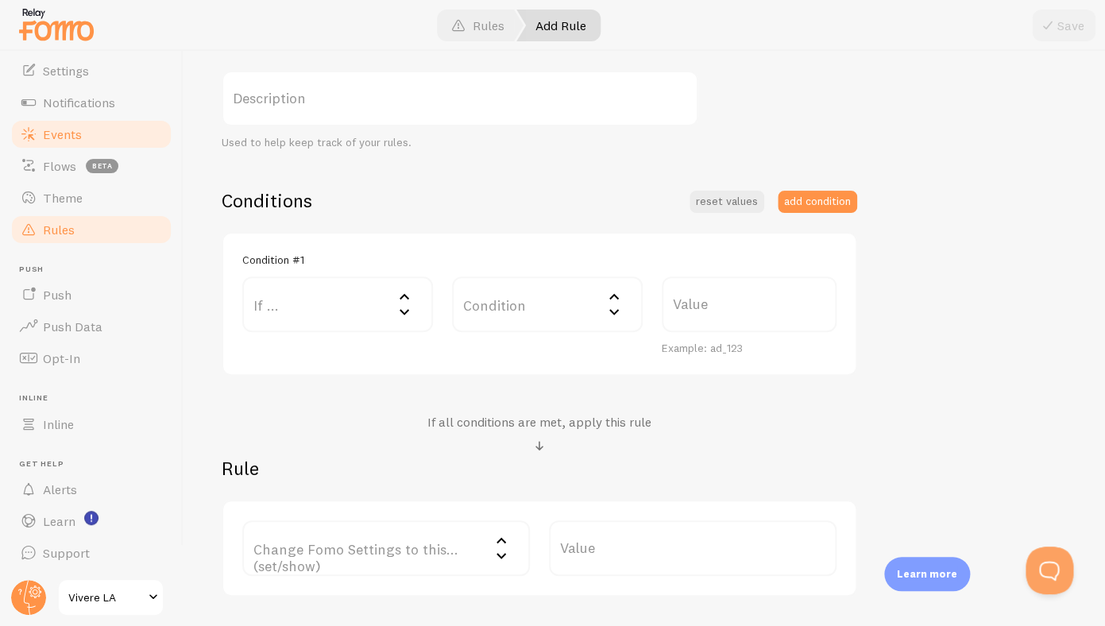
click at [84, 126] on link "Events" at bounding box center [92, 134] width 164 height 32
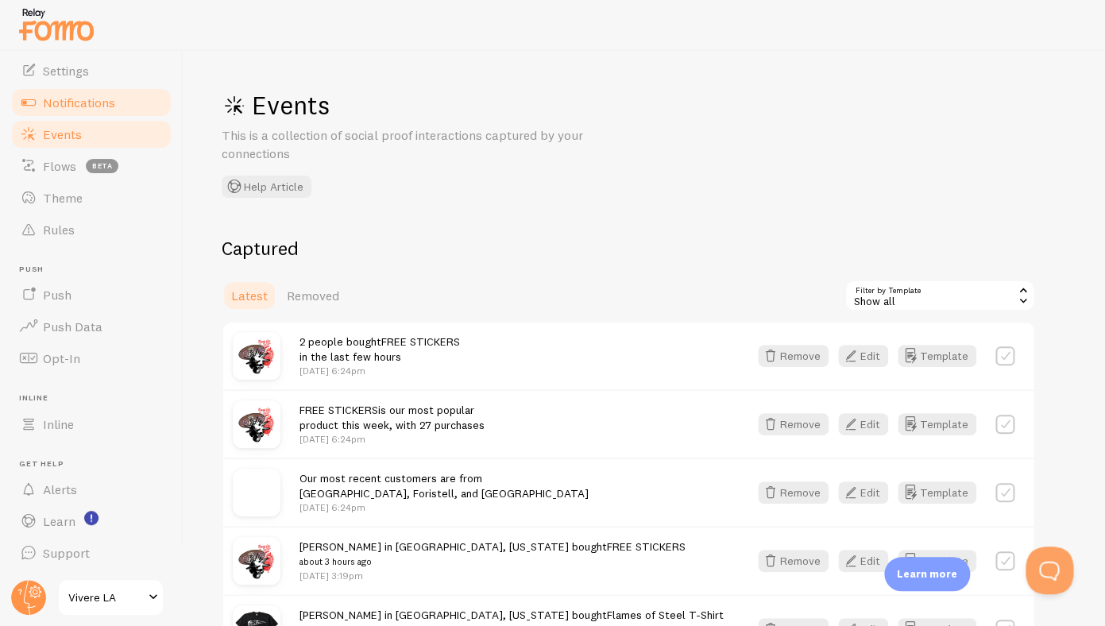
click at [86, 108] on span "Notifications" at bounding box center [79, 103] width 72 height 16
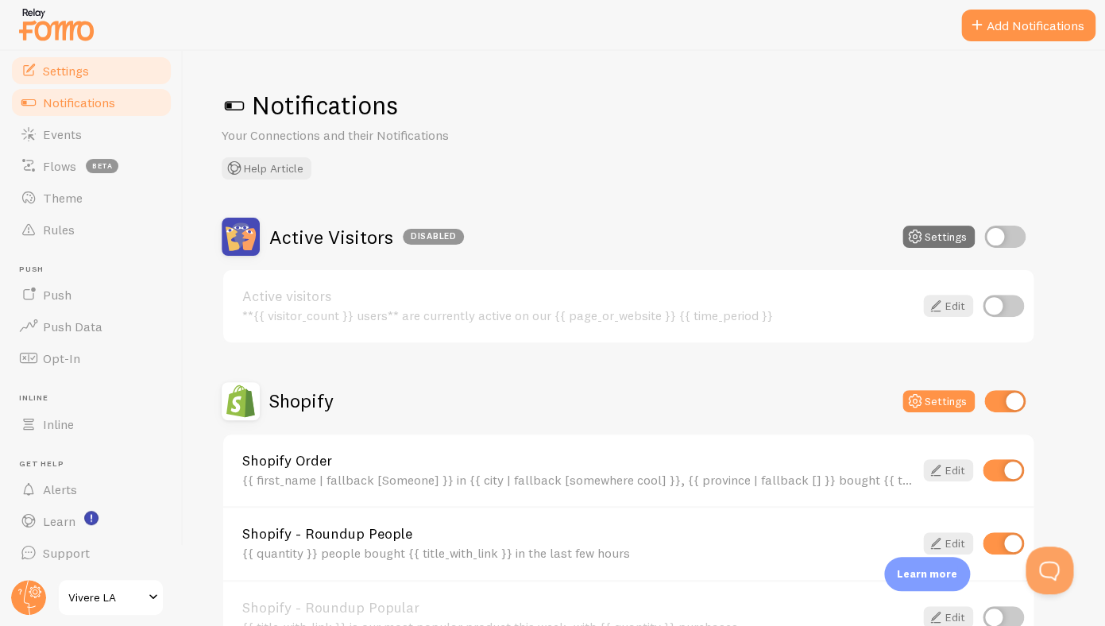
click at [93, 83] on link "Settings" at bounding box center [92, 71] width 164 height 32
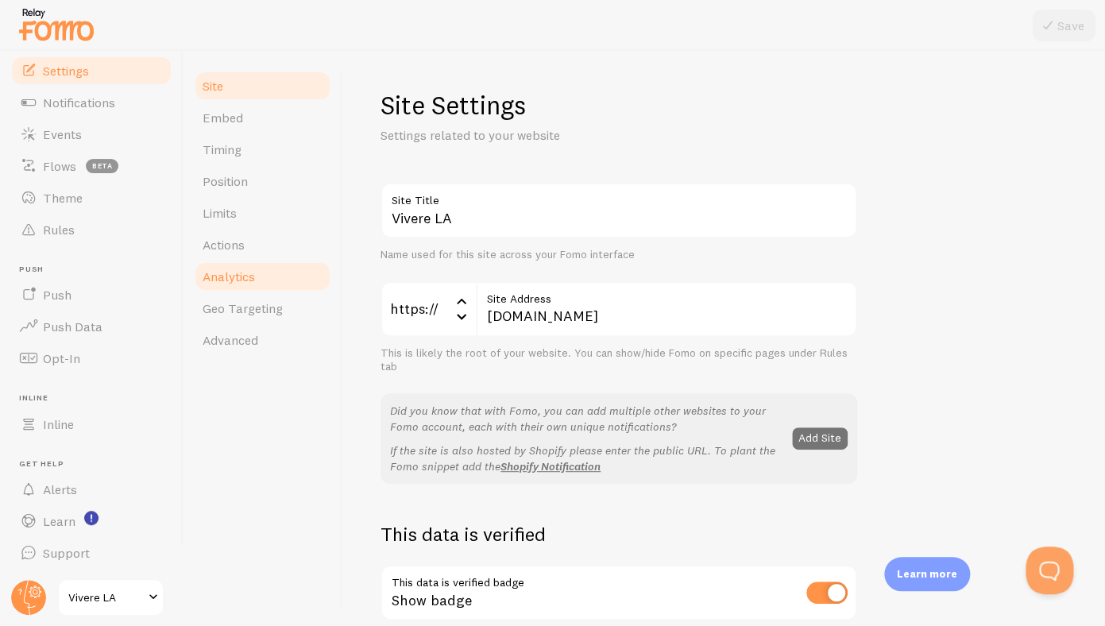
click at [243, 261] on link "Analytics" at bounding box center [262, 277] width 139 height 32
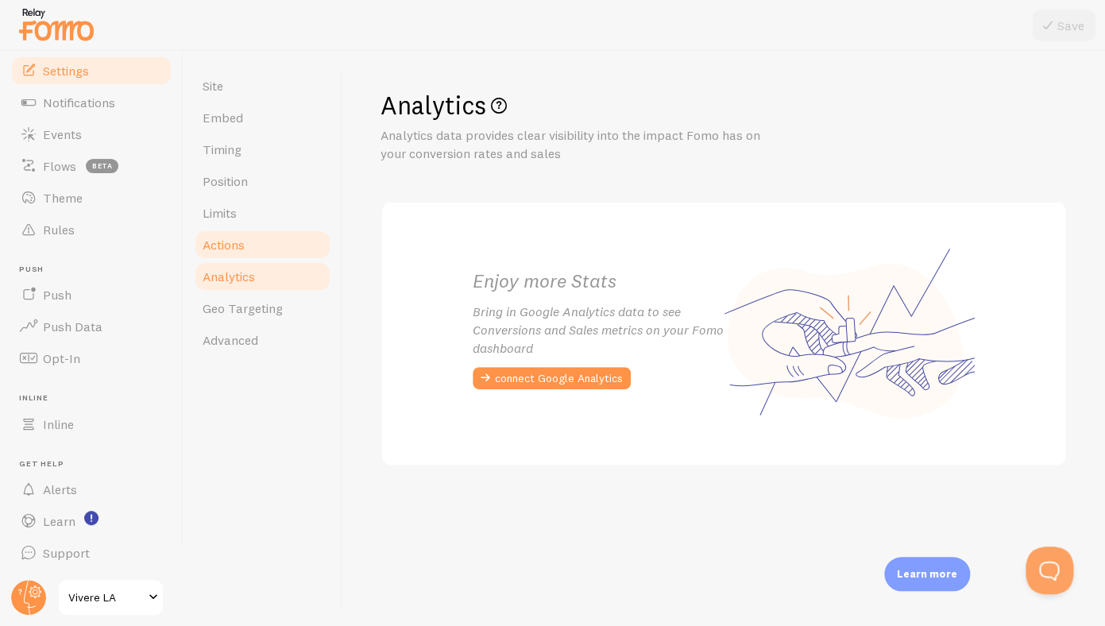
click at [243, 245] on span "Actions" at bounding box center [224, 245] width 42 height 16
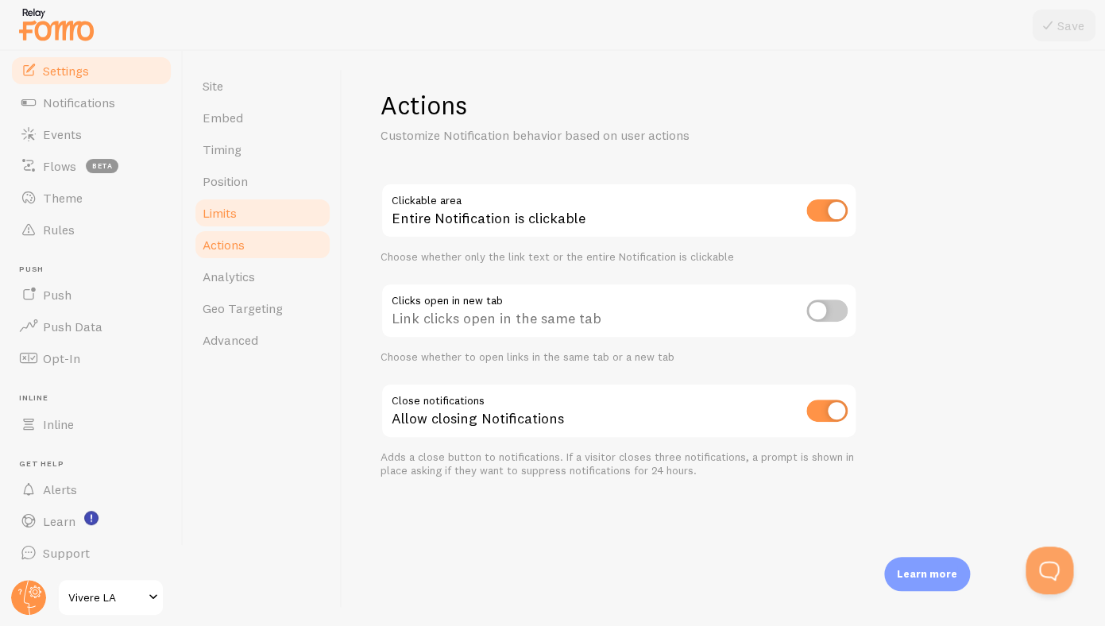
click at [244, 209] on link "Limits" at bounding box center [262, 213] width 139 height 32
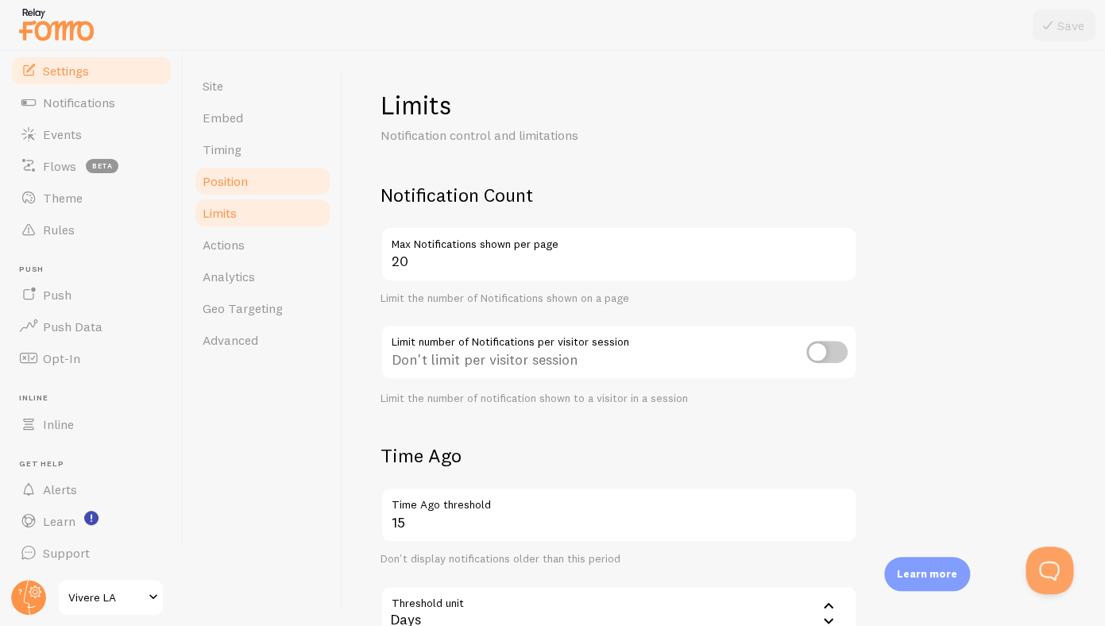
click at [252, 189] on link "Position" at bounding box center [262, 181] width 139 height 32
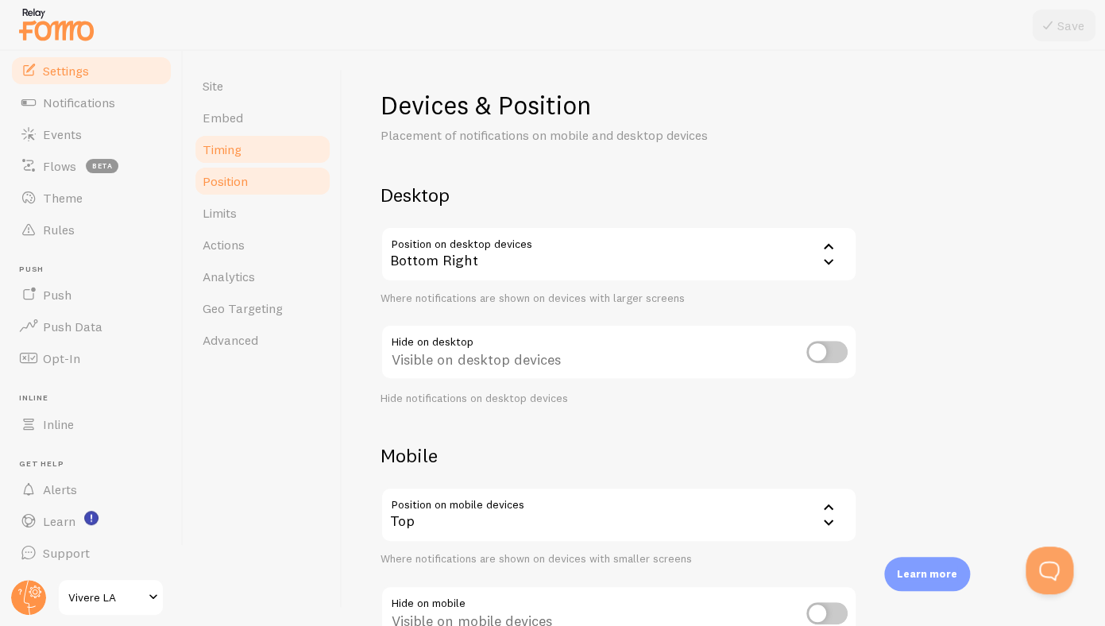
click at [253, 164] on link "Timing" at bounding box center [262, 149] width 139 height 32
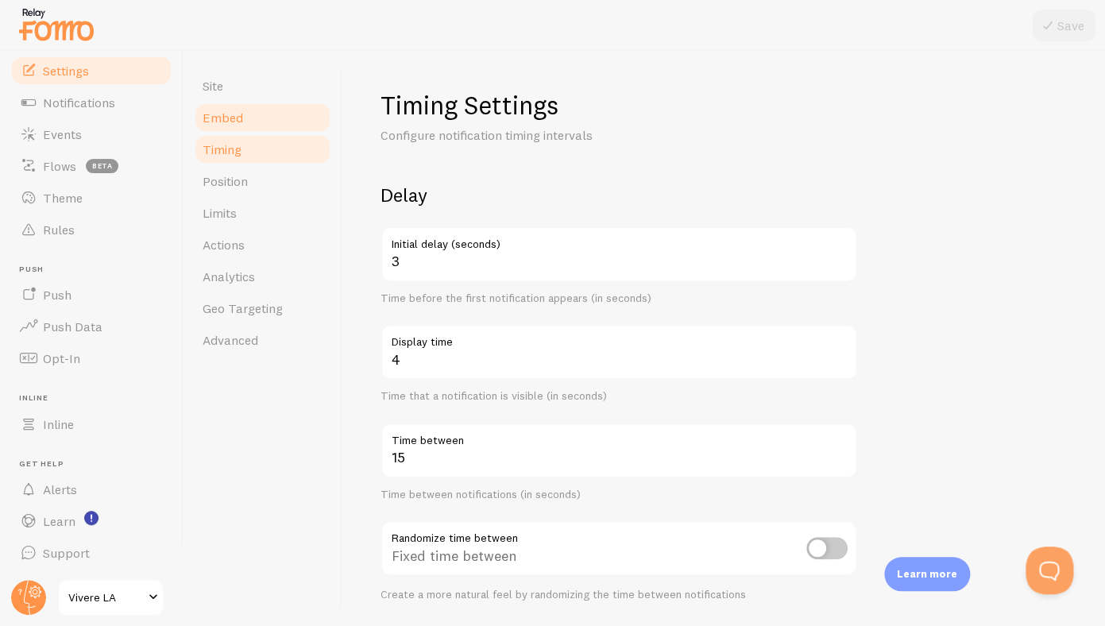
click at [256, 126] on link "Embed" at bounding box center [262, 118] width 139 height 32
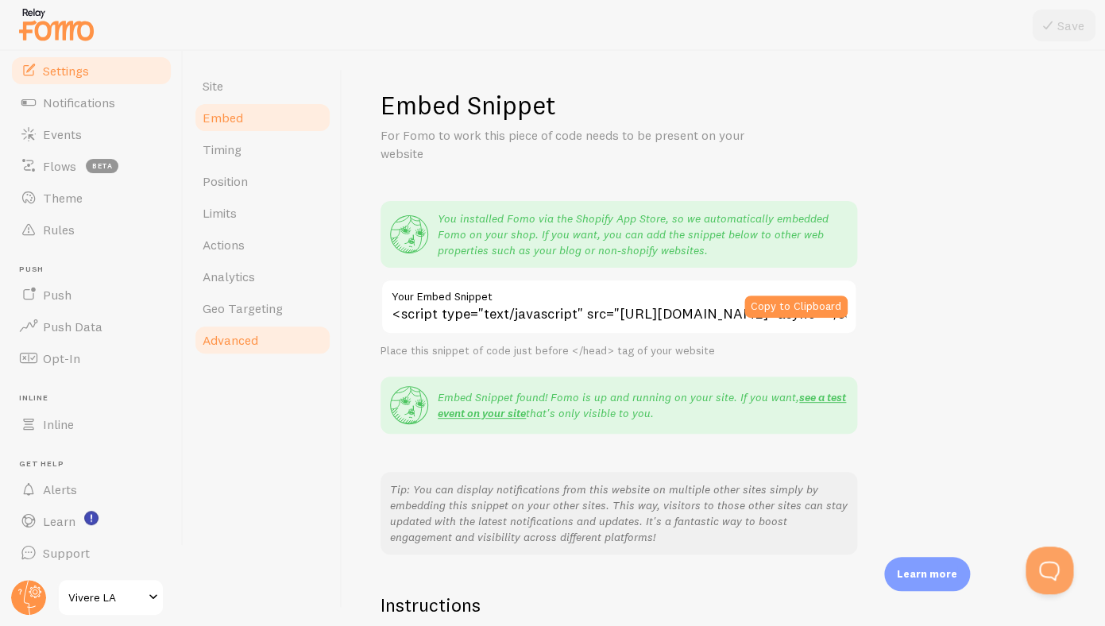
click at [238, 345] on span "Advanced" at bounding box center [231, 340] width 56 height 16
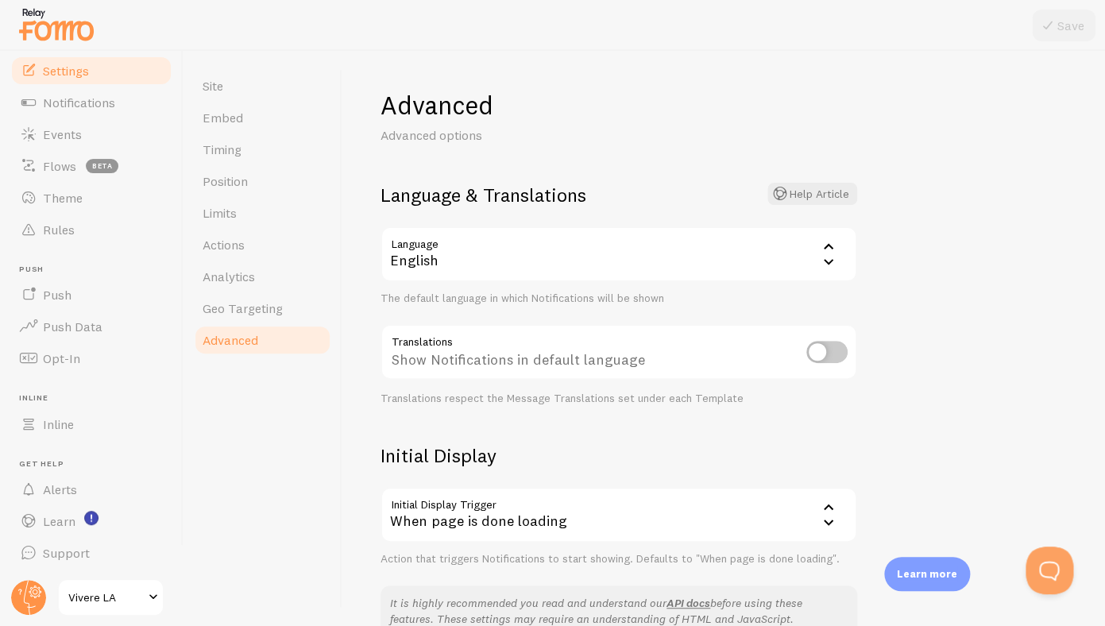
scroll to position [296, 0]
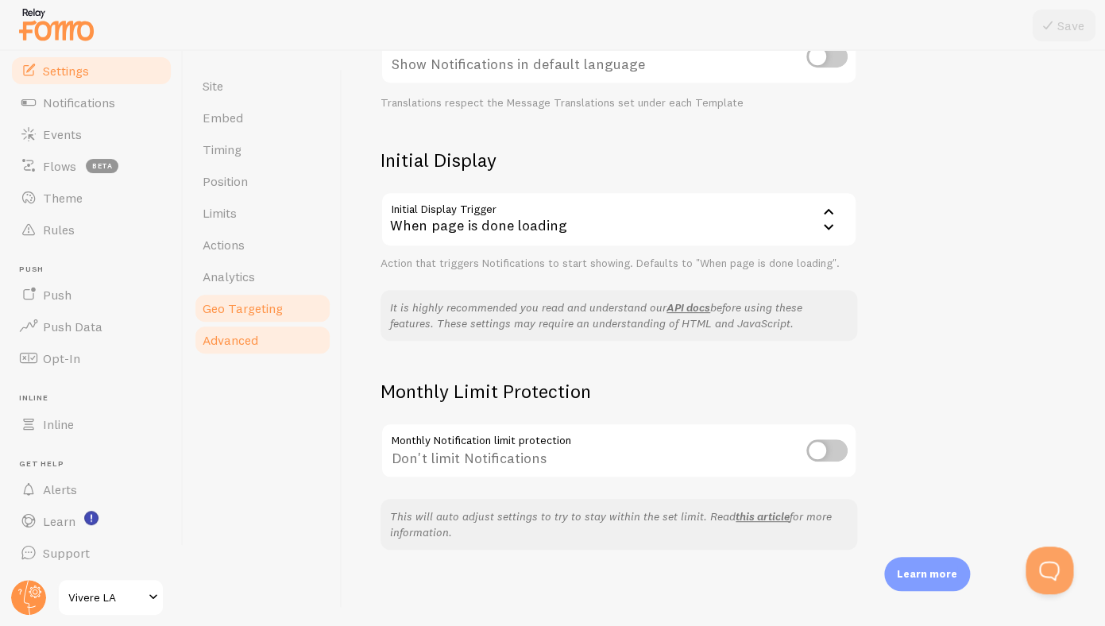
click at [249, 304] on span "Geo Targeting" at bounding box center [243, 308] width 80 height 16
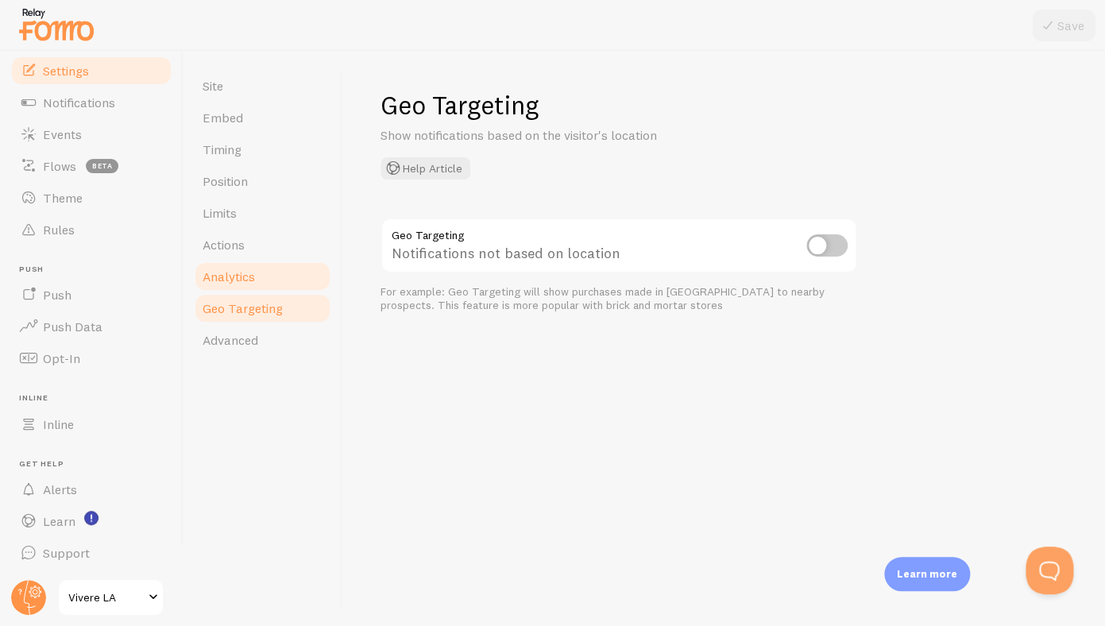
click at [228, 272] on span "Analytics" at bounding box center [229, 277] width 52 height 16
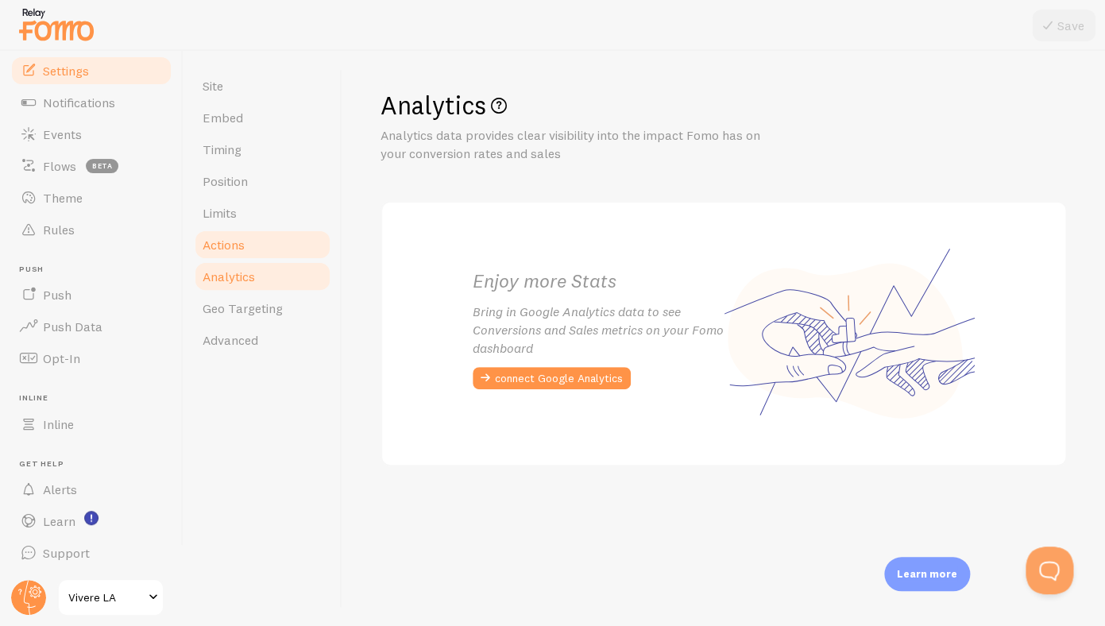
click at [230, 249] on span "Actions" at bounding box center [224, 245] width 42 height 16
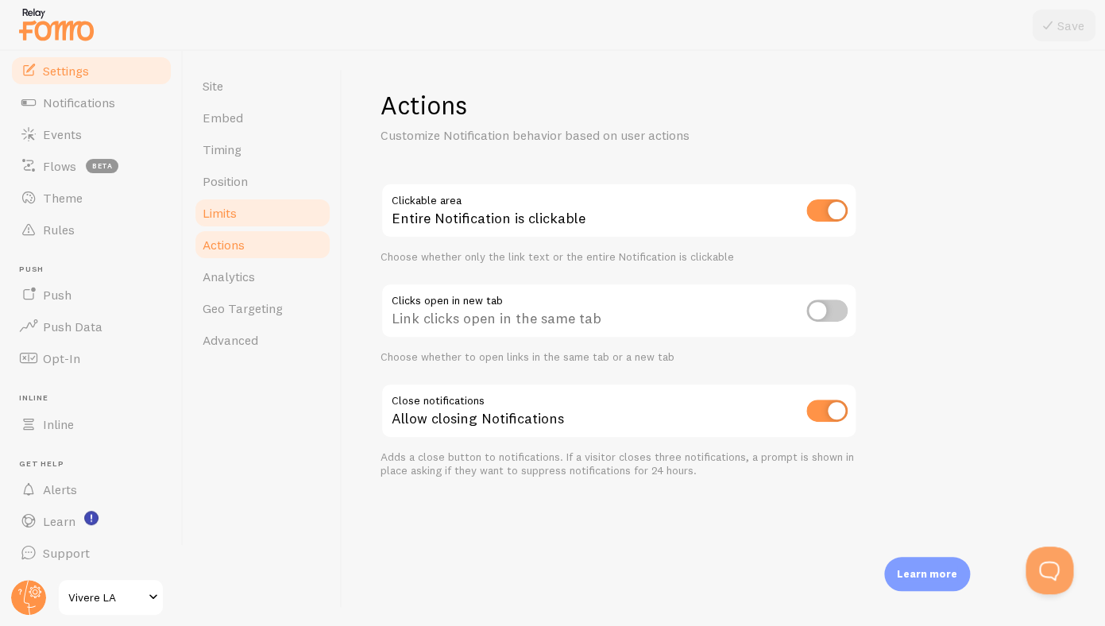
click at [249, 207] on link "Limits" at bounding box center [262, 213] width 139 height 32
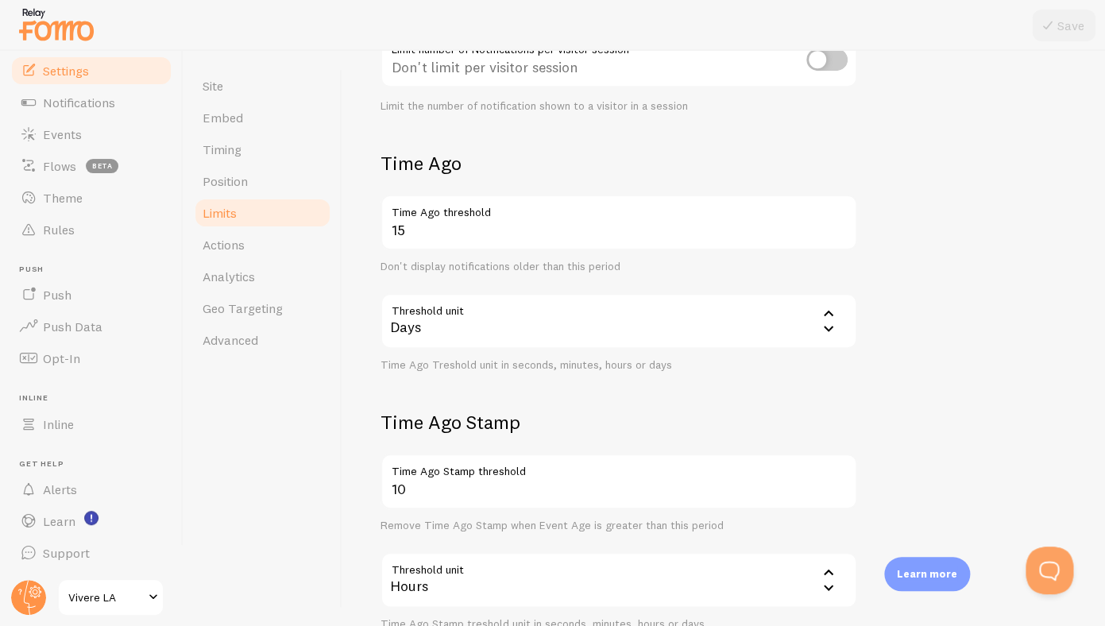
scroll to position [404, 0]
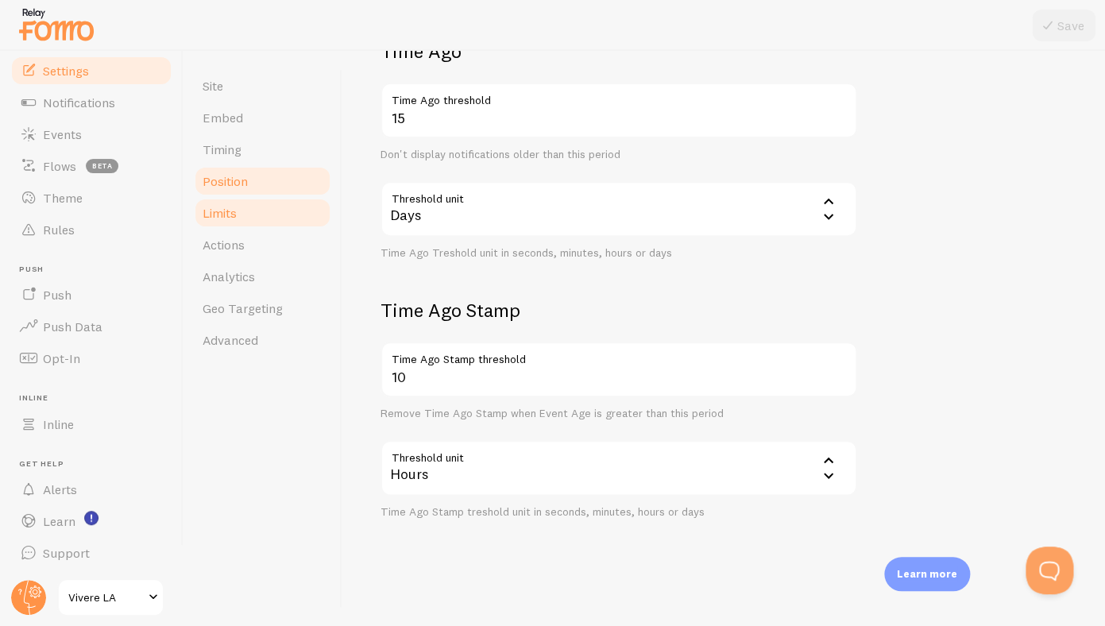
click at [230, 194] on link "Position" at bounding box center [262, 181] width 139 height 32
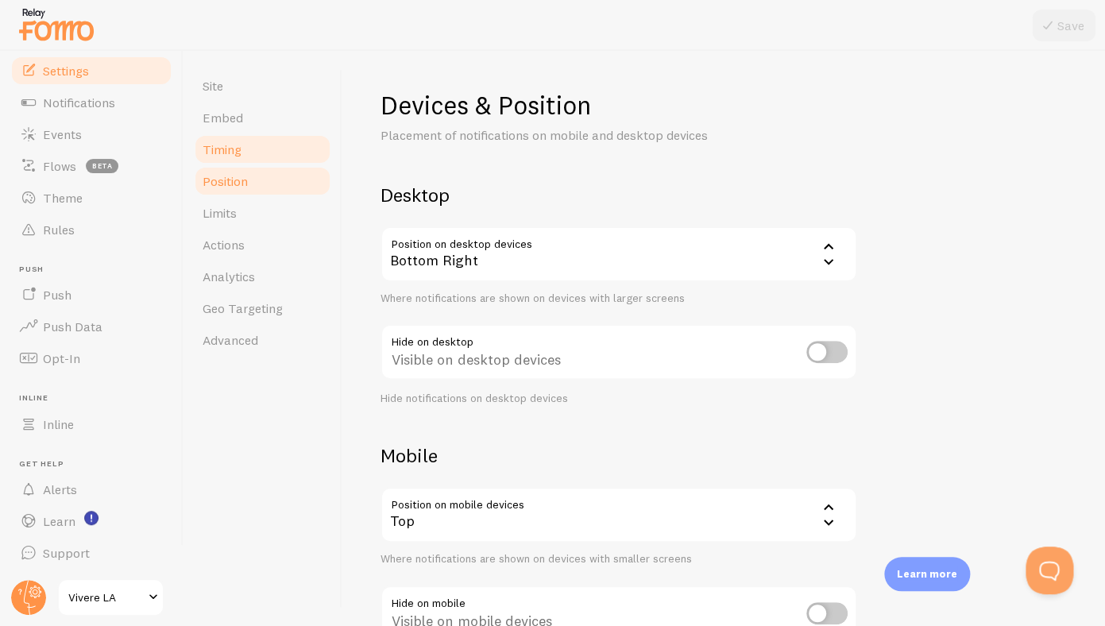
click at [217, 154] on span "Timing" at bounding box center [222, 149] width 39 height 16
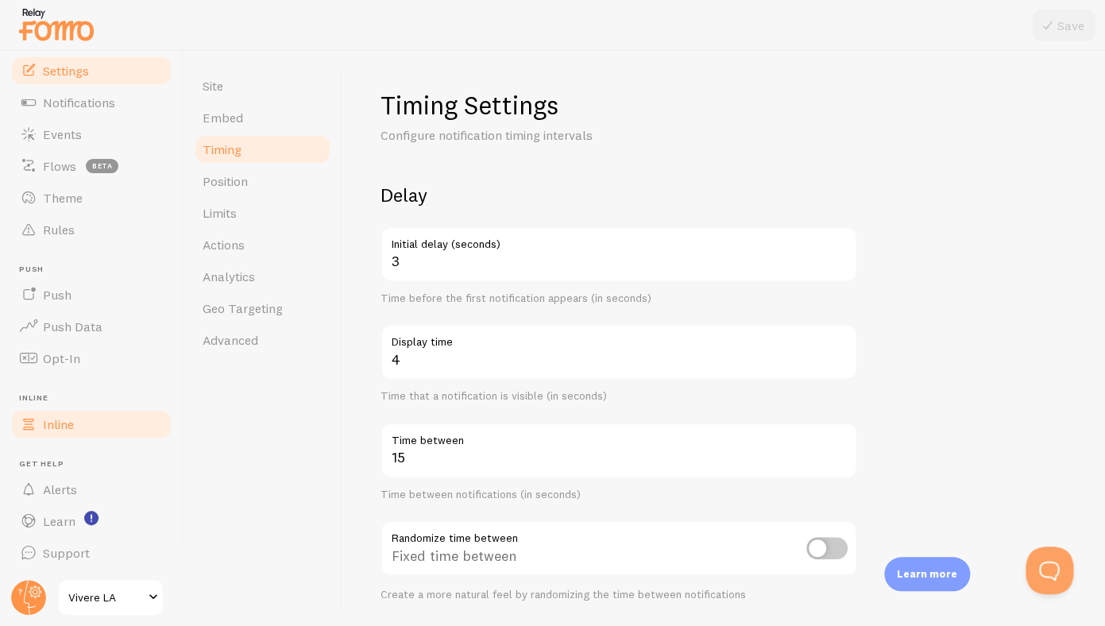
click at [106, 420] on link "Inline" at bounding box center [92, 424] width 164 height 32
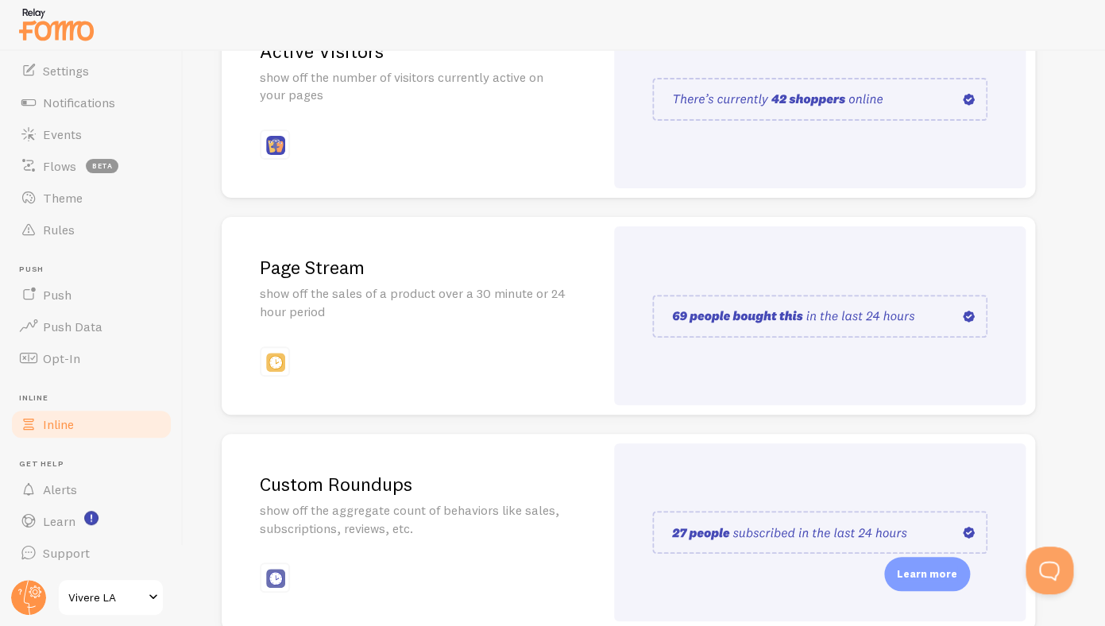
scroll to position [335, 0]
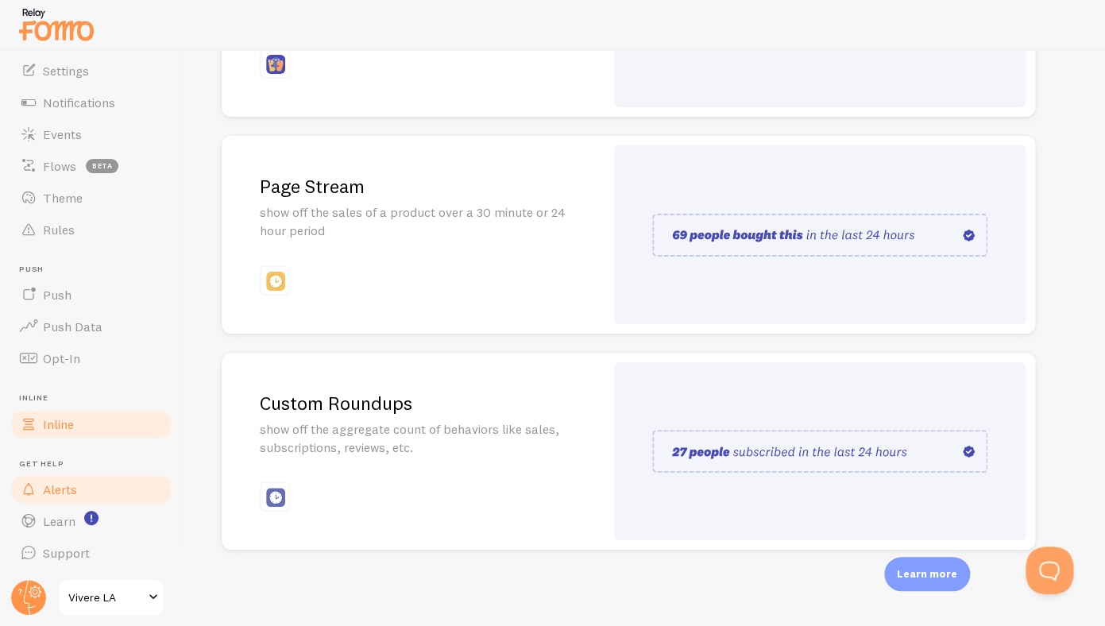
click at [139, 493] on link "Alerts" at bounding box center [92, 490] width 164 height 32
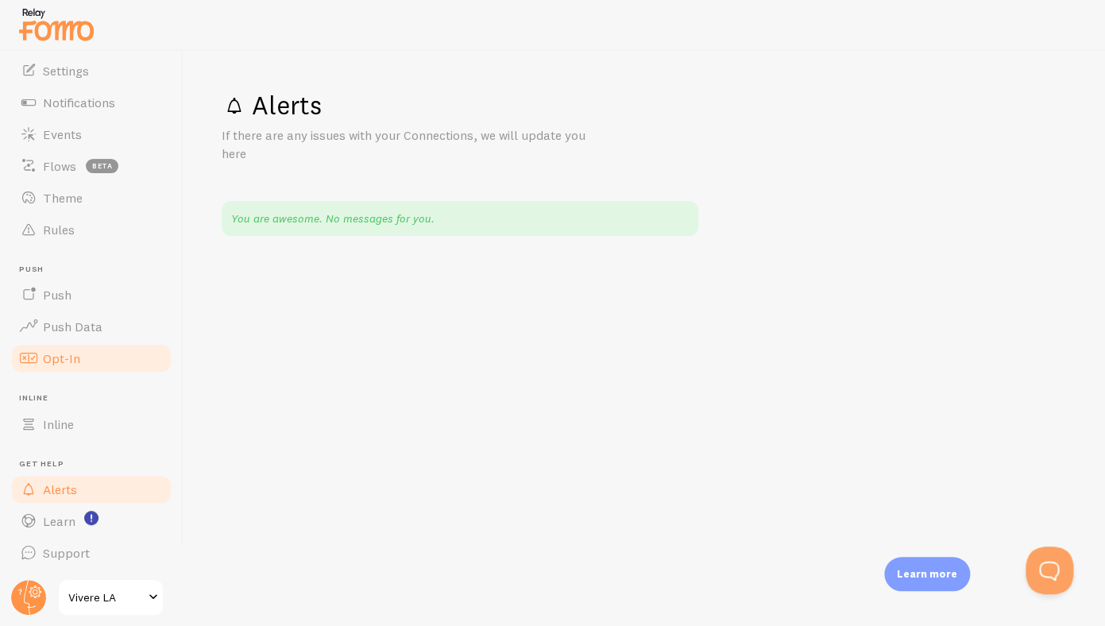
click at [70, 347] on link "Opt-In" at bounding box center [92, 358] width 164 height 32
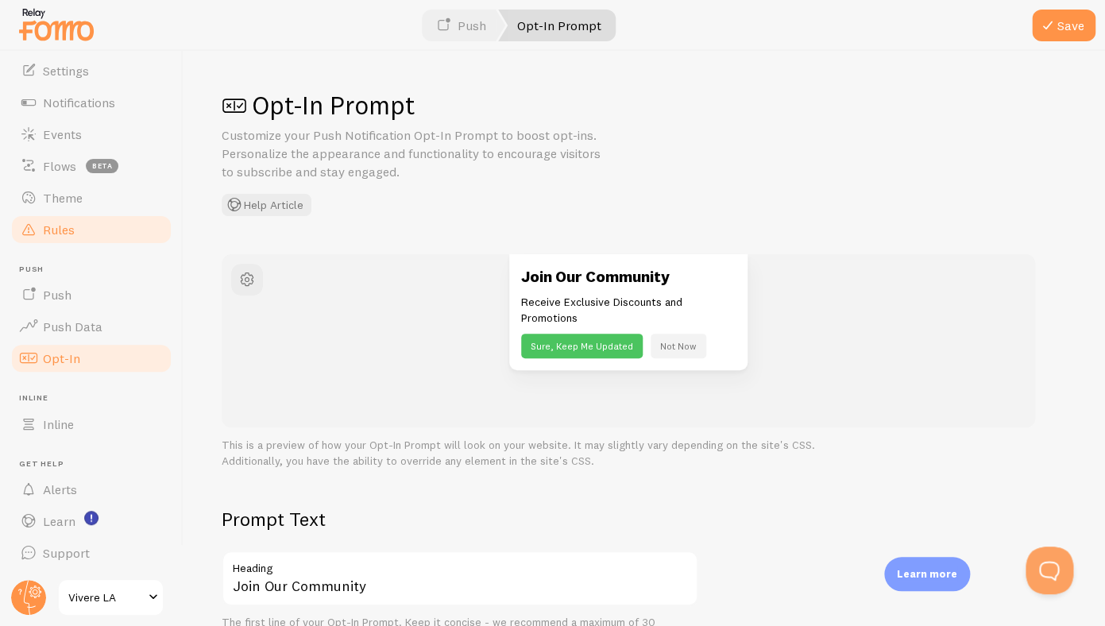
click at [76, 233] on link "Rules" at bounding box center [92, 230] width 164 height 32
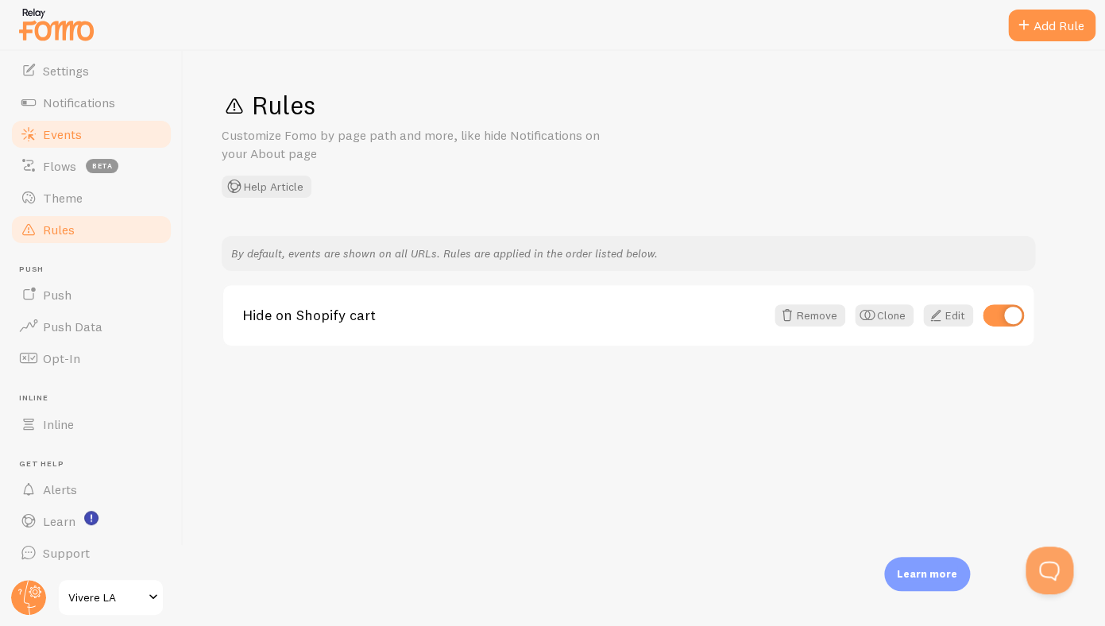
click at [76, 133] on span "Events" at bounding box center [62, 134] width 39 height 16
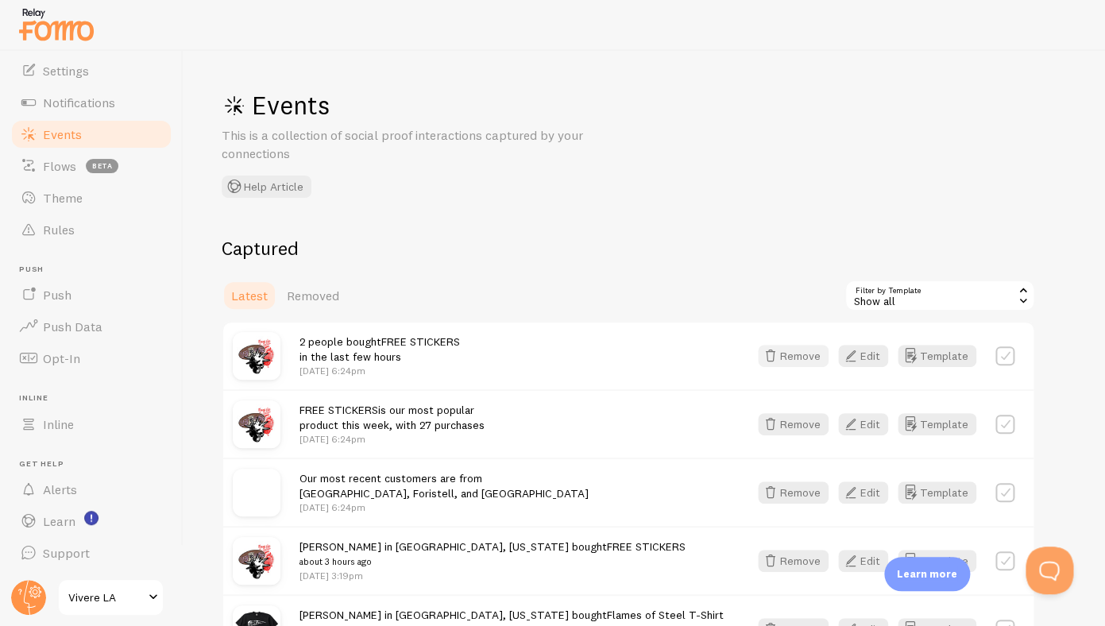
click at [807, 356] on button "Remove" at bounding box center [793, 356] width 71 height 22
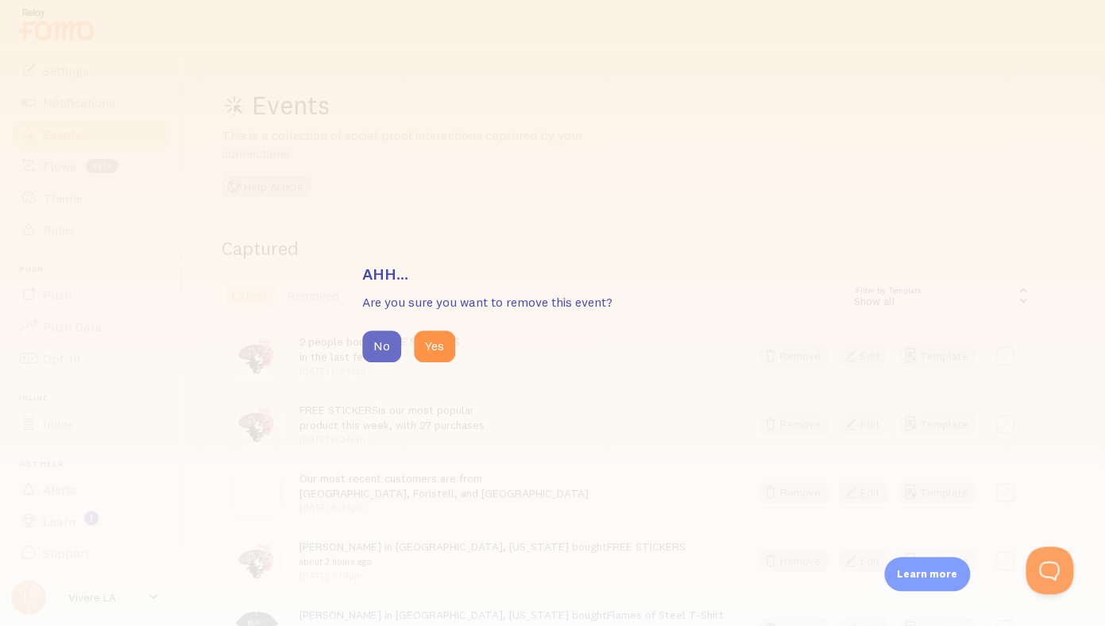
click at [381, 336] on button "No" at bounding box center [381, 347] width 39 height 32
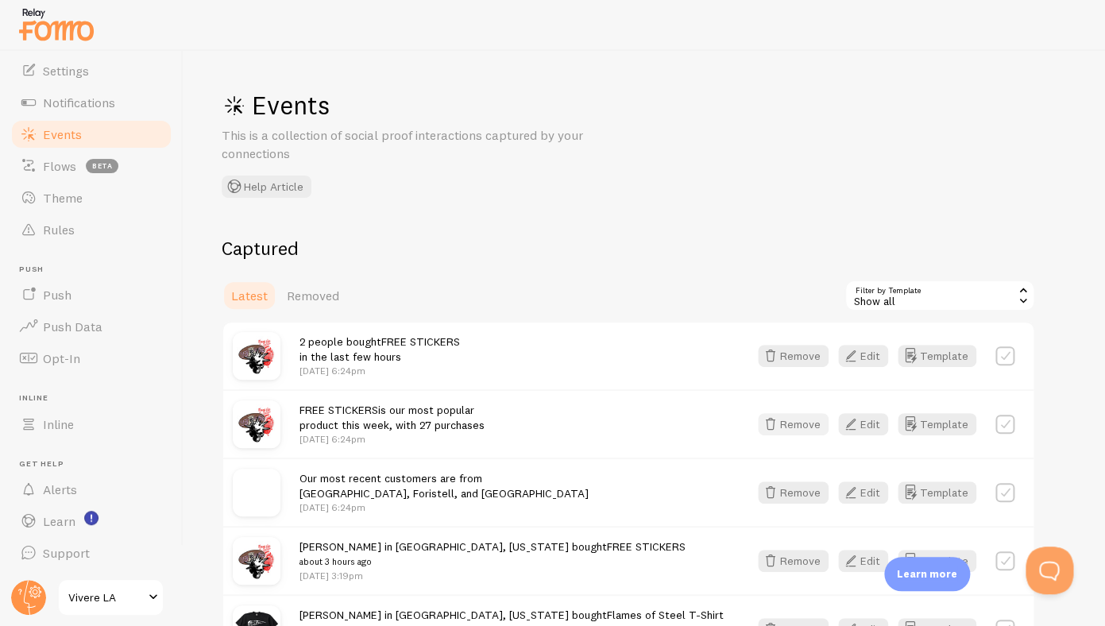
click at [798, 423] on button "Remove" at bounding box center [793, 424] width 71 height 22
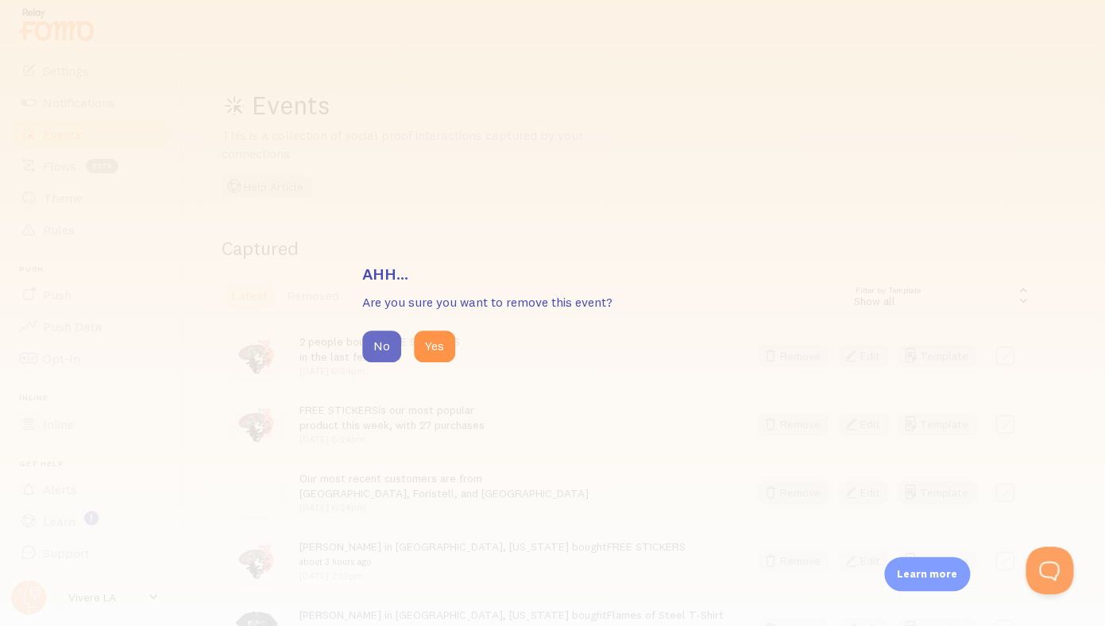
click at [388, 339] on button "No" at bounding box center [381, 347] width 39 height 32
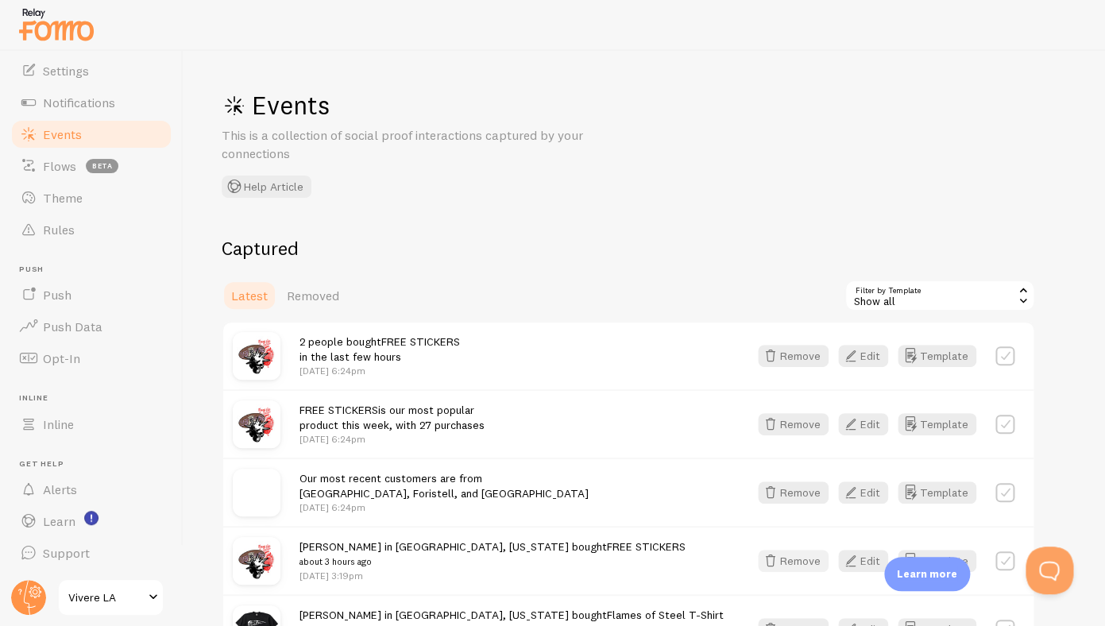
click at [773, 559] on icon "button" at bounding box center [770, 560] width 19 height 19
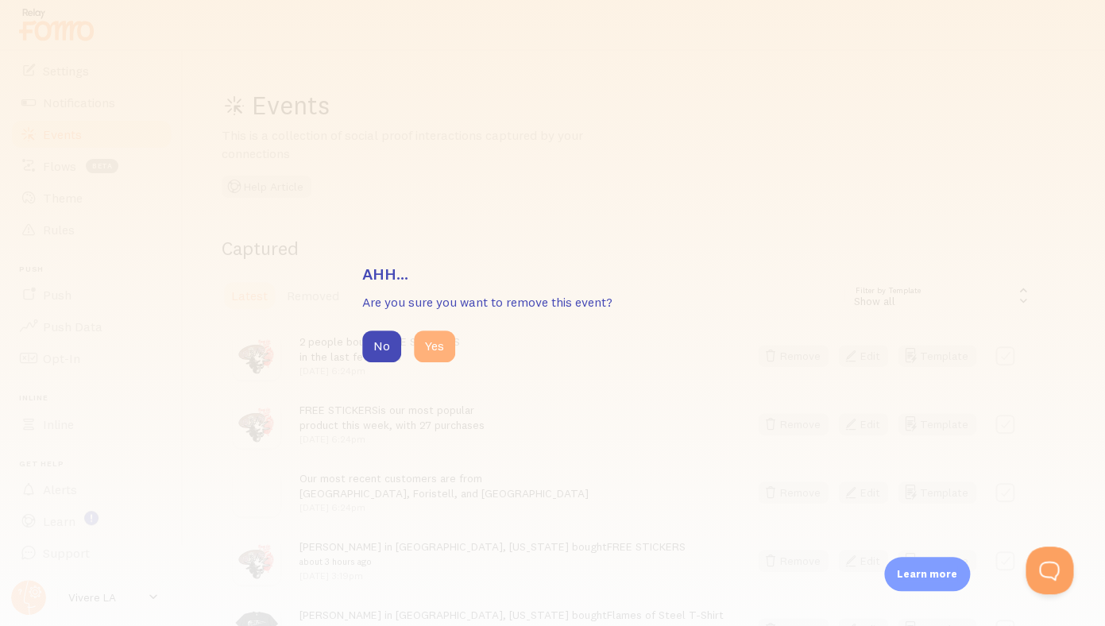
click at [447, 354] on button "Yes" at bounding box center [434, 347] width 41 height 32
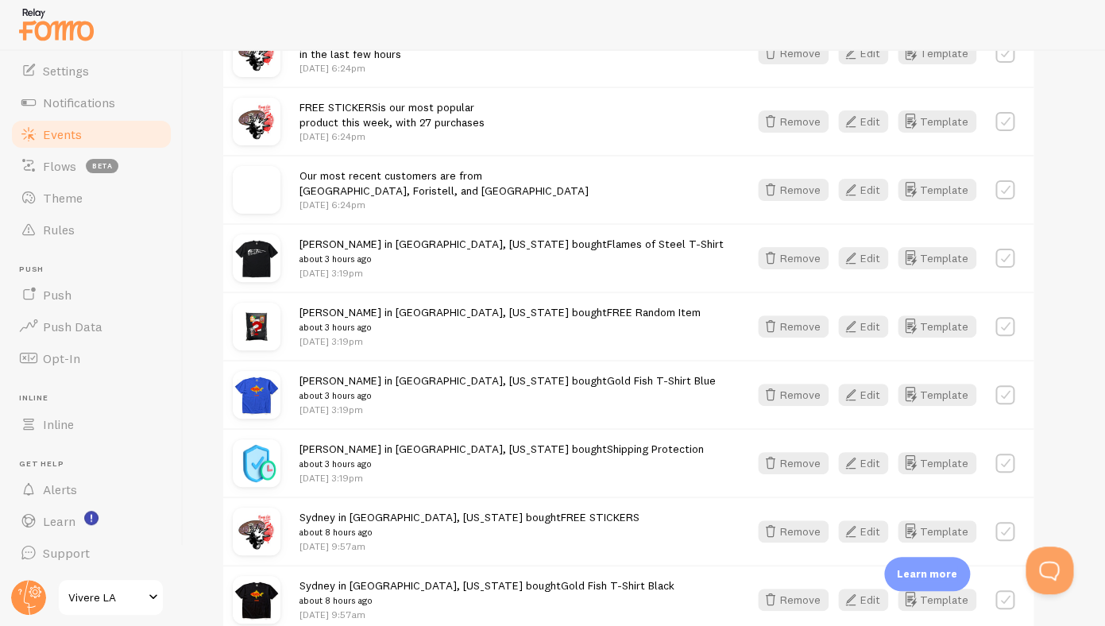
scroll to position [142, 0]
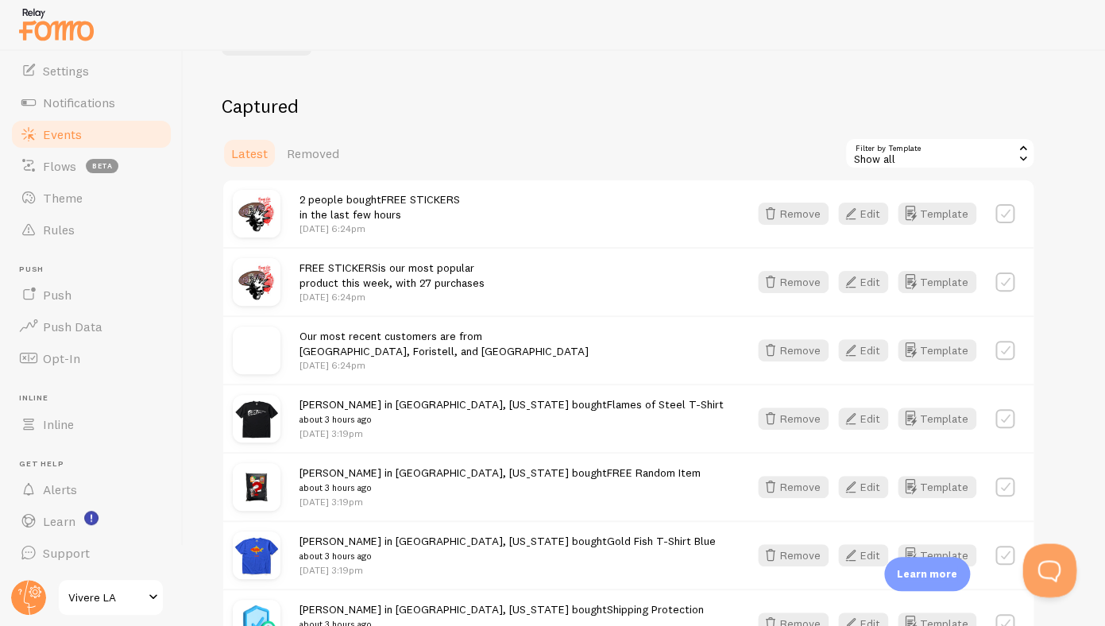
click at [1036, 574] on button "Open Beacon popover" at bounding box center [1047, 567] width 48 height 48
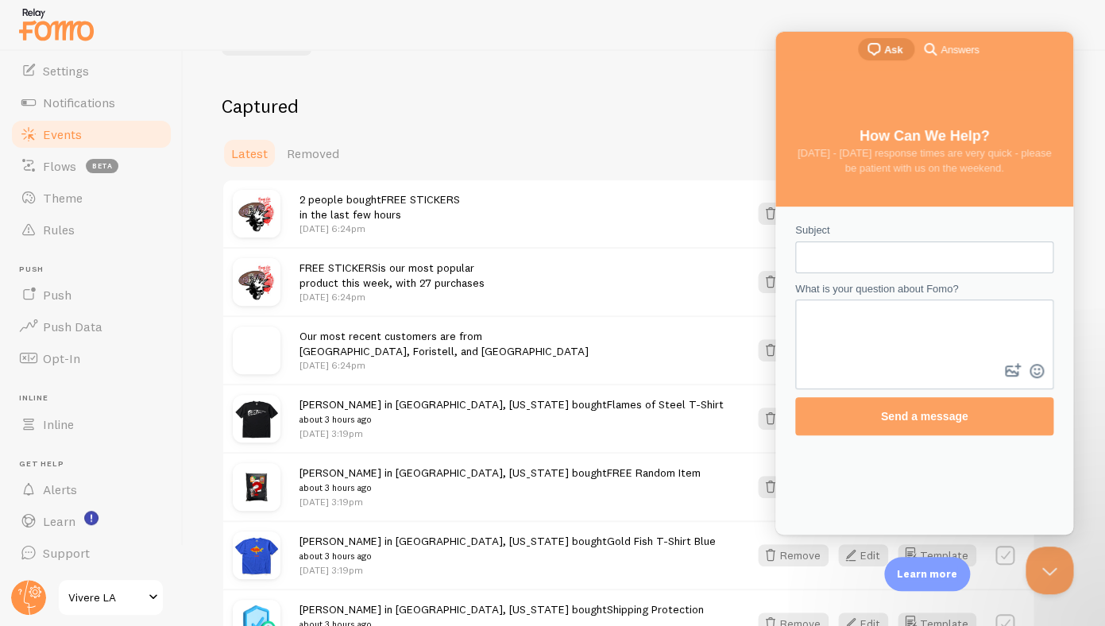
scroll to position [0, 0]
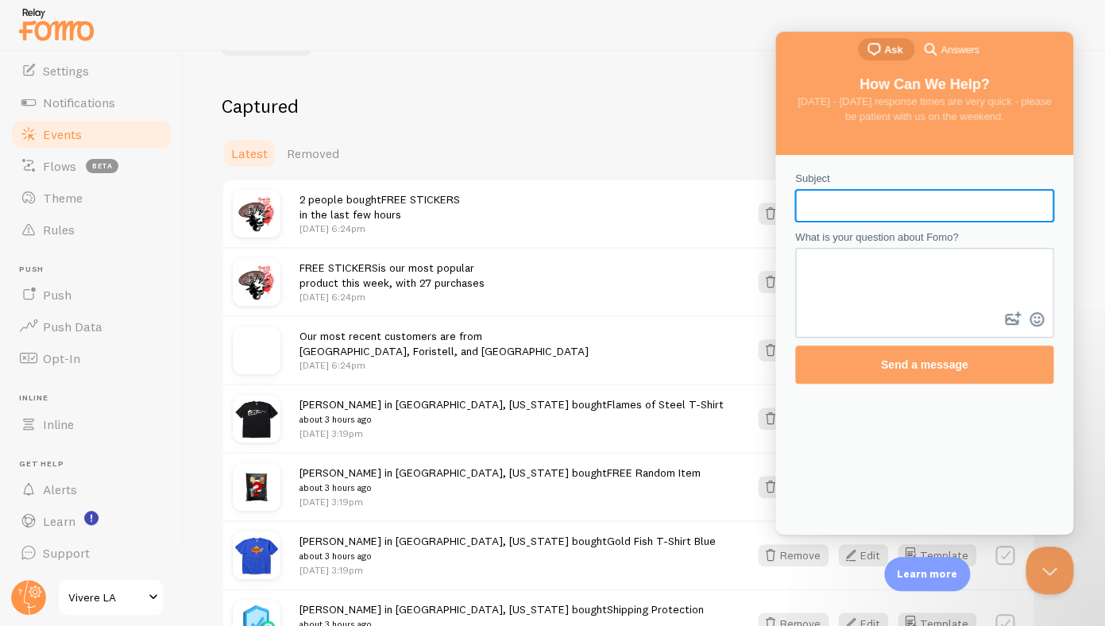
click at [924, 208] on input "Subject" at bounding box center [924, 205] width 233 height 29
type input "Hiding product"
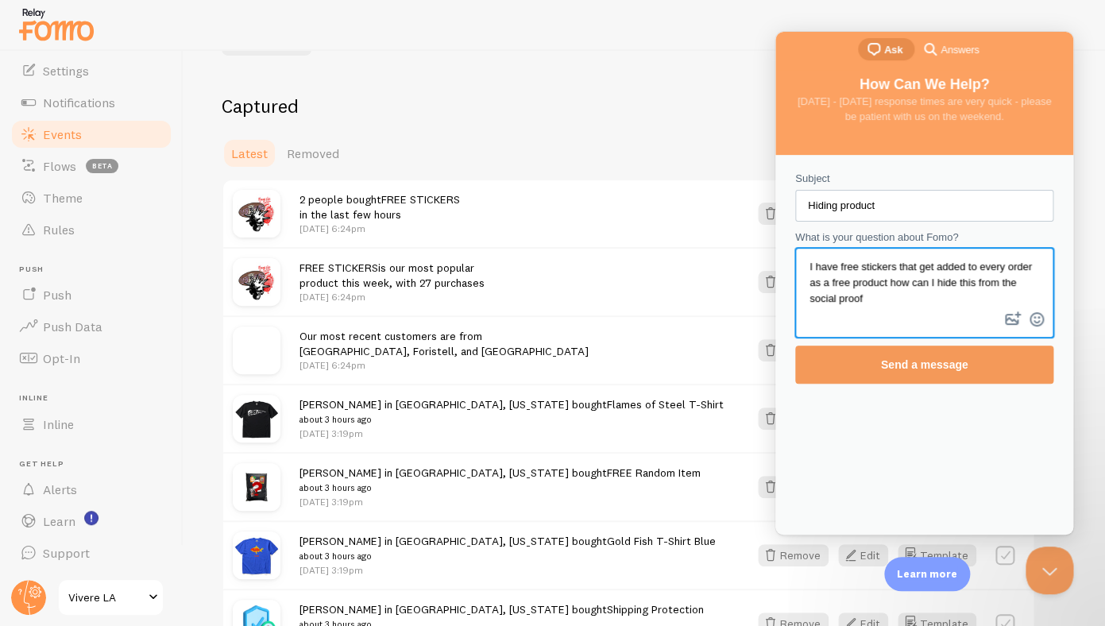
type textarea "I have free stickers that get added to every order as a free product how can I …"
click at [925, 381] on span "Send a message" at bounding box center [924, 364] width 223 height 37
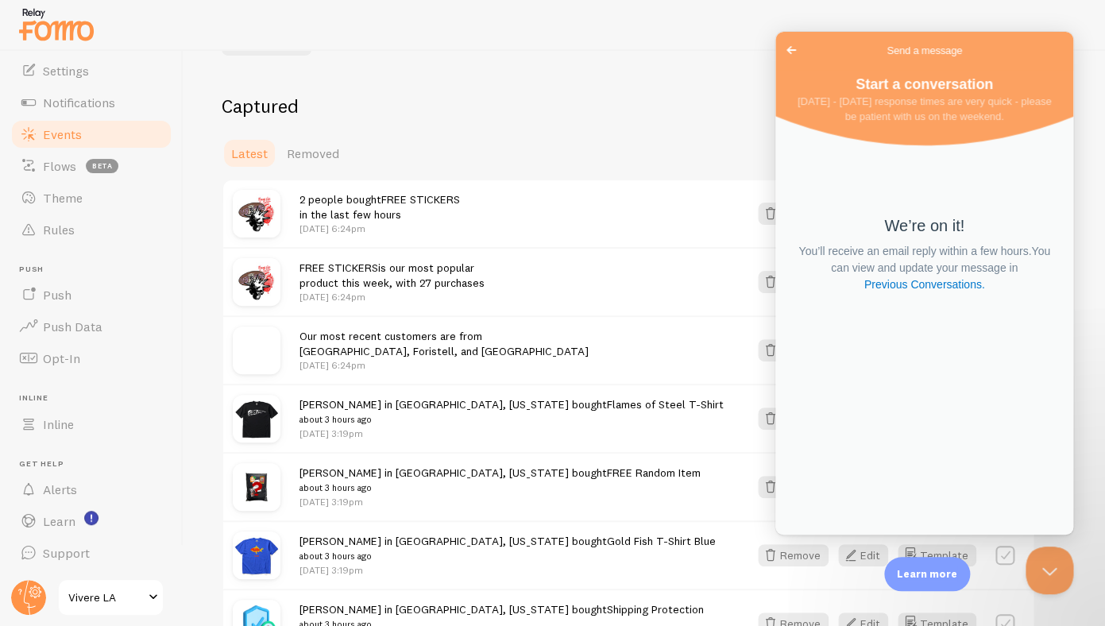
click at [581, 81] on div "Events This is a collection of social proof interactions captured by your conne…" at bounding box center [645, 338] width 922 height 575
